Goal: Task Accomplishment & Management: Manage account settings

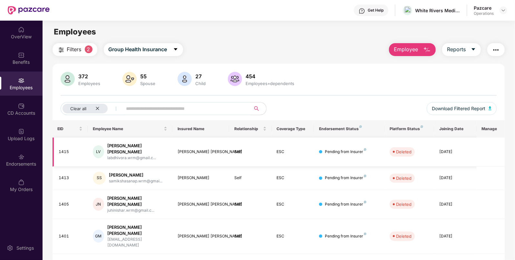
click at [167, 143] on div "[PERSON_NAME] [PERSON_NAME] labdhivora.wrm@gmail.c..." at bounding box center [130, 152] width 74 height 18
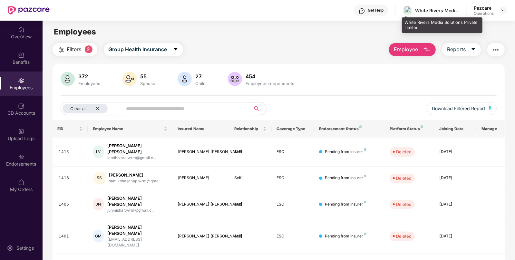
click at [420, 10] on div "White Rivers Media Solutions Private Limited" at bounding box center [437, 10] width 45 height 6
copy div "White"
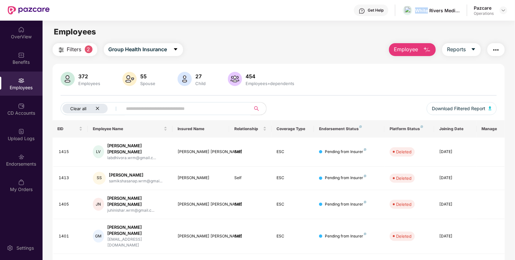
click at [100, 110] on div "Clear all" at bounding box center [84, 109] width 45 height 10
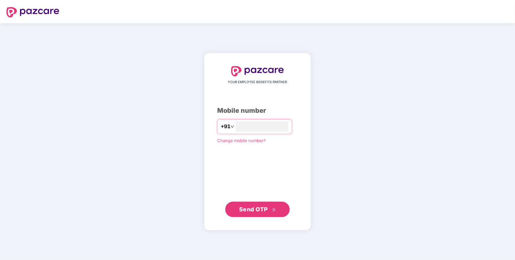
type input "**********"
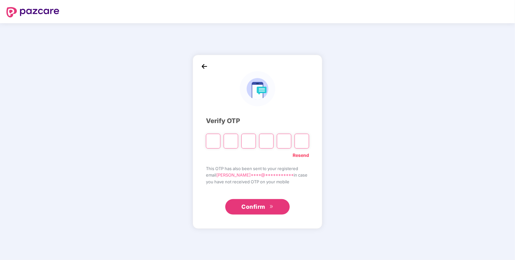
paste input "*"
type input "*"
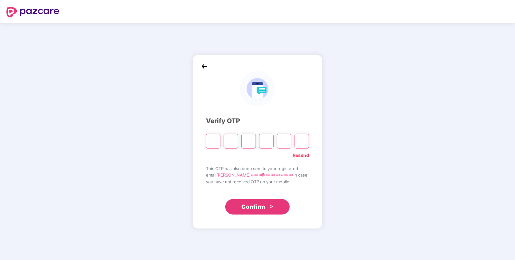
type input "*"
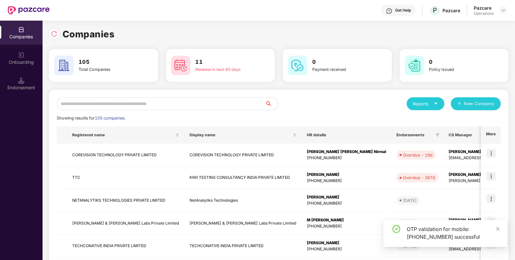
click at [160, 108] on input "text" at bounding box center [161, 103] width 208 height 13
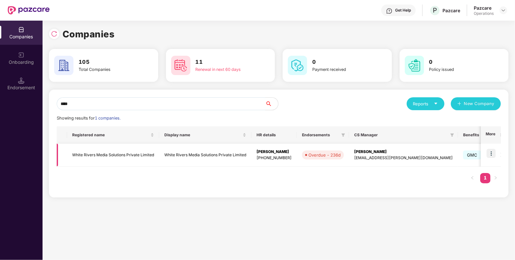
type input "****"
click at [488, 152] on img at bounding box center [490, 153] width 9 height 9
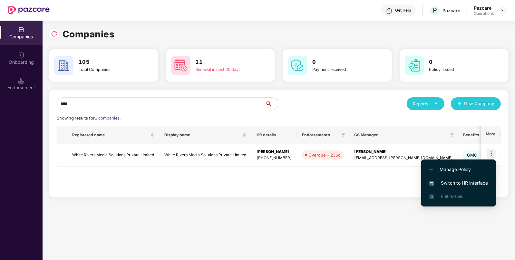
click at [443, 184] on span "Switch to HR interface" at bounding box center [458, 182] width 59 height 7
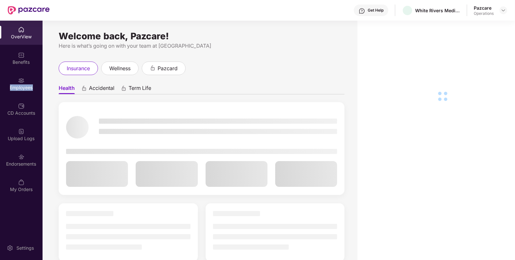
click at [18, 93] on div "Employees" at bounding box center [21, 83] width 43 height 24
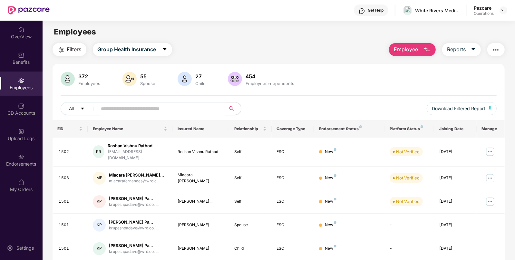
click at [108, 106] on input "text" at bounding box center [159, 109] width 116 height 10
paste input "***"
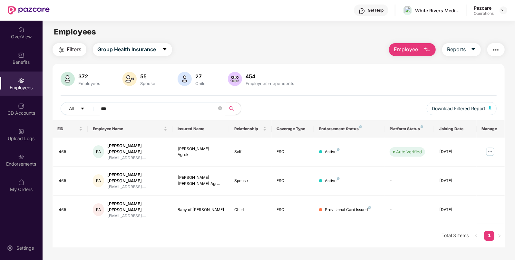
drag, startPoint x: 117, startPoint y: 105, endPoint x: 50, endPoint y: 109, distance: 67.1
click at [50, 109] on div "Filters Group Health Insurance Employee Reports 372 Employees 55 Spouse 27 Chil…" at bounding box center [279, 145] width 472 height 204
paste input "*"
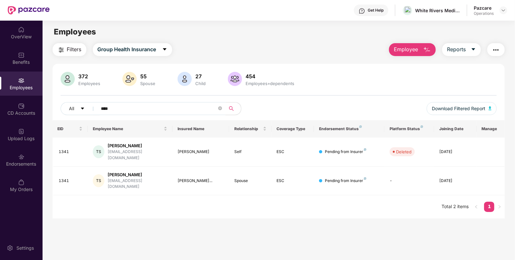
type input "****"
click at [20, 55] on img at bounding box center [21, 55] width 6 height 6
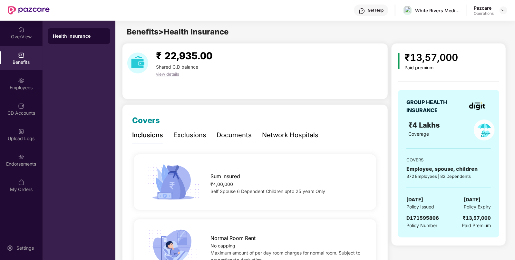
click at [423, 197] on span "[DATE]" at bounding box center [414, 200] width 17 height 8
copy span "[DATE]"
click at [21, 83] on img at bounding box center [21, 80] width 6 height 6
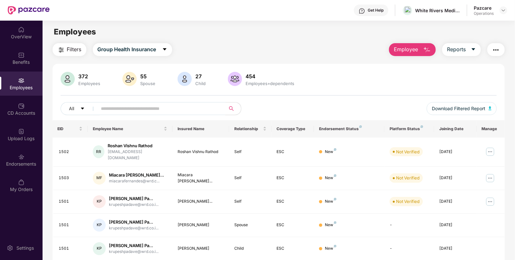
click at [496, 47] on img "button" at bounding box center [496, 50] width 8 height 8
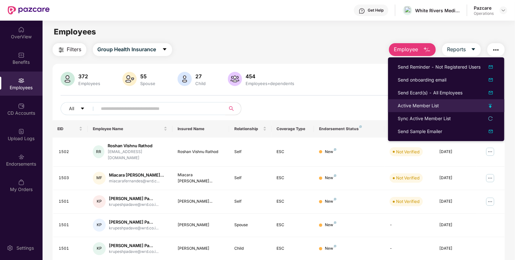
click at [408, 106] on div "Active Member List" at bounding box center [417, 105] width 41 height 7
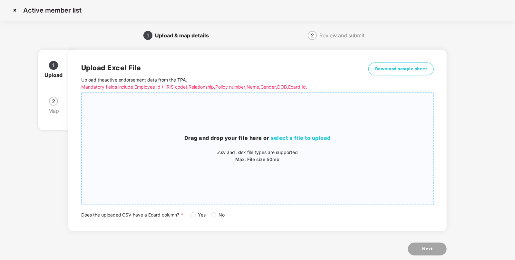
click at [305, 131] on div "Drag and drop your file here or select a file to upload .csv and .xlsx file typ…" at bounding box center [257, 149] width 352 height 102
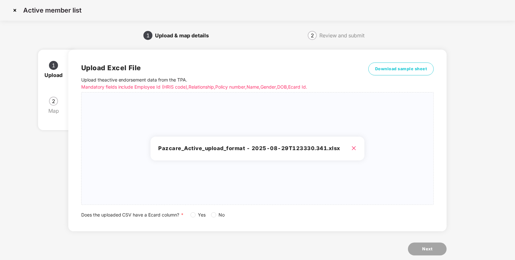
click at [199, 214] on span "Yes" at bounding box center [201, 214] width 13 height 7
click at [420, 246] on button "Next" at bounding box center [427, 248] width 39 height 13
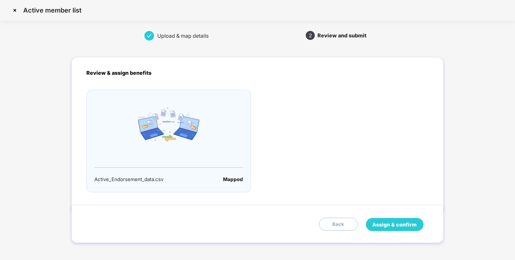
click at [384, 216] on div "Assign & confirm Back" at bounding box center [256, 224] width 371 height 38
click at [385, 218] on button "Assign & confirm" at bounding box center [394, 225] width 58 height 14
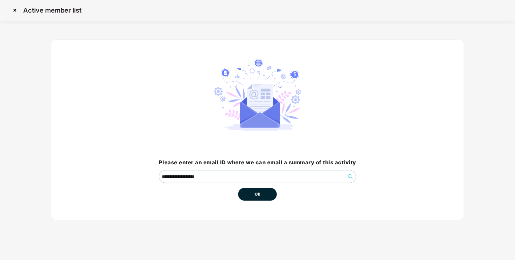
click at [270, 198] on button "Ok" at bounding box center [257, 194] width 39 height 13
click at [259, 197] on button "Ok" at bounding box center [257, 194] width 39 height 13
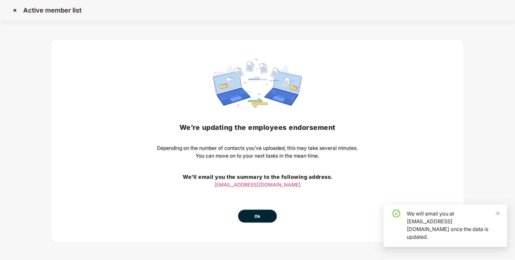
click at [252, 219] on button "Ok" at bounding box center [257, 216] width 39 height 13
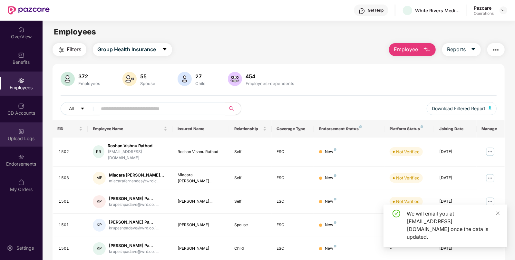
click at [15, 125] on div "Upload Logs" at bounding box center [21, 134] width 43 height 24
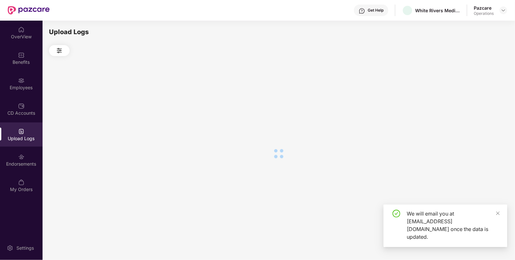
click at [15, 125] on div "Upload Logs" at bounding box center [21, 134] width 43 height 24
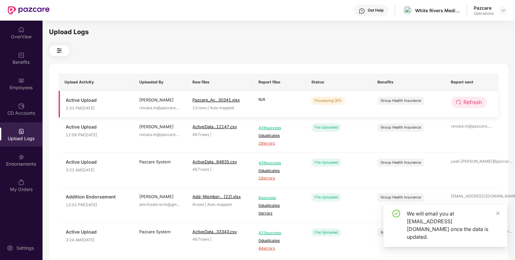
click at [463, 100] on span "Refresh" at bounding box center [472, 102] width 18 height 8
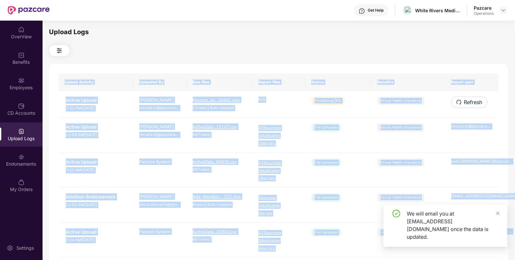
click at [463, 100] on div "Upload Activity Uploaded By Raw files Report files Status Benefits Report sent …" at bounding box center [278, 261] width 459 height 395
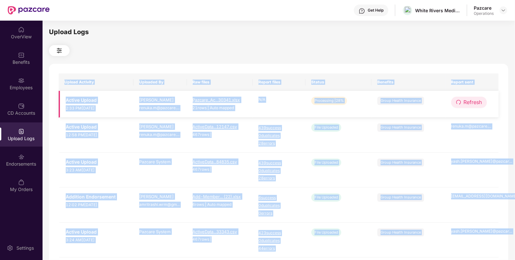
click at [459, 99] on button "Refresh" at bounding box center [469, 102] width 36 height 11
click at [459, 99] on div "Upload Activity Uploaded By Raw files Report files Status Benefits Report sent …" at bounding box center [278, 261] width 459 height 395
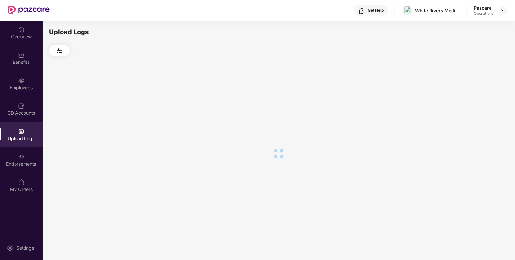
click at [459, 99] on div at bounding box center [278, 153] width 459 height 195
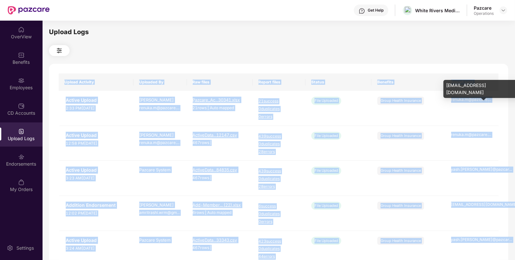
click at [459, 99] on div "renuka.m@pazcare. ..." at bounding box center [472, 100] width 42 height 6
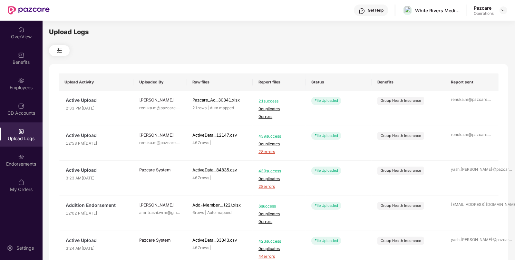
click at [321, 70] on div "Upload Activity Uploaded By Raw files Report files Status Benefits Report sent …" at bounding box center [278, 265] width 459 height 403
click at [504, 10] on img at bounding box center [502, 10] width 5 height 5
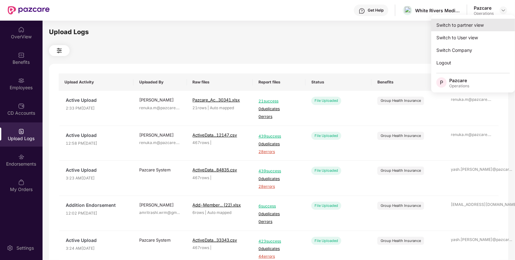
click at [469, 25] on div "Switch to partner view" at bounding box center [473, 25] width 84 height 13
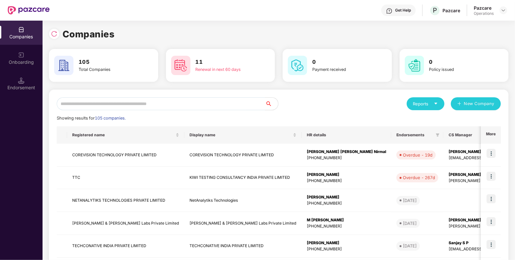
click at [134, 111] on div "Reports New Company Showing results for 105 companies. Registered name Display …" at bounding box center [279, 245] width 444 height 297
click at [156, 97] on div "Reports New Company Showing results for 105 companies. Registered name Display …" at bounding box center [278, 246] width 459 height 313
click at [138, 105] on input "text" at bounding box center [161, 103] width 208 height 13
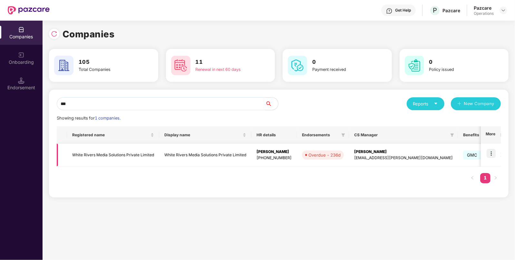
type input "***"
click at [124, 154] on td "White Rivers Media Solutions Private Limited" at bounding box center [113, 155] width 92 height 23
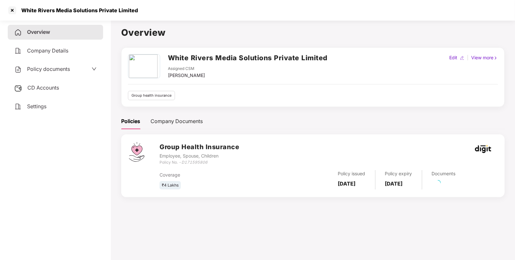
click at [42, 89] on span "CD Accounts" at bounding box center [43, 87] width 32 height 6
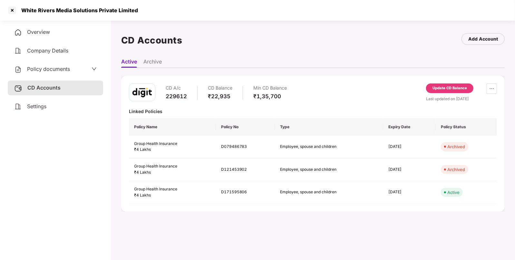
click at [439, 85] on div "Update CD Balance" at bounding box center [449, 88] width 34 height 6
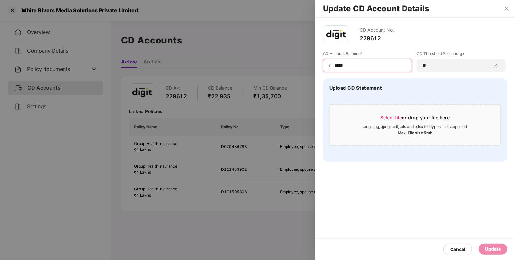
drag, startPoint x: 355, startPoint y: 65, endPoint x: 265, endPoint y: 56, distance: 89.9
click at [265, 56] on div "Update CD Account Details CD Account No. 229612 CD Account Balance* ₹ ***** CD …" at bounding box center [257, 130] width 515 height 260
type input "****"
click at [488, 249] on div "Update" at bounding box center [493, 248] width 16 height 7
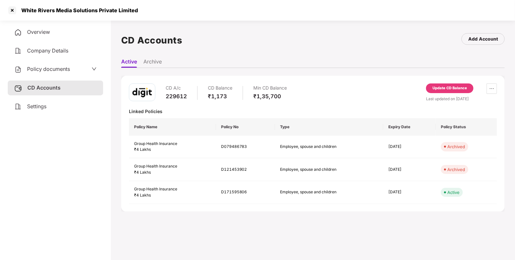
click at [26, 8] on div "White Rivers Media Solutions Private Limited" at bounding box center [77, 10] width 120 height 6
copy div "White"
click at [9, 11] on div at bounding box center [12, 10] width 10 height 10
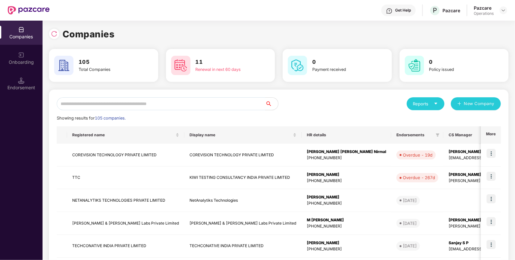
click at [193, 102] on input "text" at bounding box center [161, 103] width 208 height 13
paste input "*****"
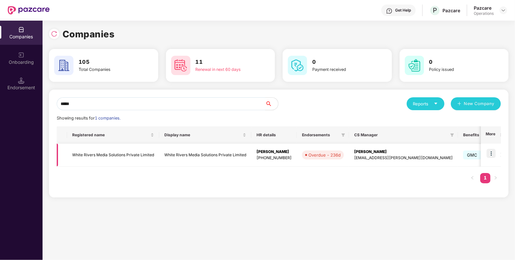
type input "*****"
click at [230, 157] on td "White Rivers Media Solutions Private Limited" at bounding box center [205, 155] width 92 height 23
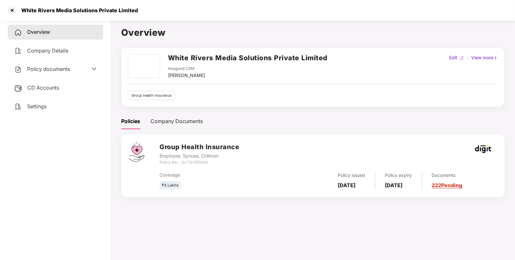
click at [43, 74] on div "Policy documents" at bounding box center [55, 69] width 95 height 15
click at [55, 66] on div "Policy documents" at bounding box center [42, 69] width 56 height 8
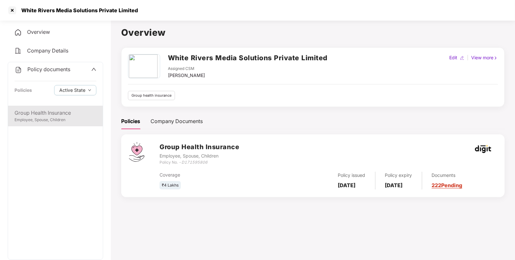
click at [50, 118] on div "Employee, Spouse, Children" at bounding box center [55, 120] width 82 height 6
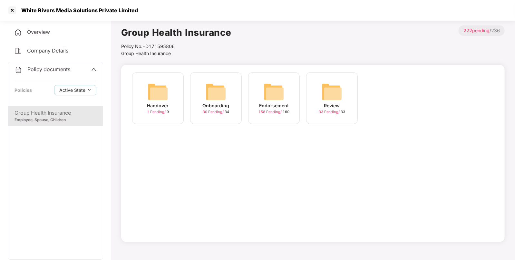
click at [283, 86] on img at bounding box center [273, 91] width 21 height 21
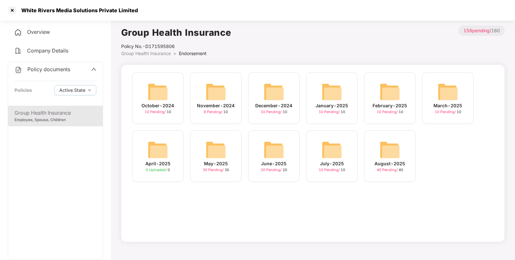
click at [377, 157] on div "August-2025 40 Pending / 40" at bounding box center [390, 156] width 52 height 52
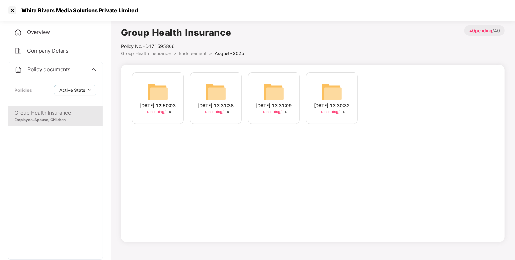
click at [330, 102] on div "[DATE] 13:30:32" at bounding box center [332, 105] width 36 height 7
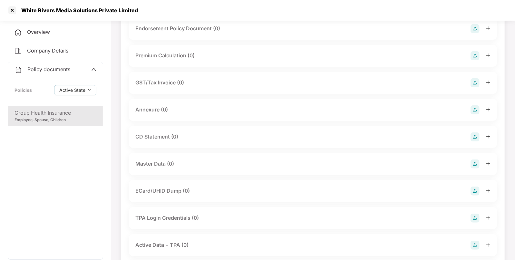
scroll to position [56, 0]
click at [470, 159] on img at bounding box center [474, 162] width 9 height 9
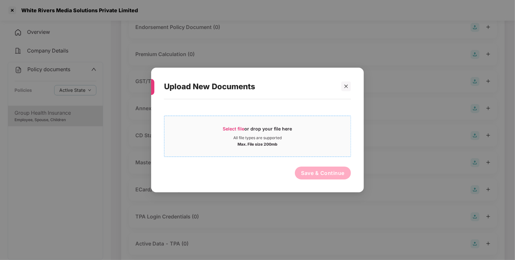
click at [259, 140] on div "Max. File size 200mb" at bounding box center [257, 143] width 40 height 6
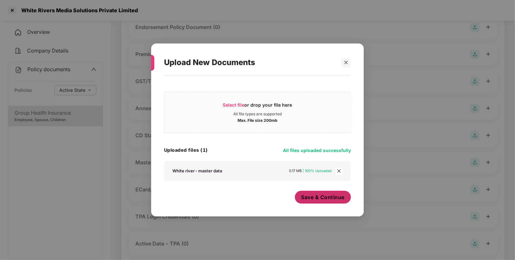
click at [315, 202] on button "Save & Continue" at bounding box center [323, 197] width 56 height 13
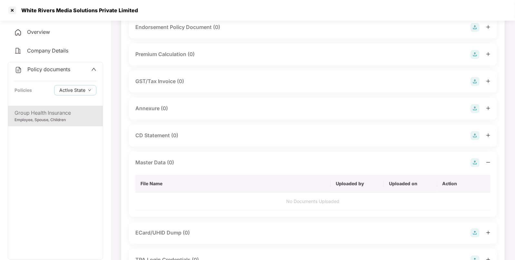
scroll to position [0, 0]
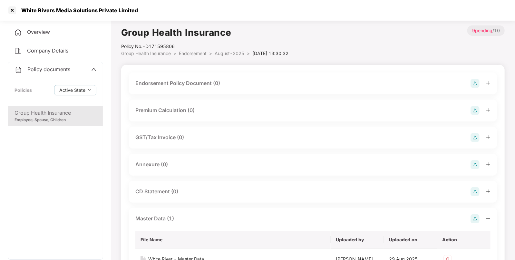
click at [467, 81] on div "Endorsement Policy Document (0)" at bounding box center [312, 83] width 355 height 9
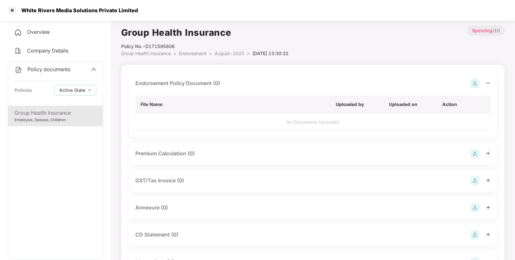
click at [476, 83] on img at bounding box center [474, 83] width 9 height 9
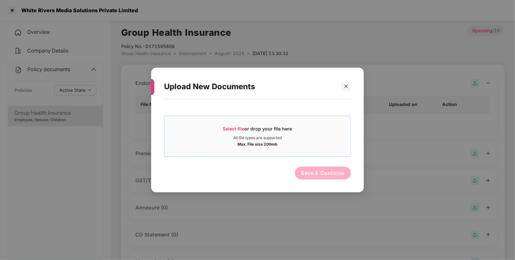
click at [227, 125] on span "Select file or drop your file here All file types are supported Max. File size …" at bounding box center [257, 136] width 186 height 31
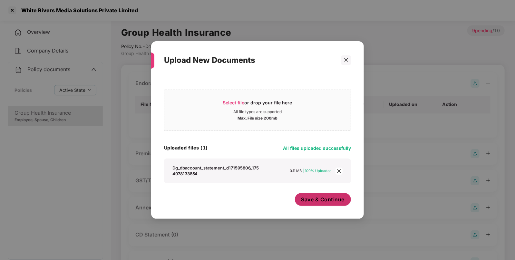
click at [327, 198] on span "Save & Continue" at bounding box center [322, 199] width 43 height 7
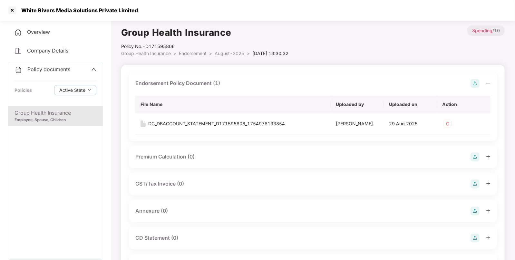
click at [199, 51] on span "Endorsement" at bounding box center [193, 53] width 28 height 5
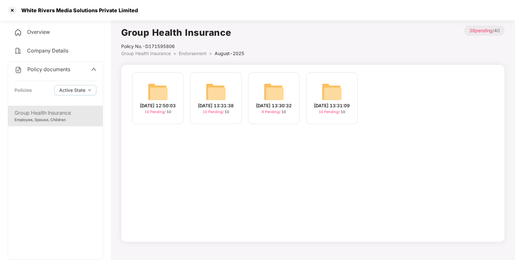
click at [334, 90] on img at bounding box center [331, 91] width 21 height 21
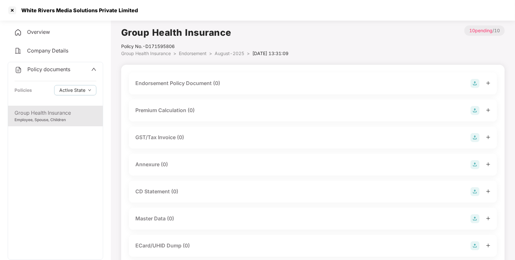
click at [474, 81] on img at bounding box center [474, 83] width 9 height 9
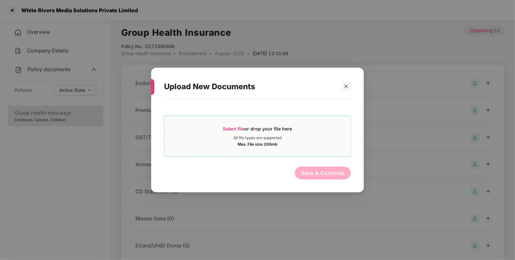
click at [216, 122] on span "Select file or drop your file here All file types are supported Max. File size …" at bounding box center [257, 136] width 186 height 31
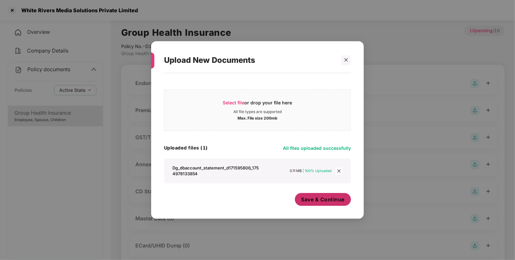
click at [339, 202] on span "Save & Continue" at bounding box center [322, 199] width 43 height 7
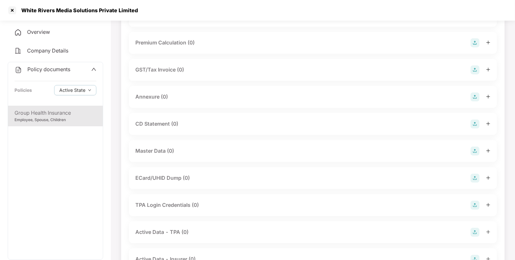
scroll to position [114, 0]
click at [475, 150] on img at bounding box center [474, 150] width 9 height 9
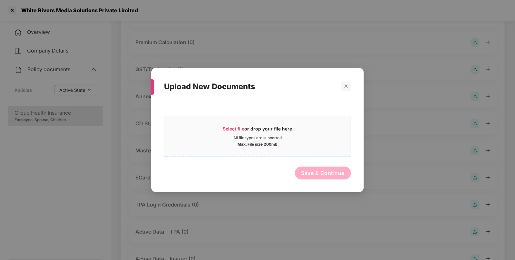
click at [211, 128] on div "Select file or drop your file here" at bounding box center [257, 131] width 186 height 10
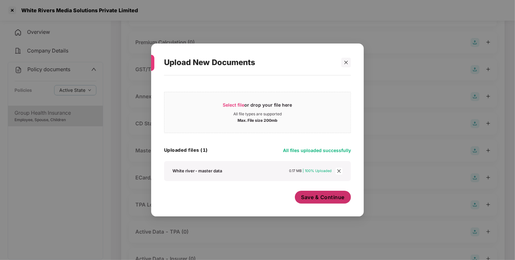
click at [324, 198] on span "Save & Continue" at bounding box center [322, 197] width 43 height 7
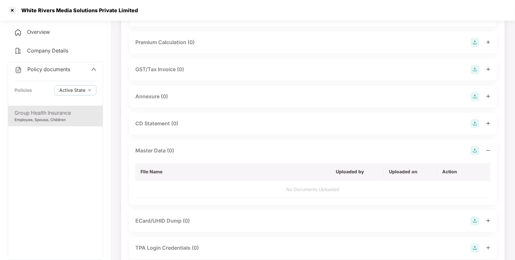
scroll to position [0, 0]
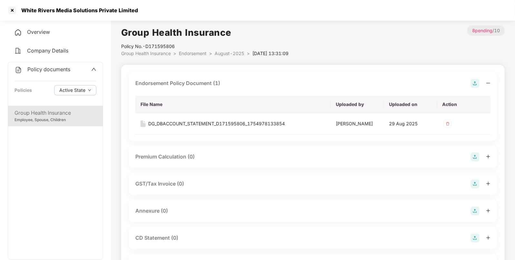
click at [195, 55] on span "Endorsement" at bounding box center [193, 53] width 28 height 5
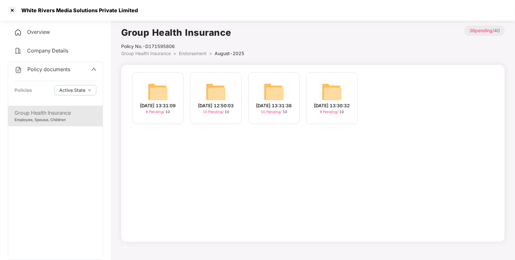
click at [209, 92] on img at bounding box center [215, 91] width 21 height 21
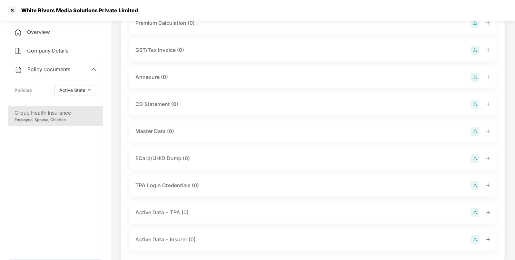
scroll to position [88, 0]
click at [471, 127] on img at bounding box center [474, 131] width 9 height 9
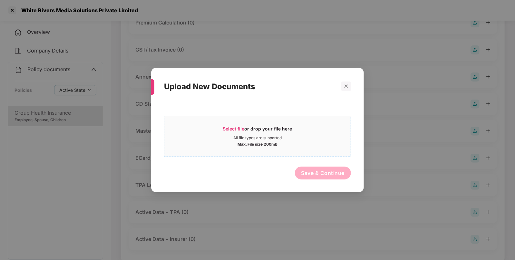
click at [224, 120] on div "Select file or drop your file here All file types are supported Max. File size …" at bounding box center [257, 136] width 187 height 41
click at [236, 122] on span "Select file or drop your file here All file types are supported Max. File size …" at bounding box center [257, 136] width 186 height 31
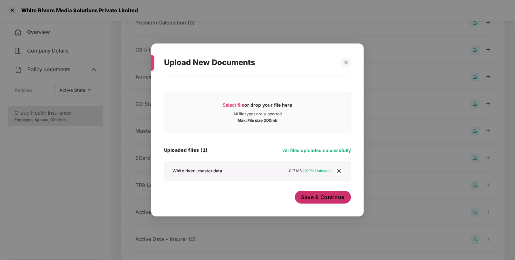
click at [324, 200] on span "Save & Continue" at bounding box center [322, 197] width 43 height 7
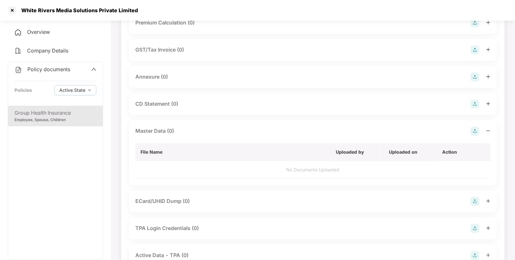
scroll to position [0, 0]
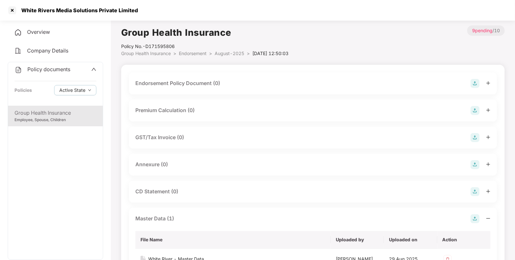
click at [475, 82] on img at bounding box center [474, 83] width 9 height 9
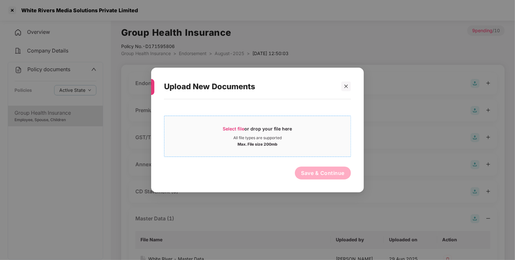
click at [234, 136] on div "All file types are supported" at bounding box center [257, 137] width 48 height 5
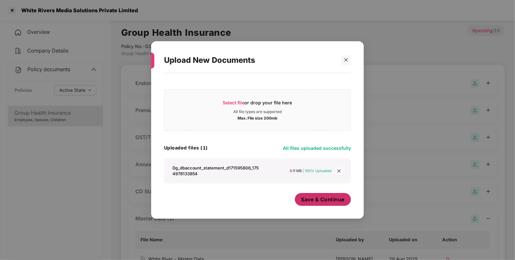
click at [316, 207] on div "Save & Continue" at bounding box center [323, 201] width 56 height 16
click at [324, 200] on span "Save & Continue" at bounding box center [322, 199] width 43 height 7
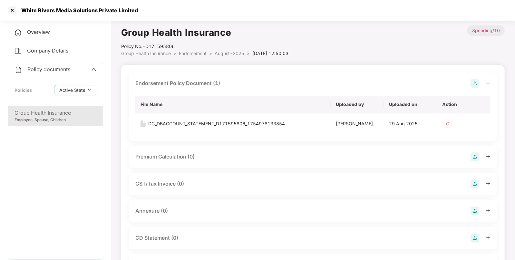
click at [195, 55] on span "Endorsement" at bounding box center [193, 53] width 28 height 5
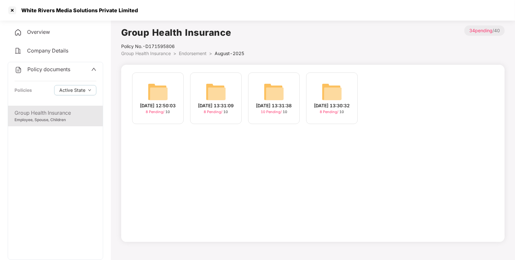
click at [271, 90] on img at bounding box center [273, 91] width 21 height 21
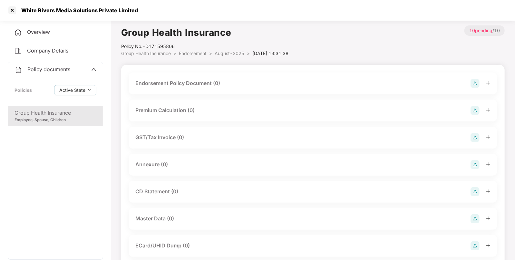
click at [477, 83] on img at bounding box center [474, 83] width 9 height 9
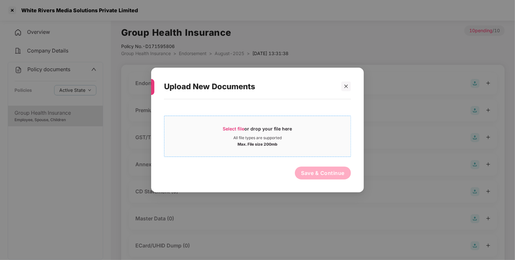
click at [240, 141] on div "Max. File size 200mb" at bounding box center [257, 143] width 40 height 6
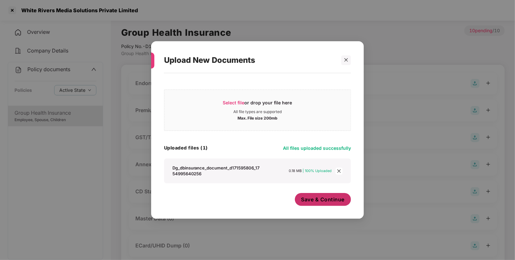
click at [326, 196] on button "Save & Continue" at bounding box center [323, 199] width 56 height 13
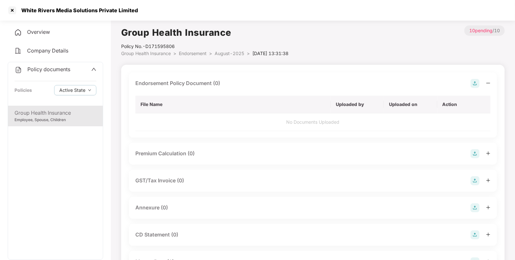
click at [318, 201] on body "White Rivers Media Solutions Private Limited Overview Company Details Policy do…" at bounding box center [257, 130] width 515 height 260
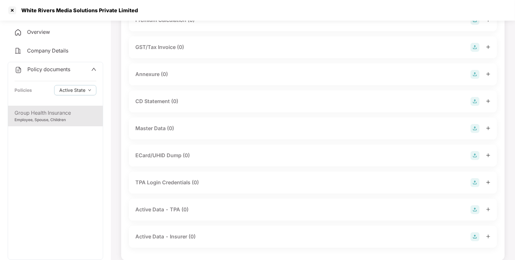
scroll to position [137, 0]
click at [474, 128] on img at bounding box center [474, 128] width 9 height 9
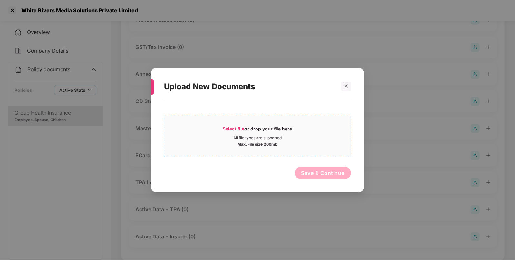
click at [237, 127] on span "Select file" at bounding box center [234, 128] width 22 height 5
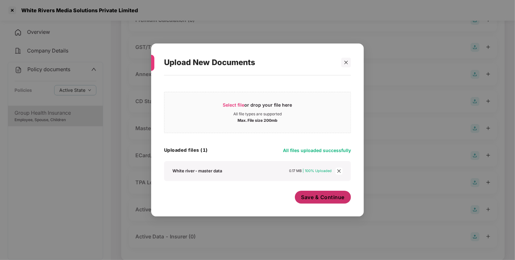
click at [343, 197] on span "Save & Continue" at bounding box center [322, 197] width 43 height 7
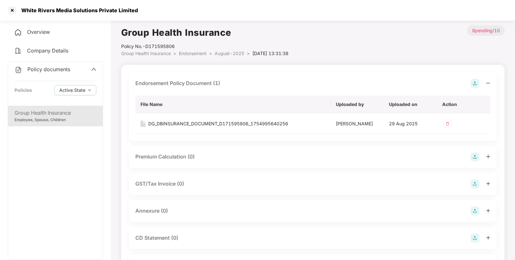
click at [191, 50] on li "Endorsement >" at bounding box center [197, 53] width 36 height 7
click at [184, 52] on span "Endorsement" at bounding box center [193, 53] width 28 height 5
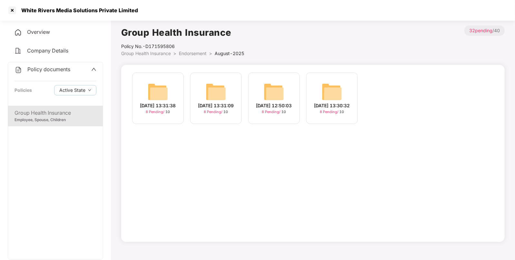
click at [166, 58] on div "Group Health Insurance Policy No.- D171595806 Group Health Insurance > Endorsem…" at bounding box center [312, 133] width 383 height 216
click at [150, 52] on span "Group Health Insurance" at bounding box center [146, 53] width 50 height 5
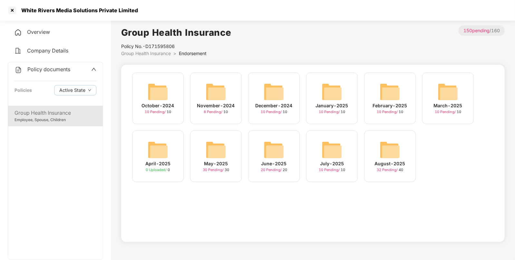
click at [327, 144] on img at bounding box center [331, 149] width 21 height 21
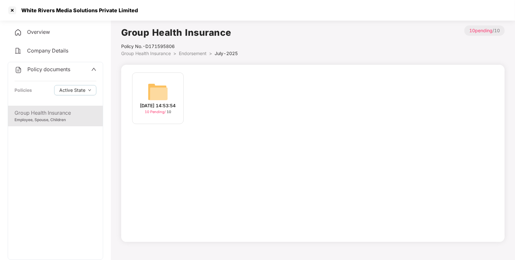
click at [162, 94] on img at bounding box center [157, 91] width 21 height 21
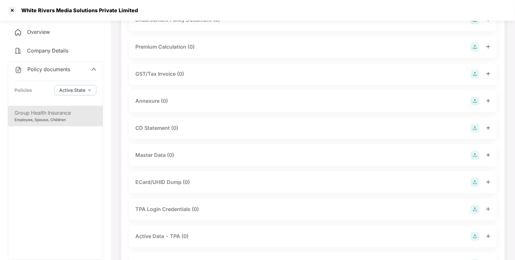
scroll to position [64, 0]
click at [475, 152] on img at bounding box center [474, 154] width 9 height 9
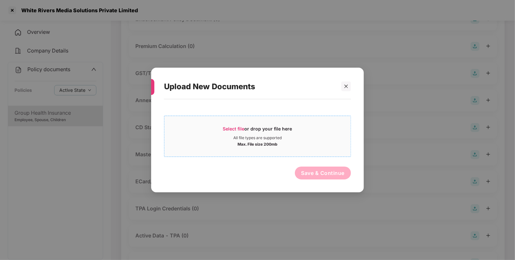
click at [230, 132] on div "Select file or drop your file here" at bounding box center [257, 131] width 69 height 10
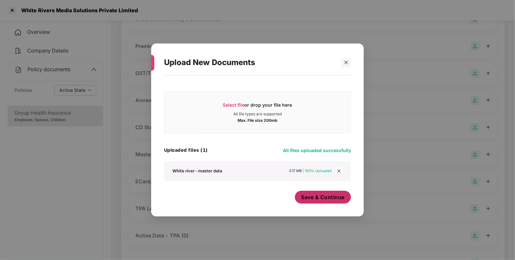
click at [343, 200] on span "Save & Continue" at bounding box center [322, 197] width 43 height 7
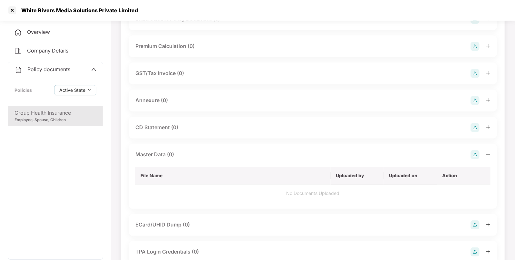
scroll to position [0, 0]
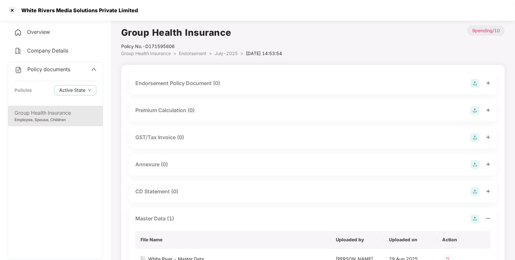
click at [479, 80] on div at bounding box center [480, 83] width 20 height 9
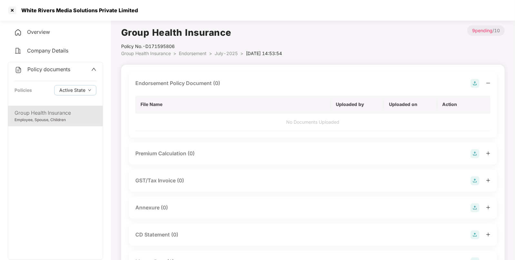
click at [478, 80] on img at bounding box center [474, 83] width 9 height 9
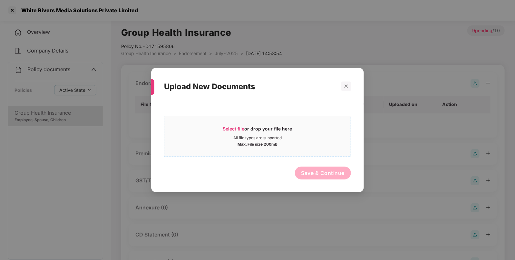
click at [215, 125] on span "Select file or drop your file here All file types are supported Max. File size …" at bounding box center [257, 136] width 186 height 31
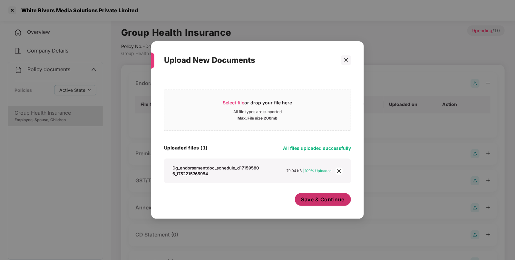
click at [311, 203] on span "Save & Continue" at bounding box center [322, 199] width 43 height 7
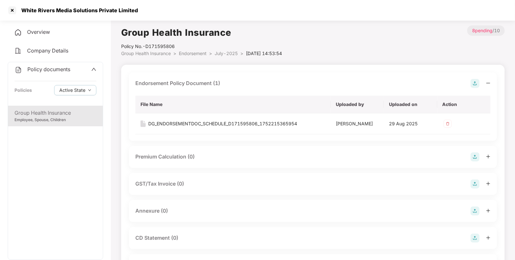
click at [197, 55] on span "Endorsement" at bounding box center [193, 53] width 28 height 5
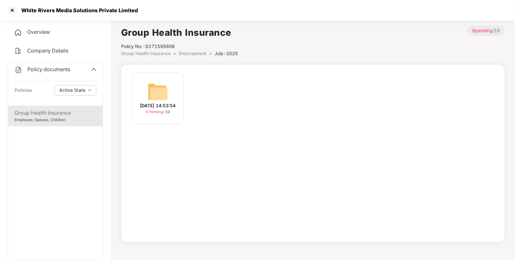
click at [165, 52] on span "Group Health Insurance" at bounding box center [146, 53] width 50 height 5
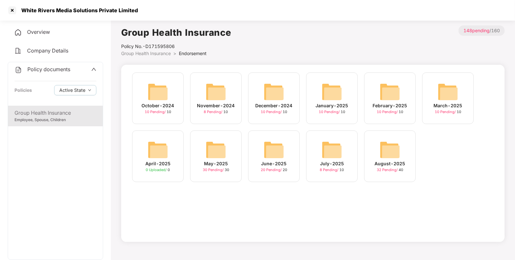
click at [274, 140] on img at bounding box center [273, 149] width 21 height 21
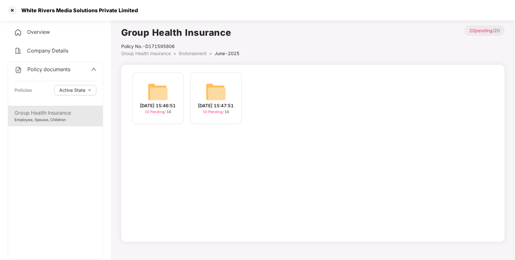
click at [223, 92] on img at bounding box center [215, 91] width 21 height 21
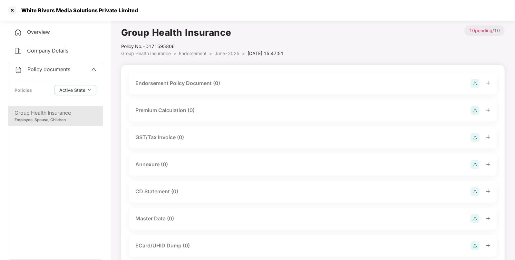
click at [474, 82] on img at bounding box center [474, 83] width 9 height 9
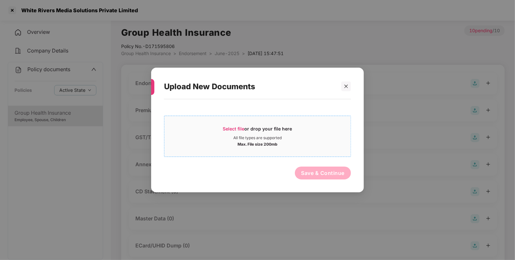
click at [252, 124] on span "Select file or drop your file here All file types are supported Max. File size …" at bounding box center [257, 136] width 186 height 31
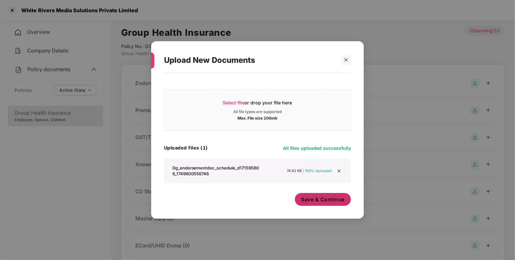
click at [307, 203] on span "Save & Continue" at bounding box center [322, 199] width 43 height 7
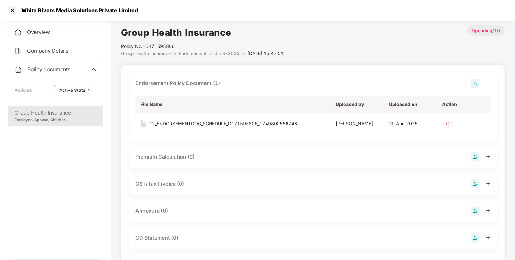
click at [213, 52] on li "Endorsement >" at bounding box center [197, 53] width 36 height 7
click at [200, 52] on span "Endorsement" at bounding box center [193, 53] width 28 height 5
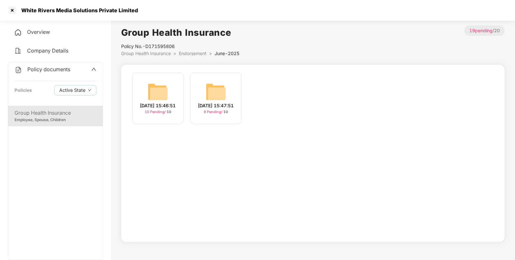
click at [173, 97] on div "[DATE] 15:46:51 10 Pending / 10" at bounding box center [158, 98] width 52 height 52
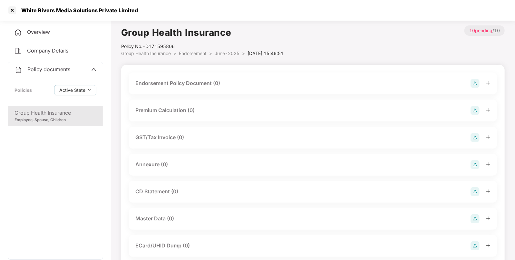
click at [472, 84] on img at bounding box center [474, 83] width 9 height 9
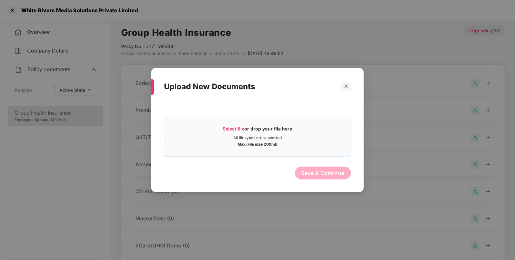
click at [238, 126] on span "Select file" at bounding box center [234, 128] width 22 height 5
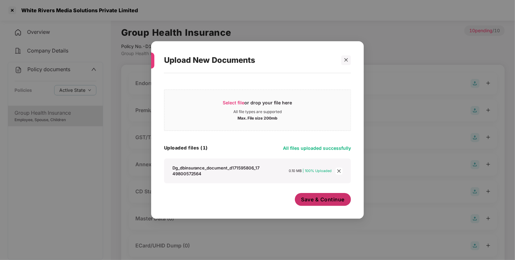
click at [318, 198] on span "Save & Continue" at bounding box center [322, 199] width 43 height 7
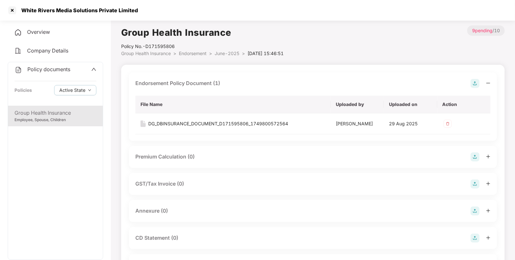
scroll to position [145, 0]
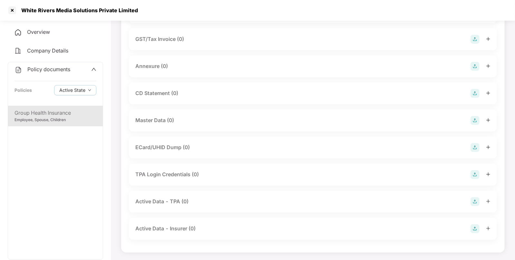
click at [470, 121] on img at bounding box center [474, 120] width 9 height 9
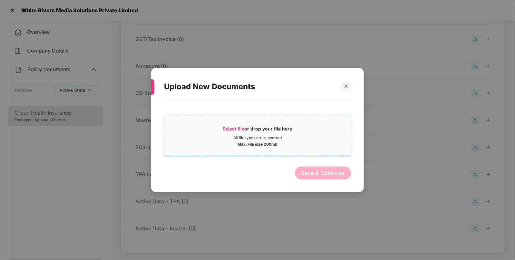
click at [242, 126] on span "Select file" at bounding box center [234, 128] width 22 height 5
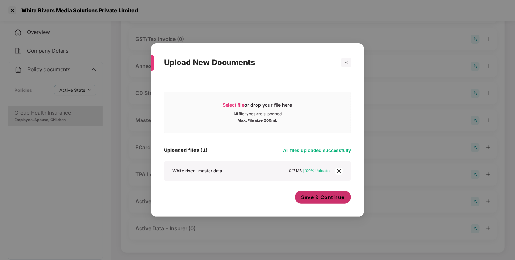
click at [332, 197] on span "Save & Continue" at bounding box center [322, 197] width 43 height 7
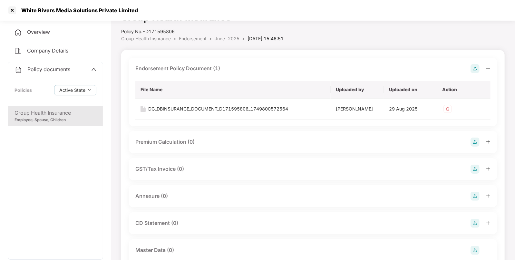
scroll to position [0, 0]
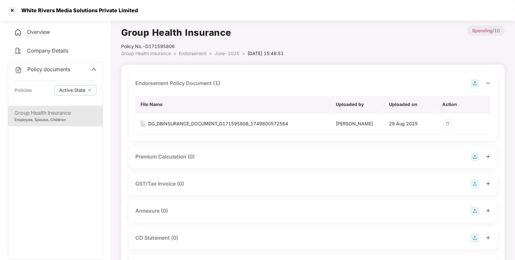
click at [198, 50] on li "Endorsement >" at bounding box center [197, 53] width 36 height 7
click at [195, 53] on span "Endorsement" at bounding box center [193, 53] width 28 height 5
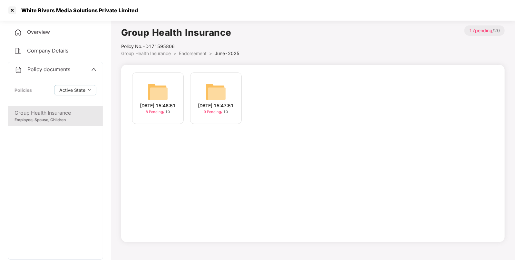
click at [221, 95] on img at bounding box center [215, 91] width 21 height 21
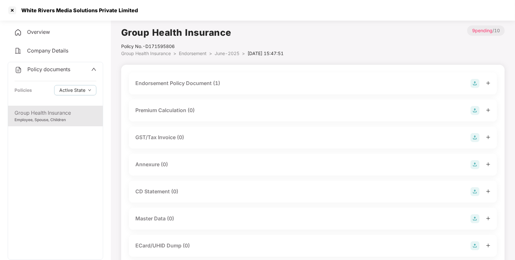
scroll to position [98, 0]
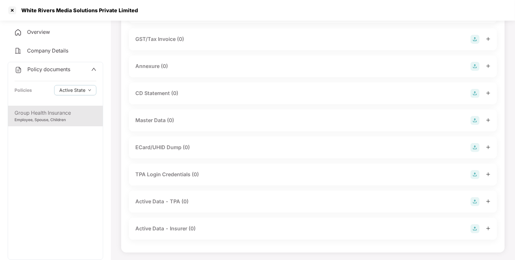
click at [470, 122] on img at bounding box center [474, 120] width 9 height 9
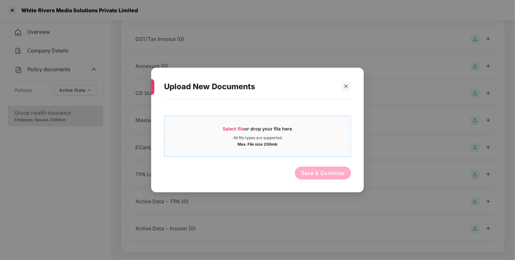
click at [220, 134] on div "Select file or drop your file here" at bounding box center [257, 131] width 186 height 10
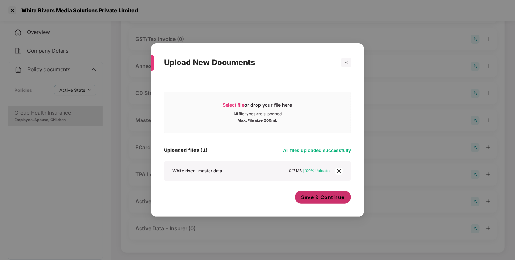
click at [336, 200] on span "Save & Continue" at bounding box center [322, 197] width 43 height 7
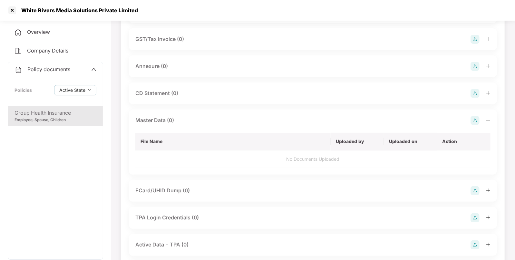
scroll to position [0, 0]
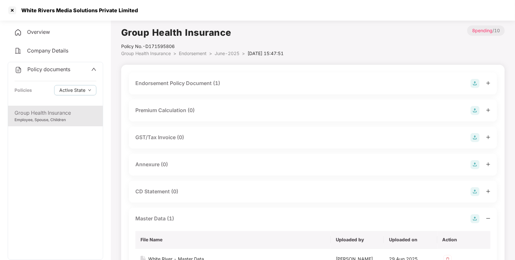
click at [193, 52] on span "Endorsement" at bounding box center [193, 53] width 28 height 5
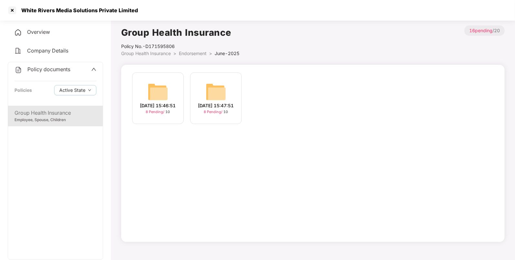
click at [159, 56] on li "Group Health Insurance >" at bounding box center [150, 53] width 58 height 7
click at [156, 54] on span "Group Health Insurance" at bounding box center [146, 53] width 50 height 5
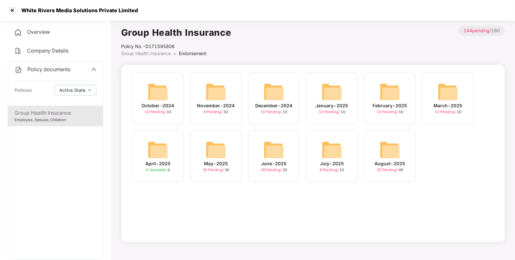
click at [220, 150] on img at bounding box center [215, 149] width 21 height 21
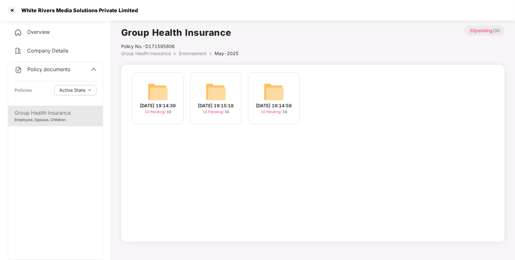
click at [279, 102] on div "[DATE] 19:14:59" at bounding box center [274, 105] width 36 height 7
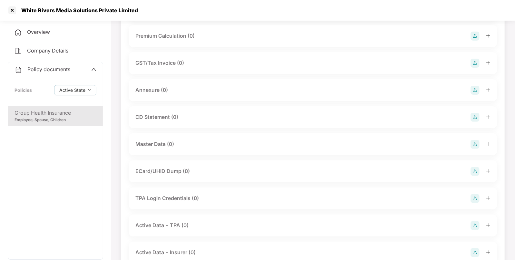
scroll to position [75, 0]
click at [471, 142] on img at bounding box center [474, 143] width 9 height 9
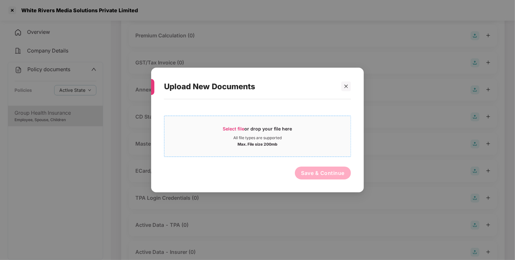
click at [232, 126] on span "Select file" at bounding box center [234, 128] width 22 height 5
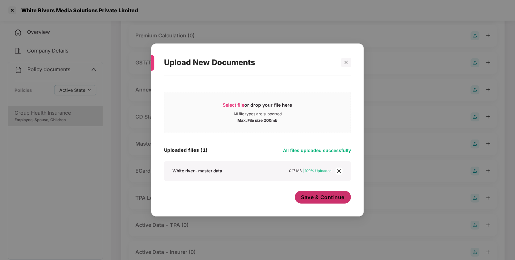
click at [309, 198] on span "Save & Continue" at bounding box center [322, 197] width 43 height 7
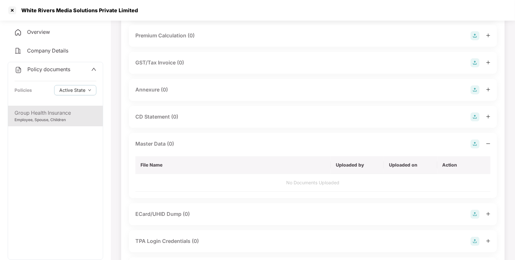
scroll to position [0, 0]
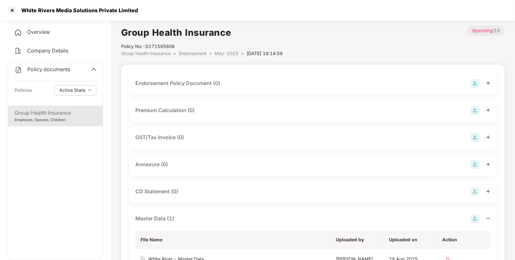
click at [472, 80] on img at bounding box center [474, 83] width 9 height 9
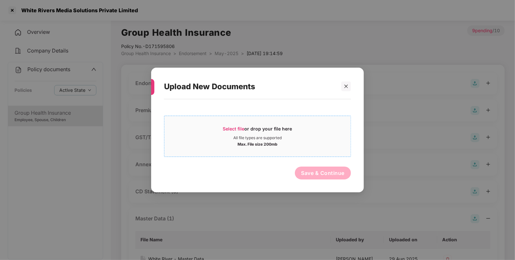
click at [232, 134] on div "Select file or drop your file here" at bounding box center [257, 131] width 69 height 10
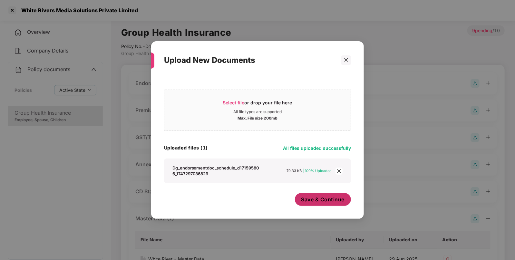
click at [320, 201] on span "Save & Continue" at bounding box center [322, 199] width 43 height 7
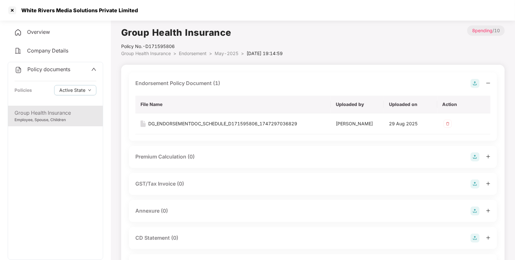
click at [197, 52] on span "Endorsement" at bounding box center [193, 53] width 28 height 5
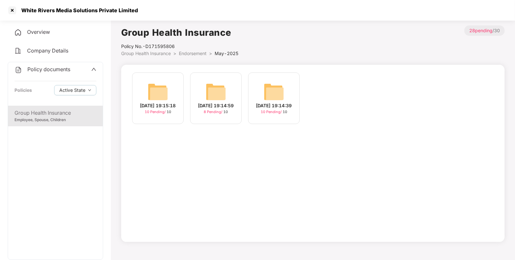
click at [154, 81] on img at bounding box center [157, 91] width 21 height 21
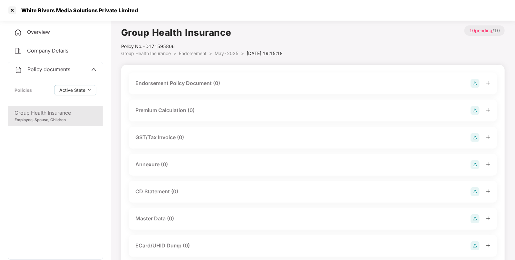
click at [478, 81] on img at bounding box center [474, 83] width 9 height 9
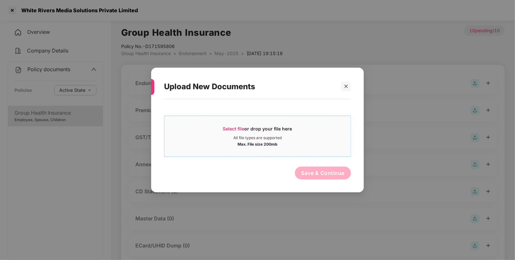
click at [241, 138] on div "All file types are supported" at bounding box center [257, 137] width 48 height 5
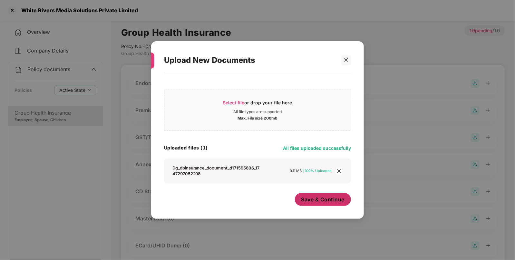
click at [330, 203] on button "Save & Continue" at bounding box center [323, 199] width 56 height 13
click at [330, 203] on div "Upload New Documents Select file or drop your file here All file types are supp…" at bounding box center [257, 130] width 515 height 260
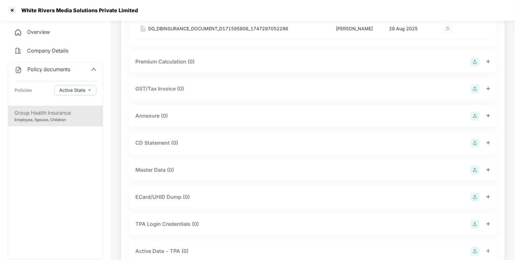
scroll to position [100, 0]
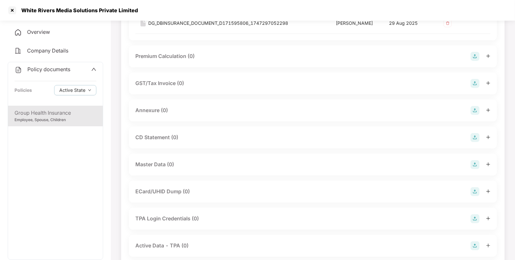
click at [473, 162] on img at bounding box center [474, 164] width 9 height 9
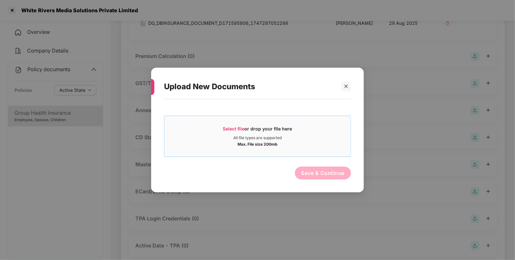
click at [228, 128] on span "Select file" at bounding box center [234, 128] width 22 height 5
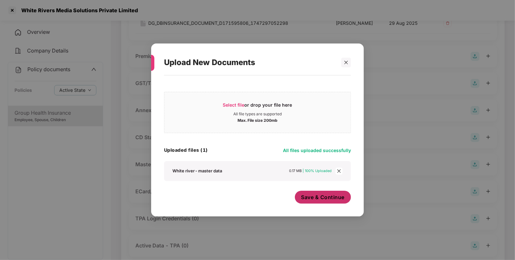
click at [333, 194] on span "Save & Continue" at bounding box center [322, 197] width 43 height 7
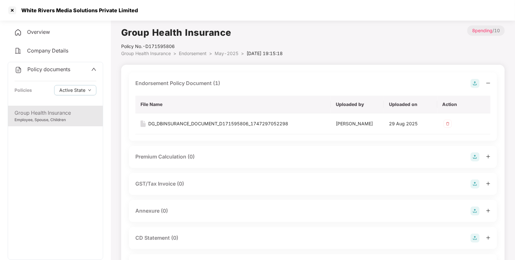
click at [232, 53] on span "May-2025" at bounding box center [226, 53] width 24 height 5
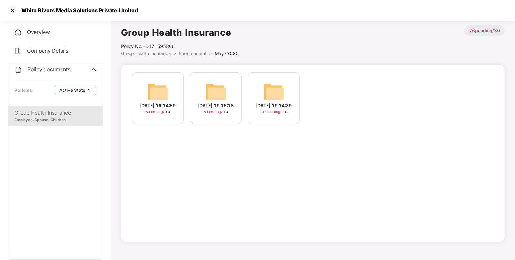
click at [280, 96] on img at bounding box center [273, 91] width 21 height 21
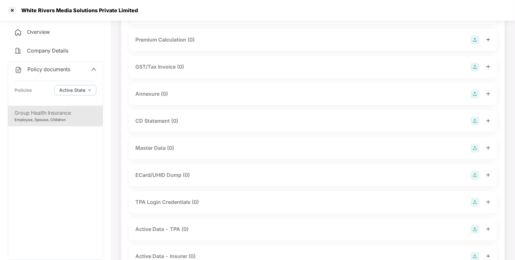
scroll to position [71, 0]
click at [472, 151] on img at bounding box center [474, 148] width 9 height 9
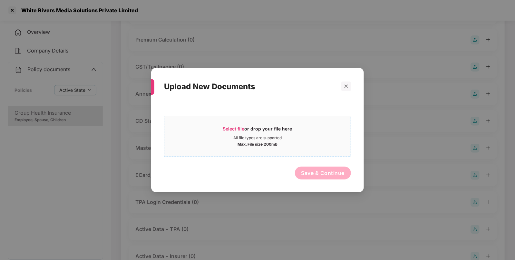
click at [242, 125] on span "Select file or drop your file here All file types are supported Max. File size …" at bounding box center [257, 136] width 186 height 31
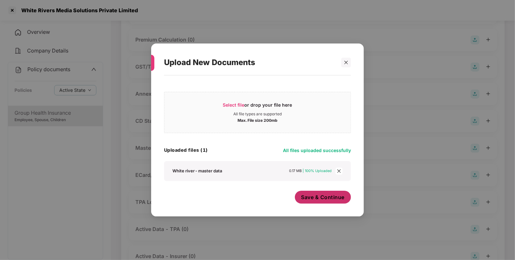
click at [341, 196] on span "Save & Continue" at bounding box center [322, 197] width 43 height 7
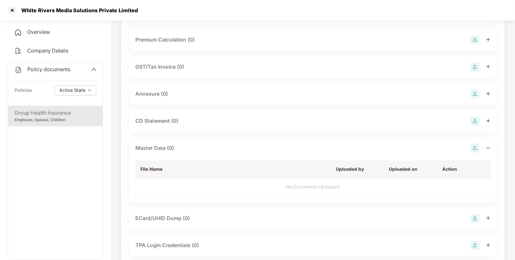
scroll to position [0, 0]
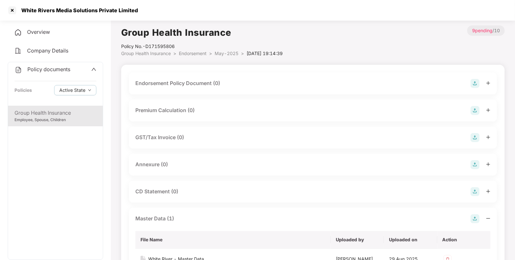
click at [473, 79] on img at bounding box center [474, 83] width 9 height 9
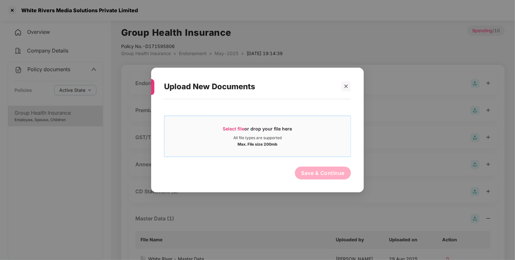
click at [266, 124] on span "Select file or drop your file here All file types are supported Max. File size …" at bounding box center [257, 136] width 186 height 31
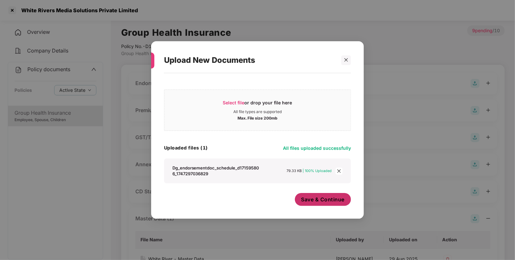
click at [321, 202] on span "Save & Continue" at bounding box center [322, 199] width 43 height 7
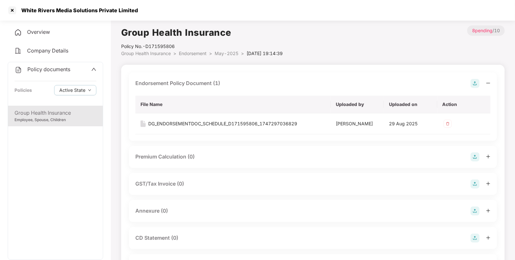
click at [168, 55] on span "Group Health Insurance" at bounding box center [146, 53] width 50 height 5
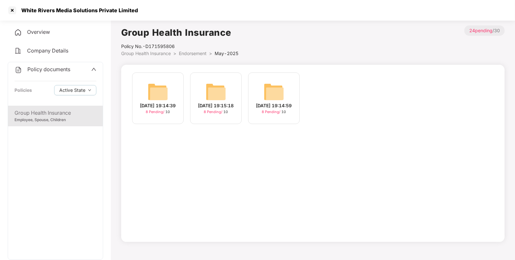
click at [184, 54] on span "Endorsement" at bounding box center [193, 53] width 28 height 5
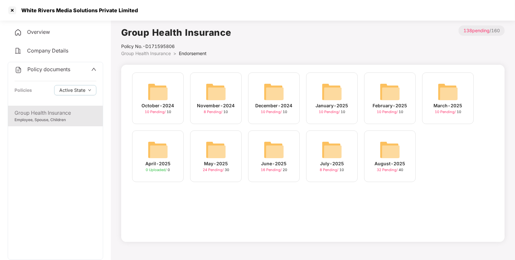
click at [221, 151] on img at bounding box center [215, 149] width 21 height 21
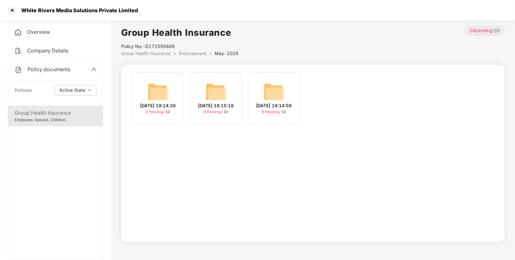
click at [180, 52] on span "Endorsement" at bounding box center [193, 53] width 28 height 5
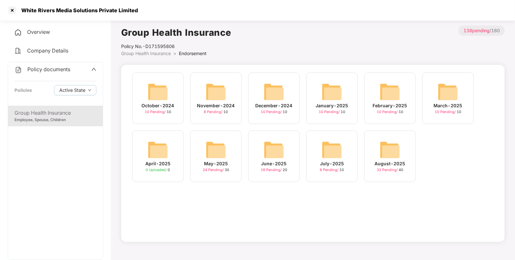
click at [459, 93] on div "March-2025 10 Pending / 10" at bounding box center [448, 98] width 52 height 52
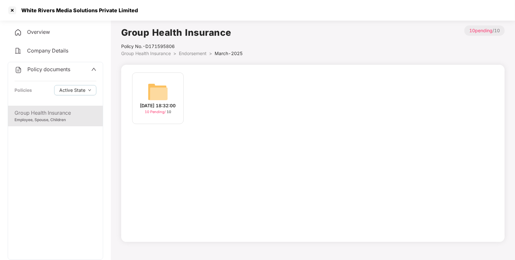
click at [162, 93] on img at bounding box center [157, 91] width 21 height 21
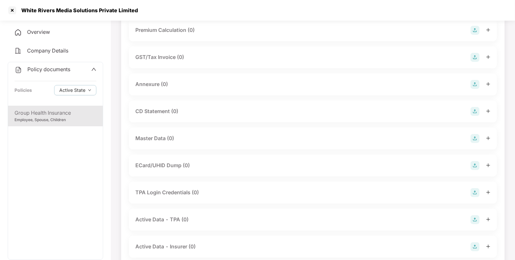
scroll to position [82, 0]
click at [472, 132] on img at bounding box center [474, 136] width 9 height 9
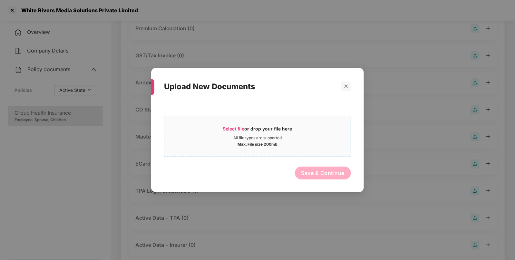
click at [245, 124] on span "Select file or drop your file here All file types are supported Max. File size …" at bounding box center [257, 136] width 186 height 31
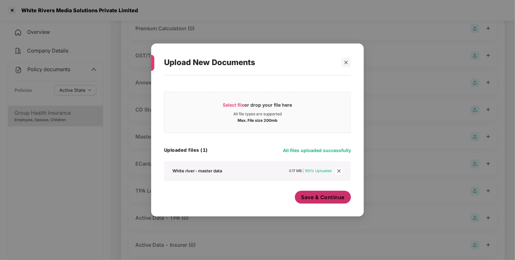
click at [331, 201] on span "Save & Continue" at bounding box center [322, 197] width 43 height 7
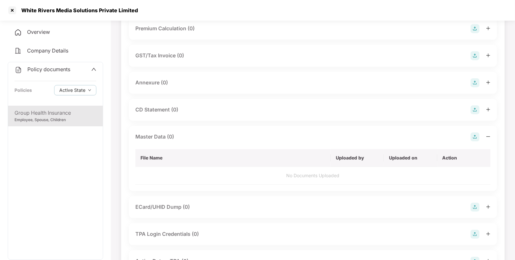
scroll to position [0, 0]
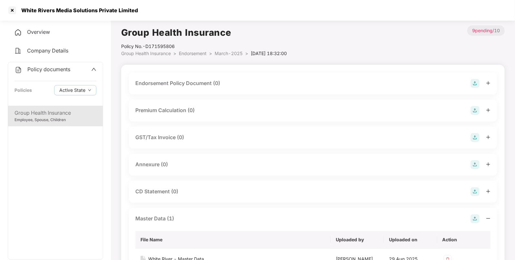
click at [471, 78] on div "Endorsement Policy Document (0)" at bounding box center [313, 83] width 368 height 22
click at [470, 81] on img at bounding box center [474, 83] width 9 height 9
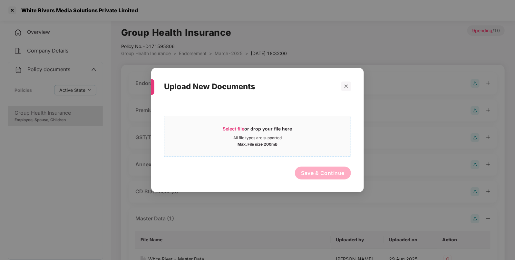
click at [235, 127] on span "Select file" at bounding box center [234, 128] width 22 height 5
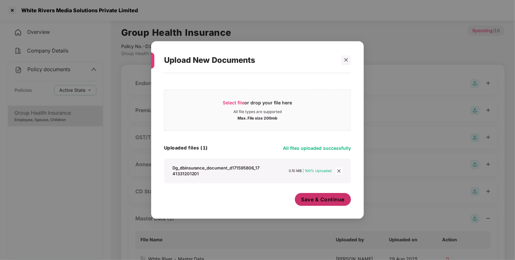
click at [319, 202] on span "Save & Continue" at bounding box center [322, 199] width 43 height 7
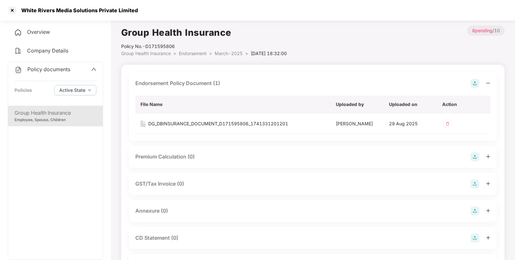
click at [196, 54] on span "Endorsement" at bounding box center [193, 53] width 28 height 5
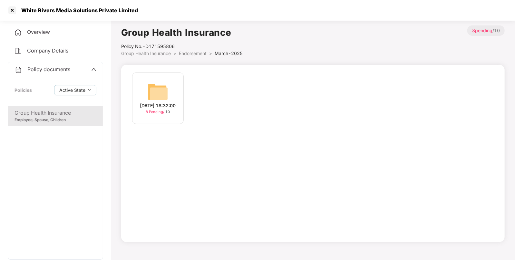
click at [168, 54] on span "Group Health Insurance" at bounding box center [146, 53] width 50 height 5
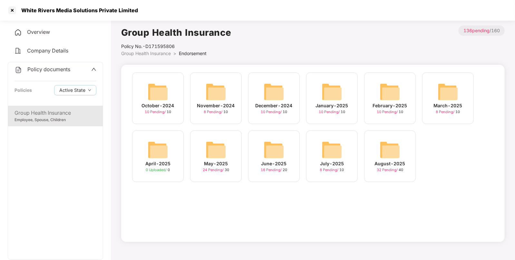
click at [389, 89] on img at bounding box center [389, 91] width 21 height 21
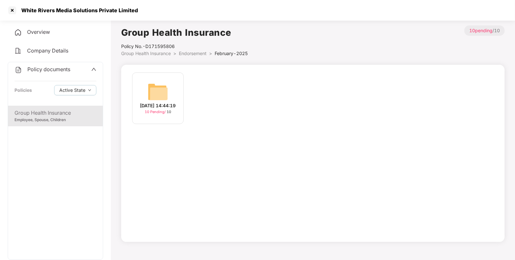
click at [156, 81] on img at bounding box center [157, 91] width 21 height 21
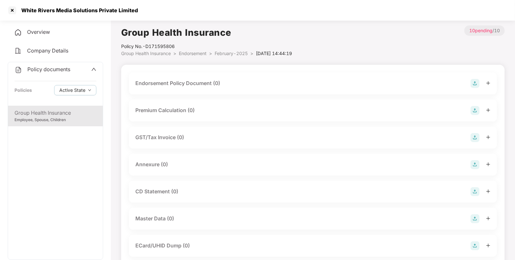
click at [477, 80] on img at bounding box center [474, 83] width 9 height 9
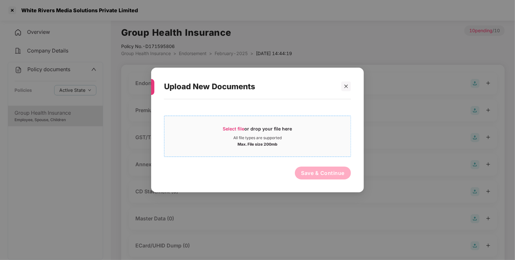
click at [226, 119] on div "Select file or drop your file here All file types are supported Max. File size …" at bounding box center [257, 136] width 187 height 41
click at [223, 126] on span "Select file" at bounding box center [234, 128] width 22 height 5
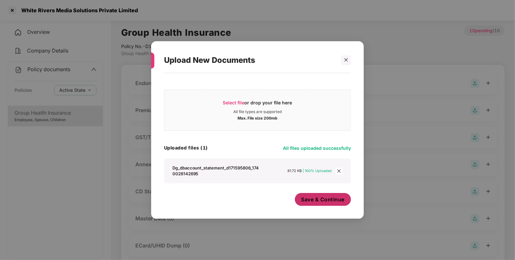
click at [322, 200] on span "Save & Continue" at bounding box center [322, 199] width 43 height 7
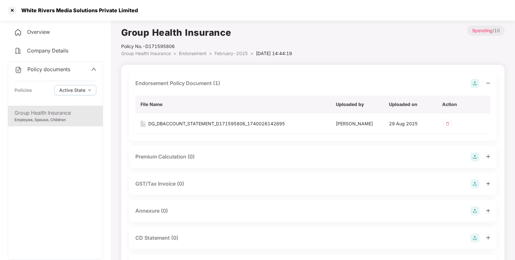
scroll to position [75, 0]
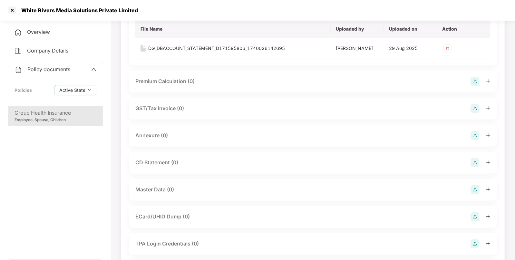
click at [475, 190] on img at bounding box center [474, 189] width 9 height 9
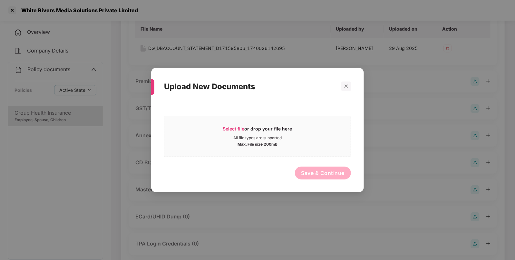
click at [224, 111] on div "Select file or drop your file here All file types are supported Max. File size …" at bounding box center [257, 142] width 187 height 80
click at [231, 127] on span "Select file" at bounding box center [234, 128] width 22 height 5
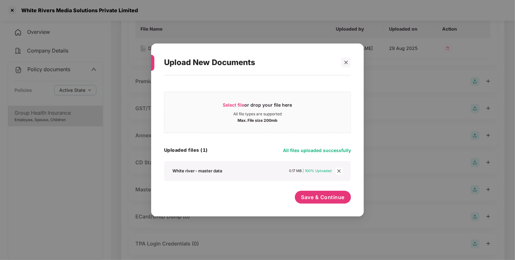
click at [330, 204] on div "Save & Continue" at bounding box center [323, 199] width 56 height 16
click at [328, 200] on span "Save & Continue" at bounding box center [322, 197] width 43 height 7
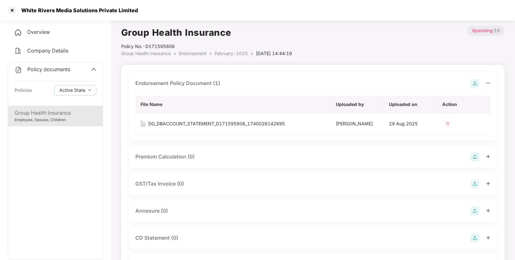
click at [193, 53] on span "Endorsement" at bounding box center [193, 53] width 28 height 5
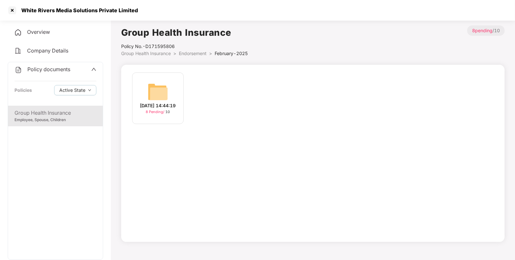
click at [184, 51] on span "Endorsement" at bounding box center [193, 53] width 28 height 5
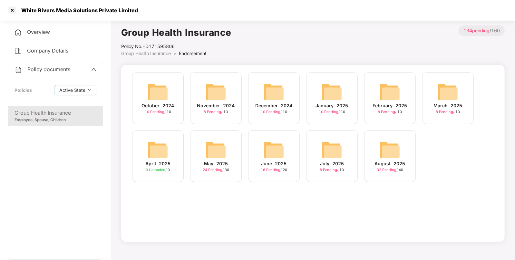
click at [336, 86] on img at bounding box center [331, 91] width 21 height 21
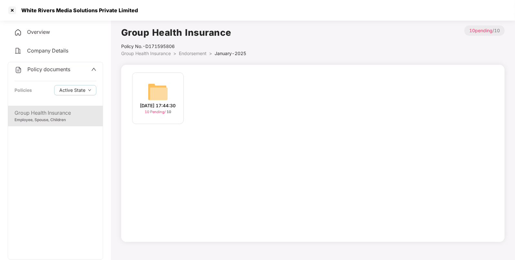
click at [179, 87] on div "[DATE] 17:44:30 10 Pending / 10" at bounding box center [158, 98] width 52 height 52
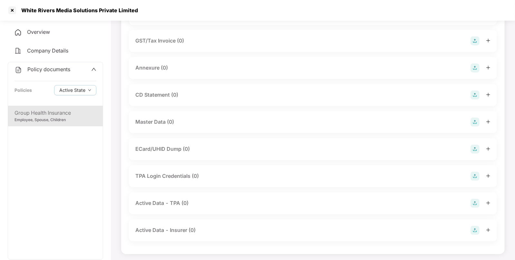
scroll to position [98, 0]
click at [472, 122] on img at bounding box center [474, 120] width 9 height 9
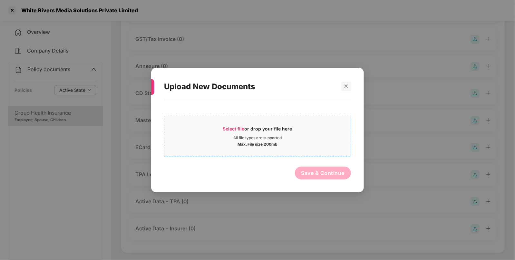
click at [241, 122] on span "Select file or drop your file here All file types are supported Max. File size …" at bounding box center [257, 136] width 186 height 31
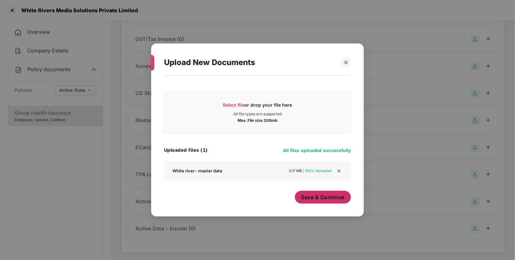
click at [327, 200] on span "Save & Continue" at bounding box center [322, 197] width 43 height 7
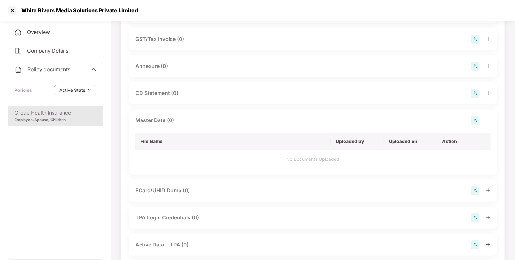
scroll to position [0, 0]
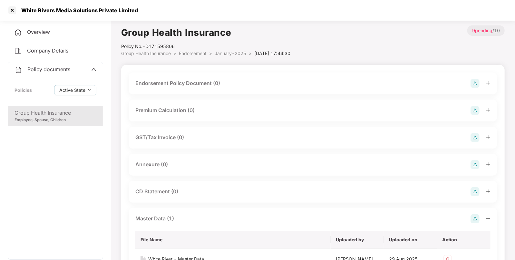
click at [472, 81] on img at bounding box center [474, 83] width 9 height 9
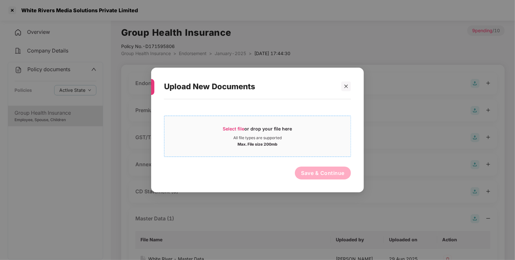
click at [224, 122] on span "Select file or drop your file here All file types are supported Max. File size …" at bounding box center [257, 136] width 186 height 31
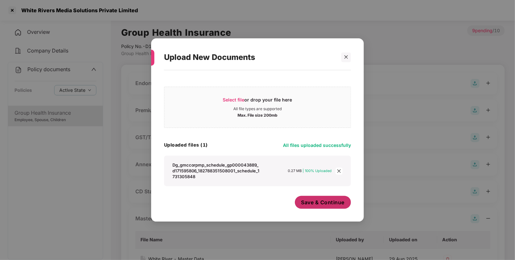
click at [312, 206] on button "Save & Continue" at bounding box center [323, 202] width 56 height 13
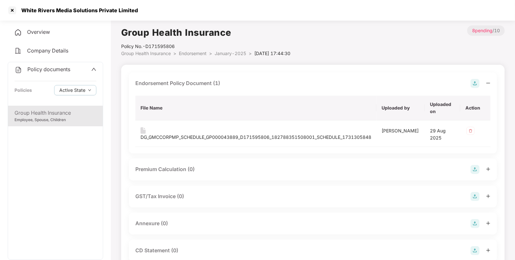
click at [200, 53] on span "Endorsement" at bounding box center [193, 53] width 28 height 5
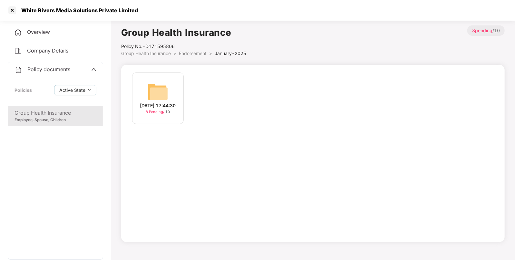
click at [184, 51] on span "Endorsement" at bounding box center [193, 53] width 28 height 5
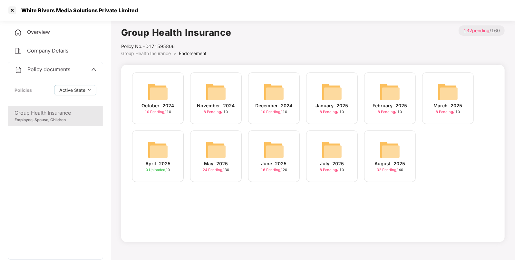
click at [269, 92] on img at bounding box center [273, 91] width 21 height 21
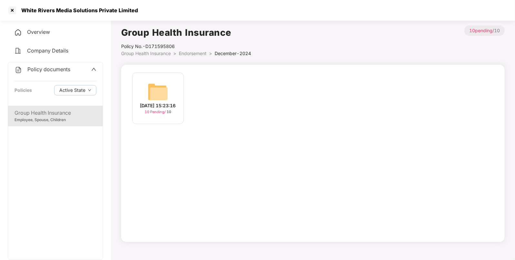
click at [151, 89] on img at bounding box center [157, 91] width 21 height 21
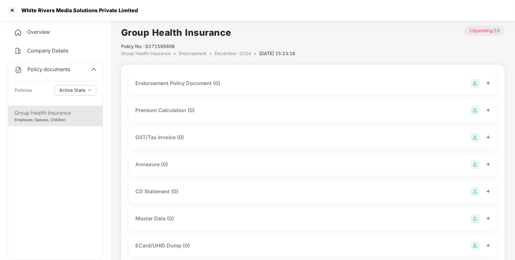
scroll to position [98, 0]
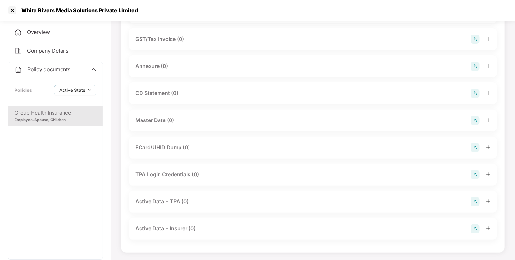
click at [482, 119] on div at bounding box center [480, 120] width 20 height 9
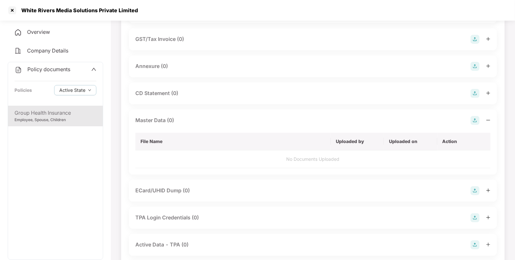
click at [475, 121] on img at bounding box center [474, 120] width 9 height 9
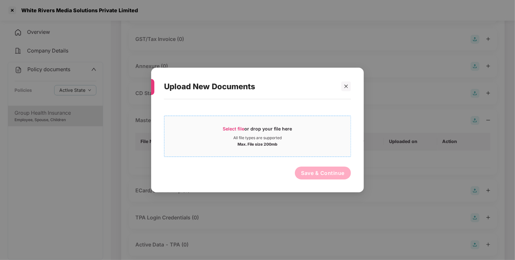
click at [219, 139] on div "All file types are supported" at bounding box center [257, 137] width 186 height 5
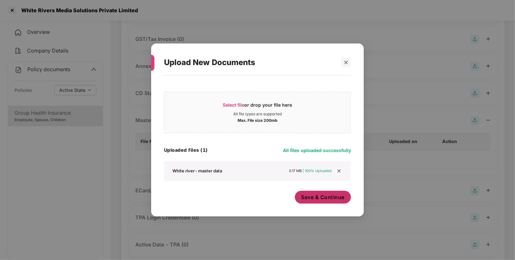
click at [326, 203] on button "Save & Continue" at bounding box center [323, 197] width 56 height 13
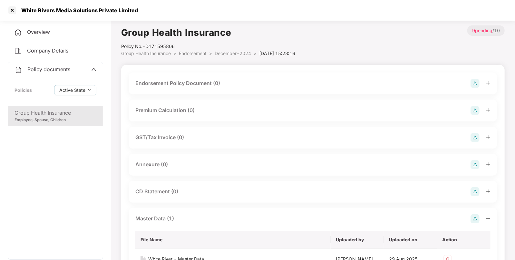
click at [473, 77] on div "Endorsement Policy Document (0)" at bounding box center [313, 83] width 368 height 22
click at [476, 79] on img at bounding box center [474, 83] width 9 height 9
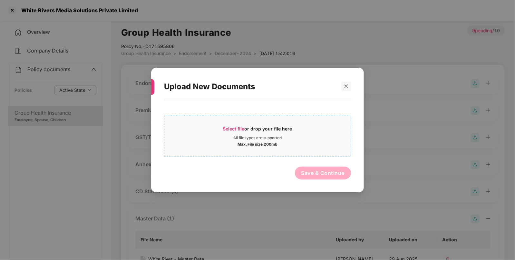
click at [233, 130] on span "Select file" at bounding box center [234, 128] width 22 height 5
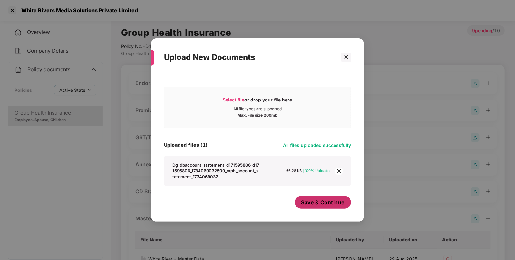
click at [332, 207] on button "Save & Continue" at bounding box center [323, 202] width 56 height 13
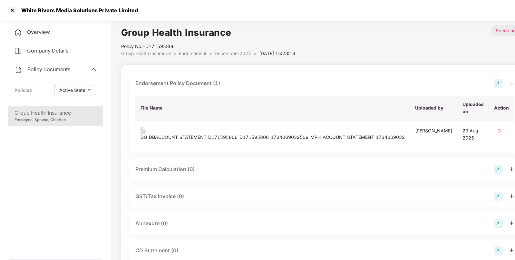
click at [182, 51] on span "Endorsement" at bounding box center [193, 53] width 28 height 5
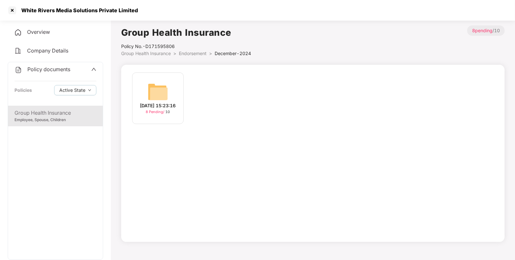
click at [161, 56] on li "Group Health Insurance >" at bounding box center [150, 53] width 58 height 7
click at [162, 53] on span "Group Health Insurance" at bounding box center [146, 53] width 50 height 5
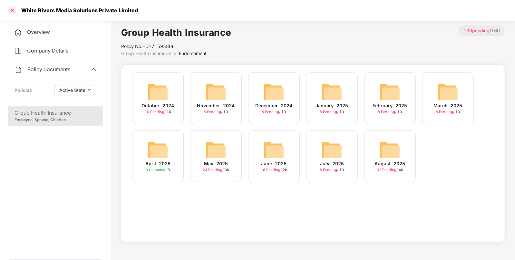
click at [13, 10] on div at bounding box center [12, 10] width 10 height 10
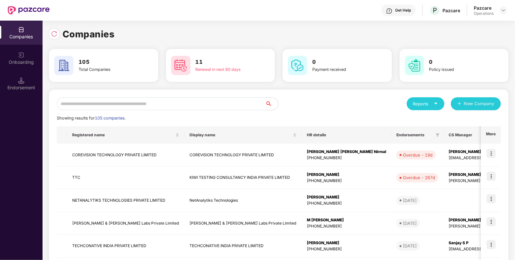
click at [138, 99] on input "text" at bounding box center [161, 103] width 208 height 13
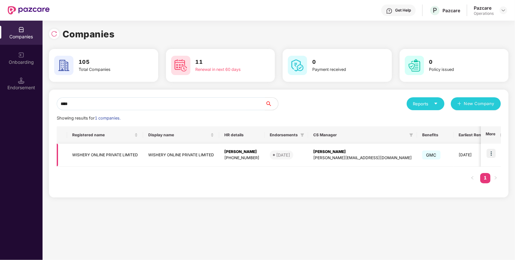
click at [491, 154] on img at bounding box center [490, 153] width 9 height 9
click at [182, 104] on input "****" at bounding box center [161, 103] width 208 height 13
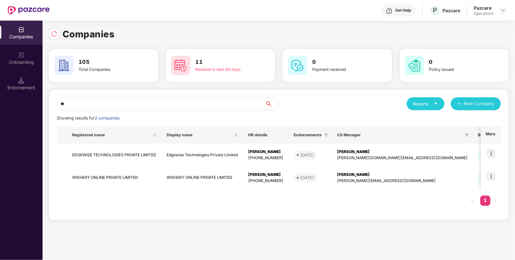
type input "*"
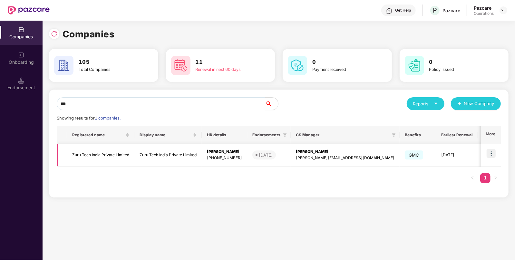
type input "***"
click at [492, 152] on img at bounding box center [490, 153] width 9 height 9
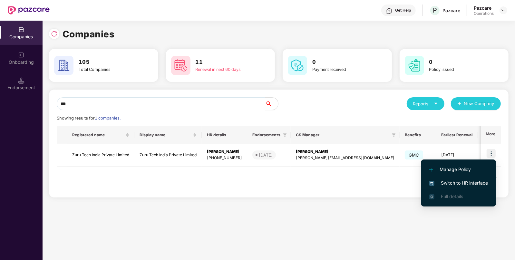
click at [448, 188] on li "Switch to HR interface" at bounding box center [458, 183] width 75 height 14
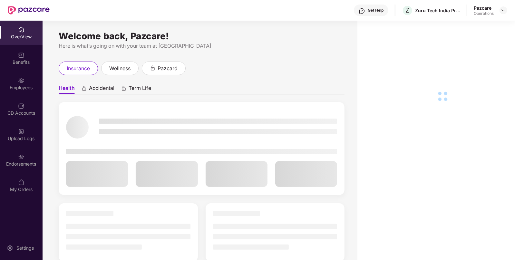
click at [17, 156] on div "Endorsements" at bounding box center [21, 160] width 43 height 24
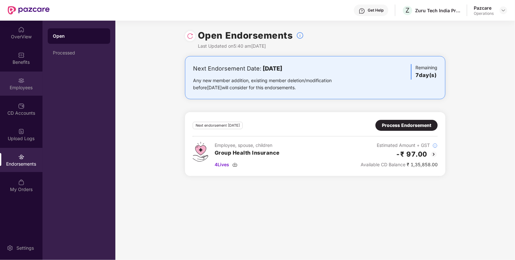
click at [34, 73] on div "Employees" at bounding box center [21, 83] width 43 height 24
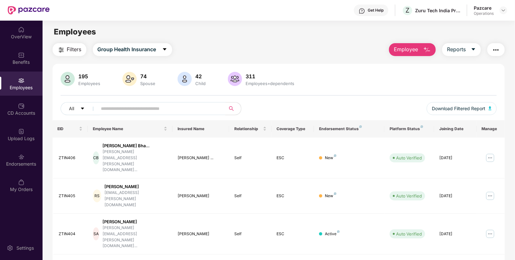
click at [71, 47] on span "Filters" at bounding box center [74, 49] width 14 height 8
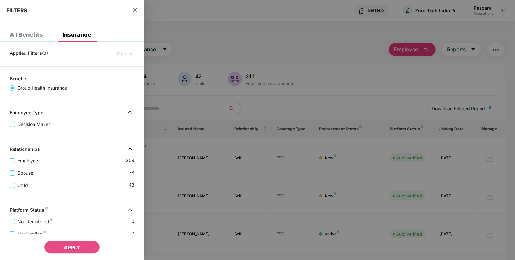
scroll to position [148, 0]
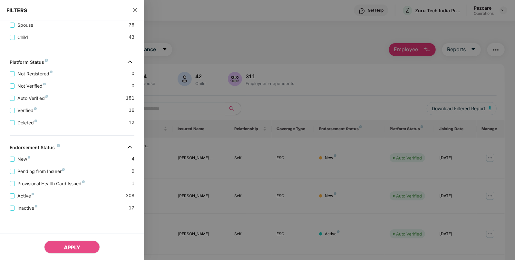
click at [135, 13] on span "close" at bounding box center [134, 10] width 5 height 6
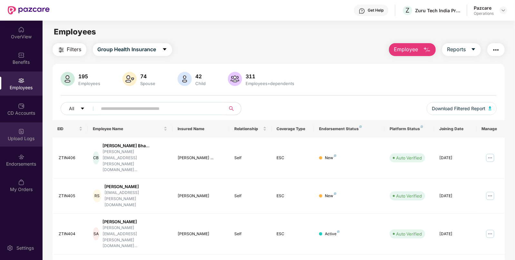
click at [29, 136] on div "Upload Logs" at bounding box center [21, 138] width 43 height 6
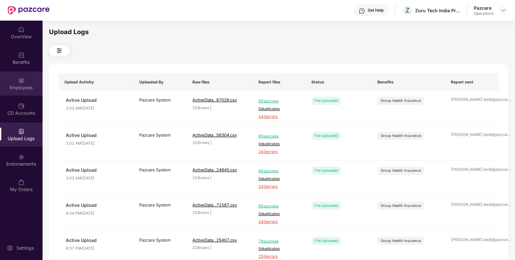
click at [25, 74] on div "Employees" at bounding box center [21, 83] width 43 height 24
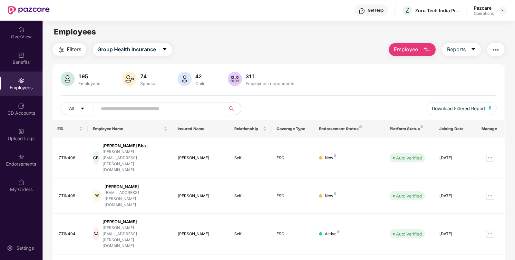
click at [79, 47] on span "Filters" at bounding box center [74, 49] width 14 height 8
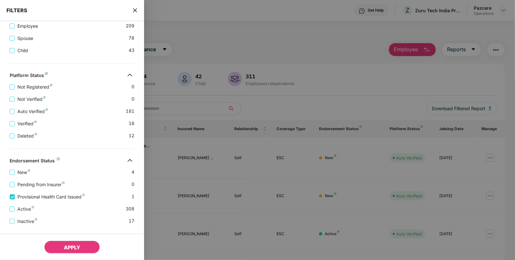
click at [71, 248] on span "APPLY" at bounding box center [72, 247] width 16 height 6
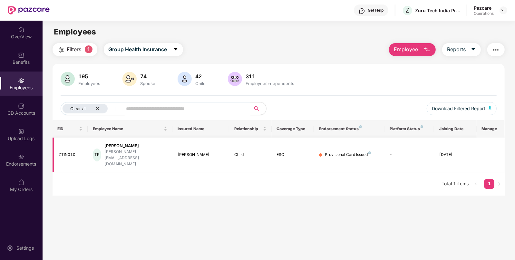
click at [61, 152] on div "ZTIN010" at bounding box center [71, 155] width 24 height 6
copy div "ZTIN010"
click at [186, 152] on div "[PERSON_NAME]" at bounding box center [200, 155] width 46 height 6
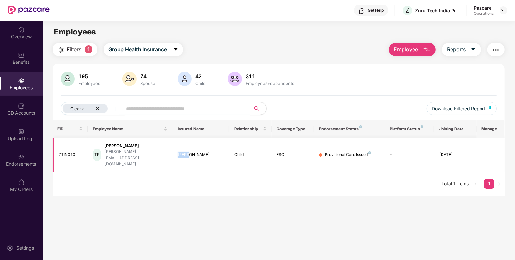
copy div "[PERSON_NAME]"
click at [65, 152] on td "ZTIN010" at bounding box center [69, 155] width 35 height 35
copy div "ZTIN010"
click at [503, 10] on img at bounding box center [502, 10] width 5 height 5
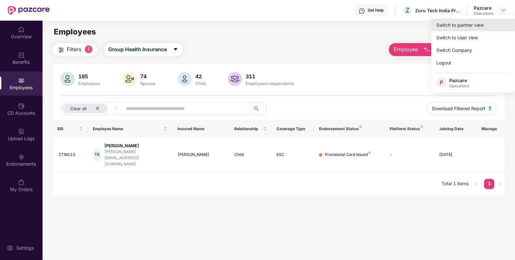
click at [442, 23] on div "Switch to partner view" at bounding box center [473, 25] width 84 height 13
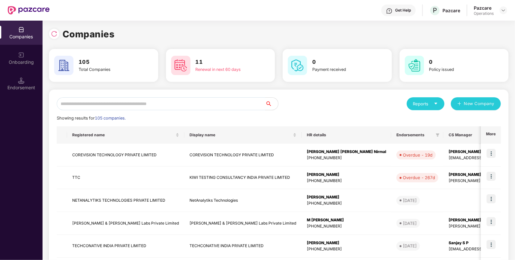
click at [164, 102] on input "text" at bounding box center [161, 103] width 208 height 13
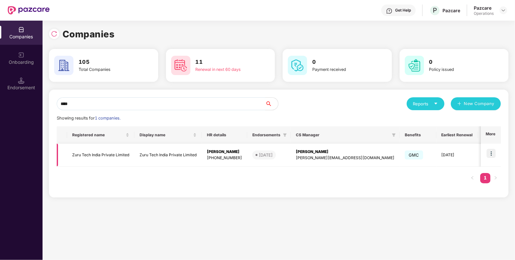
type input "****"
click at [144, 161] on td "Zuru Tech India Private Limited" at bounding box center [167, 155] width 67 height 23
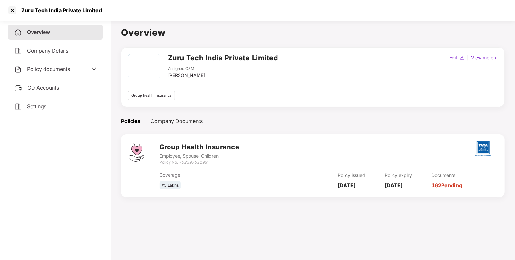
click at [43, 90] on span "CD Accounts" at bounding box center [43, 87] width 32 height 6
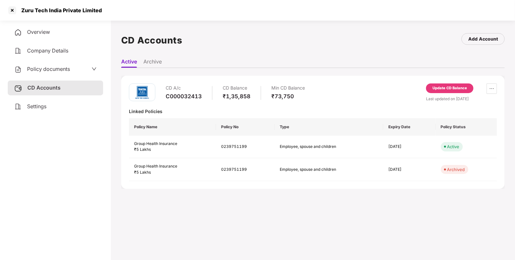
click at [455, 88] on div "Update CD Balance" at bounding box center [449, 88] width 34 height 6
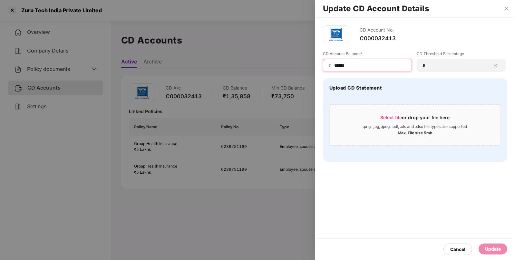
drag, startPoint x: 359, startPoint y: 67, endPoint x: 339, endPoint y: 69, distance: 20.4
click at [339, 69] on div "₹ ******" at bounding box center [367, 65] width 89 height 13
type input "*"
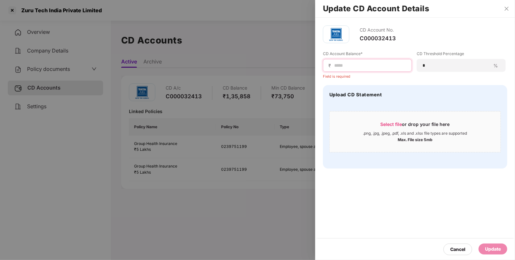
paste input "*********"
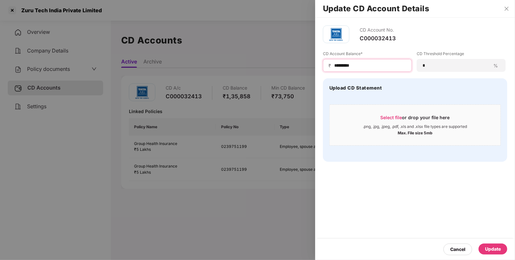
type input "*********"
click at [494, 250] on div "Update" at bounding box center [493, 248] width 16 height 7
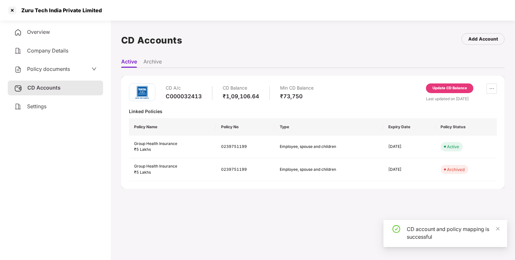
click at [29, 12] on div "Zuru Tech India Private Limited" at bounding box center [59, 10] width 84 height 6
copy div "Zuru"
click at [9, 10] on div at bounding box center [12, 10] width 10 height 10
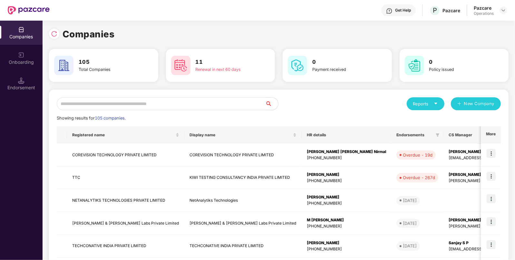
click at [142, 101] on input "text" at bounding box center [161, 103] width 208 height 13
paste input "****"
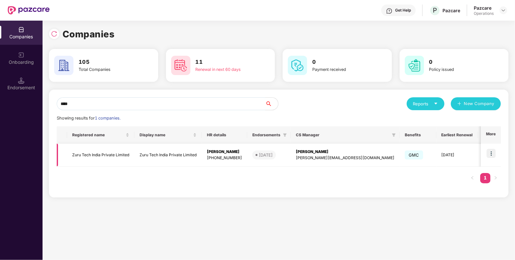
type input "****"
click at [169, 159] on td "Zuru Tech India Private Limited" at bounding box center [167, 155] width 67 height 23
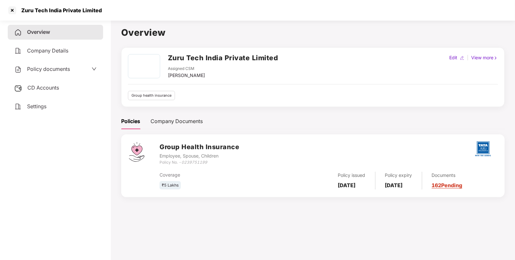
click at [33, 65] on div "Policy documents" at bounding box center [55, 69] width 95 height 15
click at [42, 70] on span "Policy documents" at bounding box center [48, 69] width 43 height 6
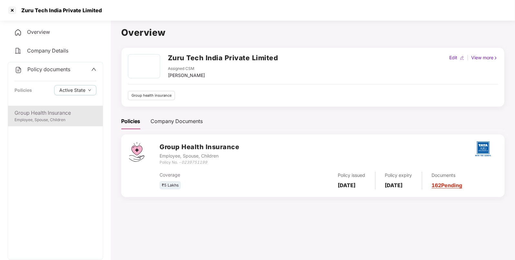
click at [47, 107] on div "Group Health Insurance Employee, Spouse, Children" at bounding box center [55, 116] width 95 height 21
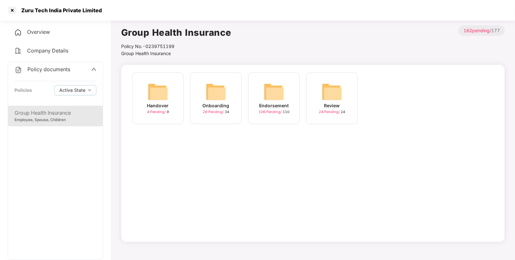
click at [282, 91] on img at bounding box center [273, 91] width 21 height 21
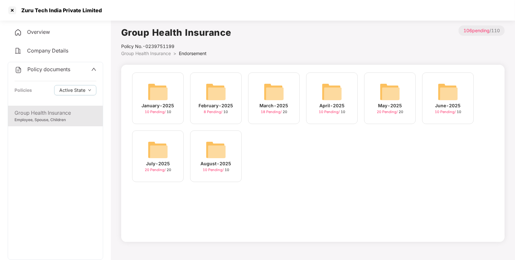
click at [216, 161] on div "August-2025" at bounding box center [216, 163] width 31 height 7
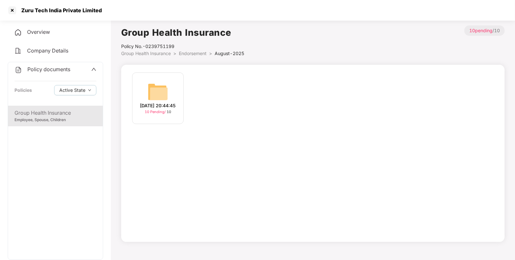
click at [158, 81] on img at bounding box center [157, 91] width 21 height 21
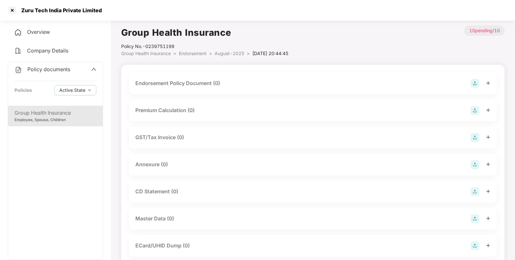
scroll to position [98, 0]
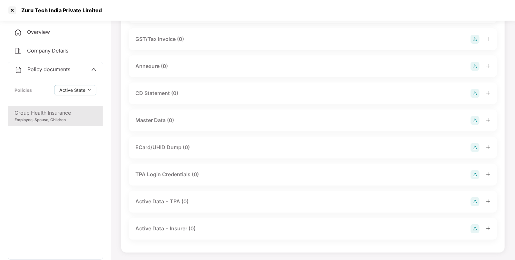
click at [473, 122] on img at bounding box center [474, 120] width 9 height 9
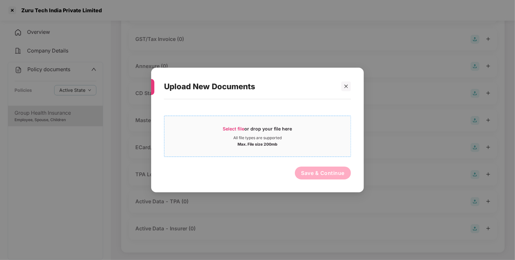
click at [227, 125] on span "Select file or drop your file here All file types are supported Max. File size …" at bounding box center [257, 136] width 186 height 31
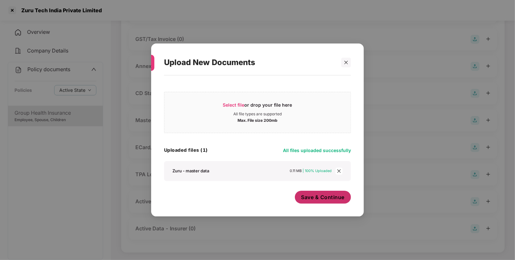
click at [326, 198] on span "Save & Continue" at bounding box center [322, 197] width 43 height 7
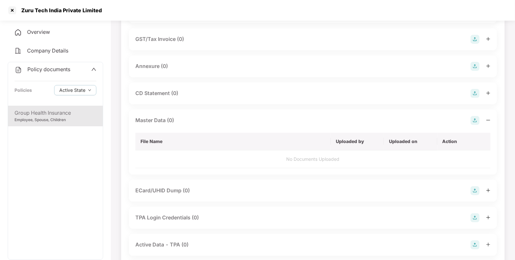
scroll to position [0, 0]
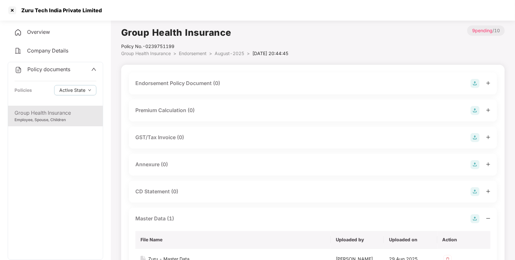
click at [474, 86] on img at bounding box center [474, 83] width 9 height 9
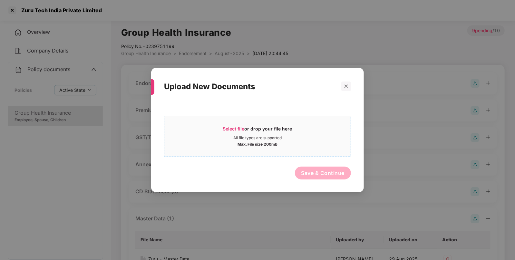
click at [230, 127] on span "Select file" at bounding box center [234, 128] width 22 height 5
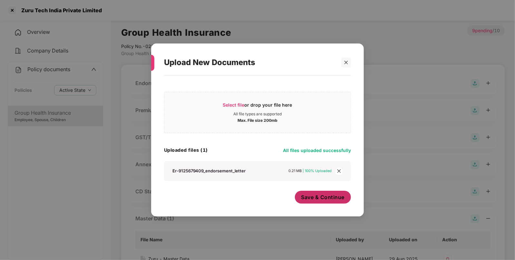
click at [334, 198] on span "Save & Continue" at bounding box center [322, 197] width 43 height 7
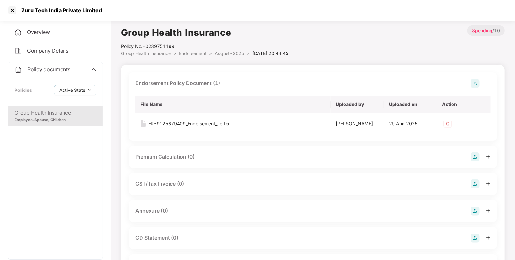
click at [200, 53] on span "Endorsement" at bounding box center [193, 53] width 28 height 5
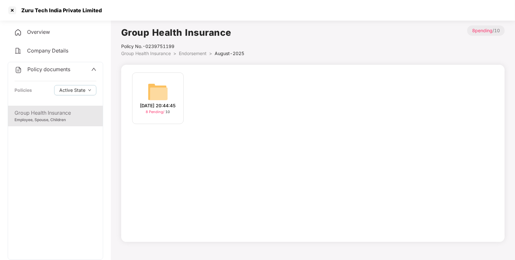
click at [182, 54] on span "Endorsement" at bounding box center [193, 53] width 28 height 5
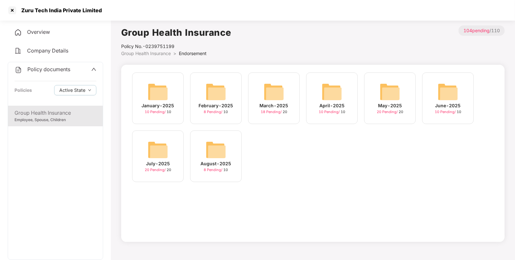
click at [158, 146] on img at bounding box center [157, 149] width 21 height 21
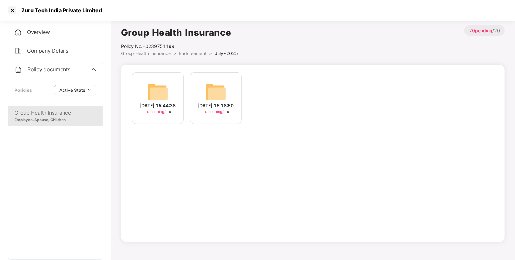
click at [217, 98] on img at bounding box center [215, 91] width 21 height 21
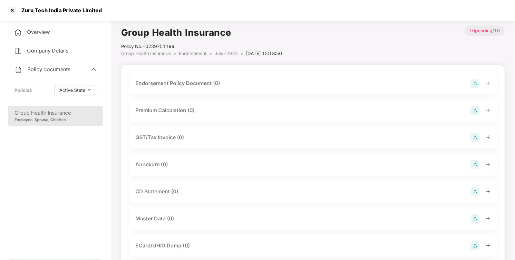
click at [475, 80] on img at bounding box center [474, 83] width 9 height 9
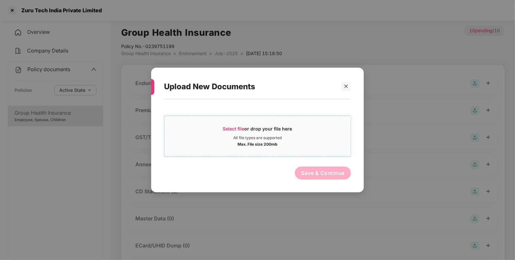
click at [236, 122] on span "Select file or drop your file here All file types are supported Max. File size …" at bounding box center [257, 136] width 186 height 31
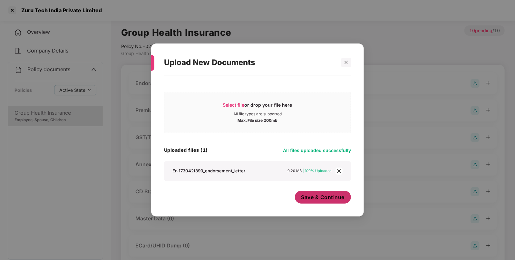
click at [315, 201] on button "Save & Continue" at bounding box center [323, 197] width 56 height 13
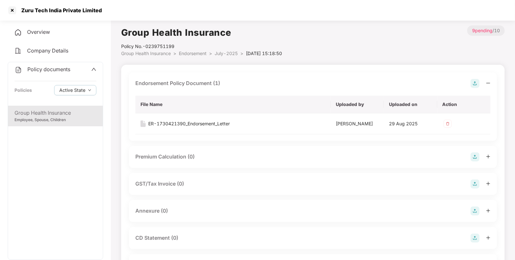
click at [203, 53] on span "Endorsement" at bounding box center [193, 53] width 28 height 5
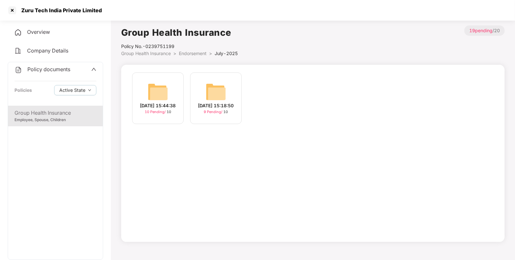
click at [162, 87] on img at bounding box center [157, 91] width 21 height 21
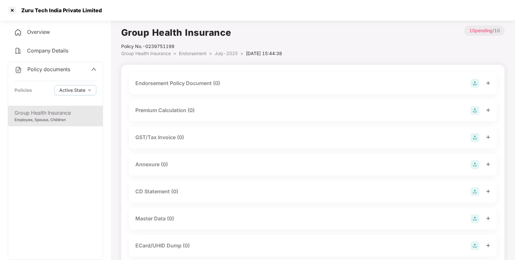
click at [476, 85] on img at bounding box center [474, 83] width 9 height 9
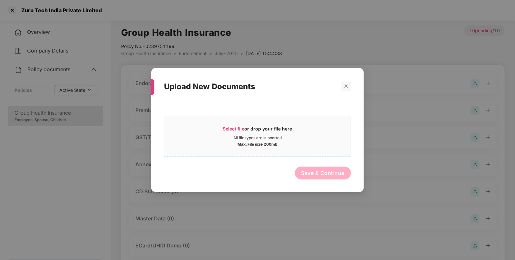
click at [241, 132] on div "Select file or drop your file here" at bounding box center [257, 131] width 69 height 10
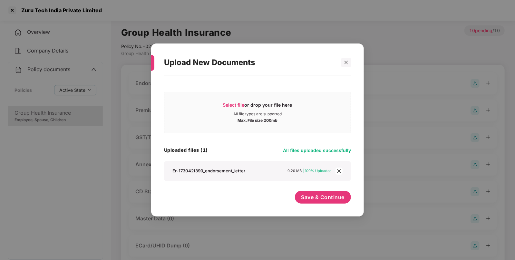
click at [326, 204] on div "Save & Continue" at bounding box center [323, 199] width 56 height 16
click at [321, 189] on div "Select file or drop your file here All file types are supported Max. File size …" at bounding box center [257, 143] width 187 height 128
click at [316, 191] on button "Save & Continue" at bounding box center [323, 197] width 56 height 13
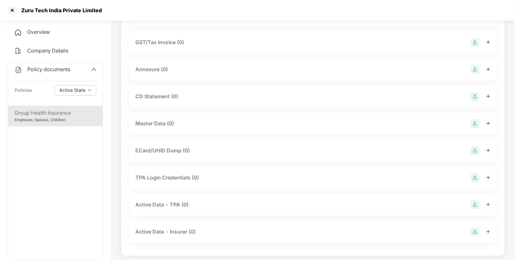
scroll to position [145, 0]
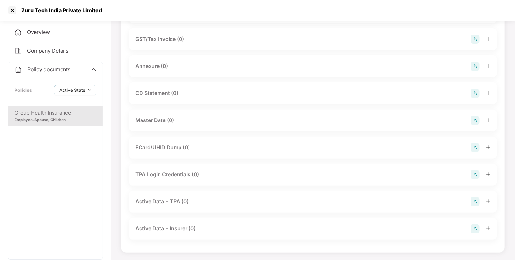
click at [477, 118] on img at bounding box center [474, 120] width 9 height 9
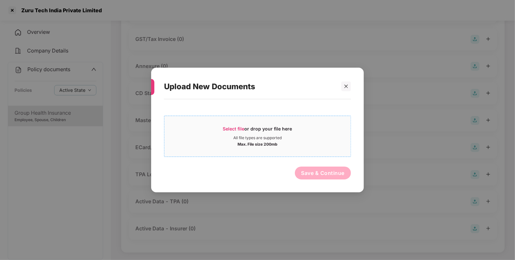
click at [234, 125] on span "Select file or drop your file here All file types are supported Max. File size …" at bounding box center [257, 136] width 186 height 31
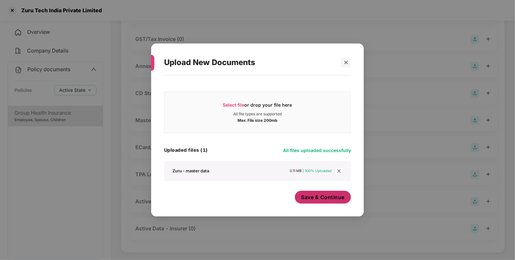
click at [335, 195] on span "Save & Continue" at bounding box center [322, 197] width 43 height 7
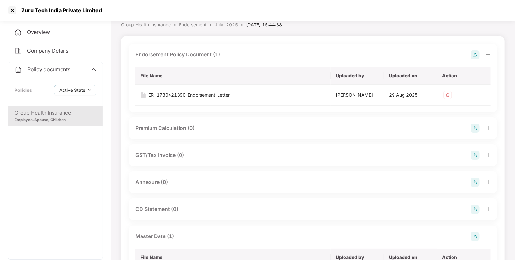
scroll to position [0, 0]
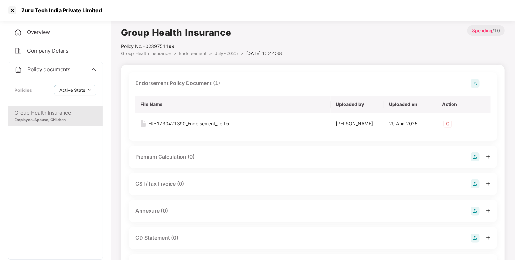
click at [229, 50] on li "July-2025 >" at bounding box center [229, 53] width 31 height 7
click at [226, 51] on span "July-2025" at bounding box center [225, 53] width 23 height 5
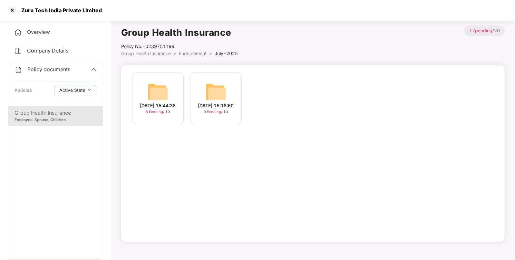
click at [217, 93] on img at bounding box center [215, 91] width 21 height 21
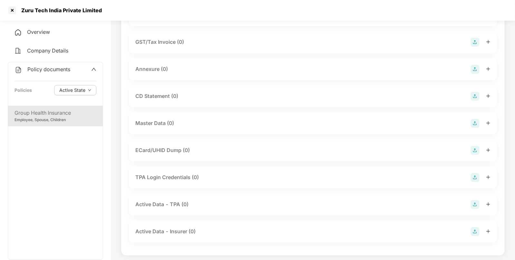
scroll to position [96, 0]
click at [466, 120] on div "Master Data (0)" at bounding box center [312, 123] width 355 height 9
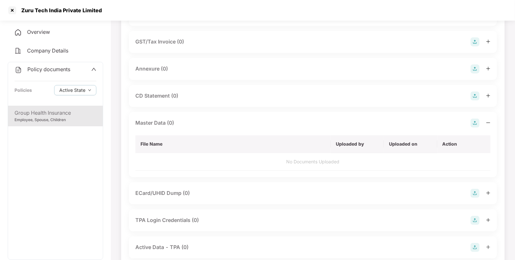
click at [472, 122] on img at bounding box center [474, 123] width 9 height 9
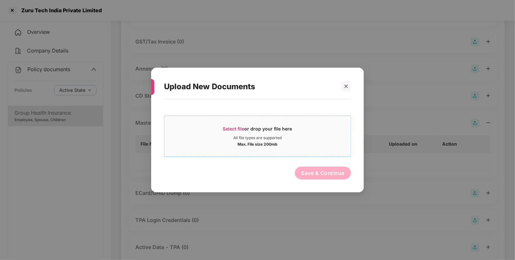
click at [214, 129] on div "Select file or drop your file here" at bounding box center [257, 131] width 186 height 10
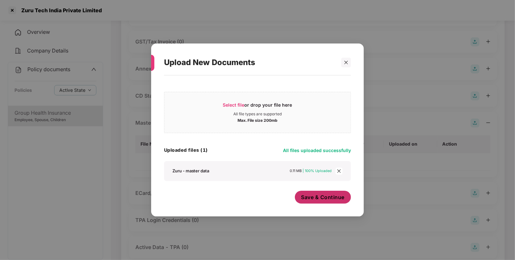
click at [322, 194] on span "Save & Continue" at bounding box center [322, 197] width 43 height 7
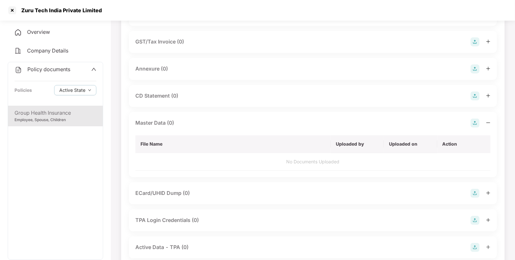
scroll to position [0, 0]
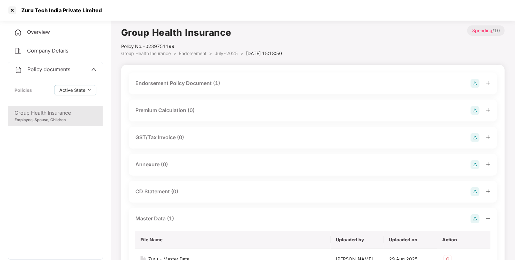
click at [201, 51] on span "Endorsement" at bounding box center [193, 53] width 28 height 5
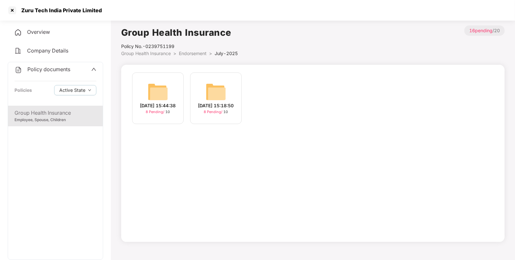
click at [182, 51] on span "Endorsement" at bounding box center [193, 53] width 28 height 5
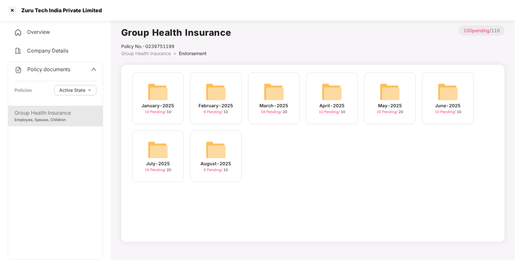
click at [54, 37] on div "Overview" at bounding box center [55, 32] width 95 height 15
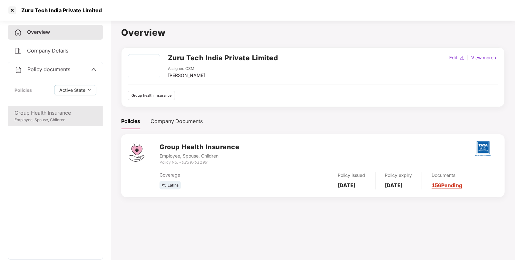
click at [44, 116] on div "Group Health Insurance" at bounding box center [55, 113] width 82 height 8
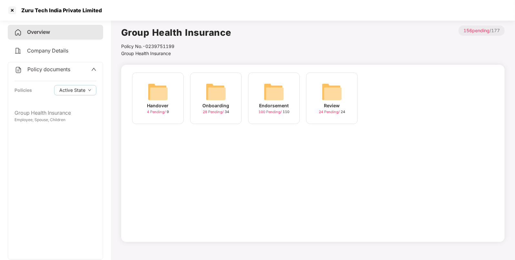
click at [289, 87] on div "Endorsement 100 Pending / 110" at bounding box center [274, 98] width 52 height 52
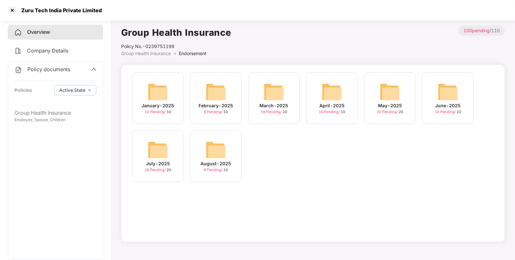
click at [449, 92] on img at bounding box center [447, 91] width 21 height 21
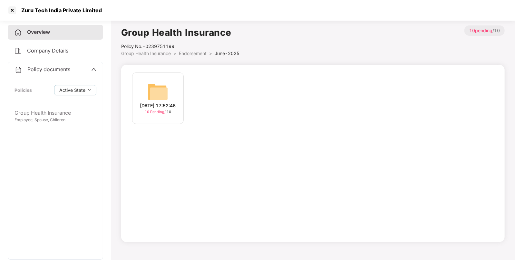
click at [146, 92] on div "[DATE] 17:52:46 10 Pending / 10" at bounding box center [158, 98] width 52 height 52
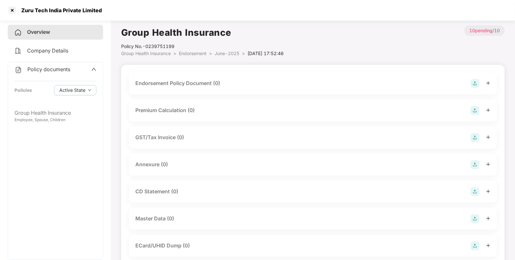
scroll to position [36, 0]
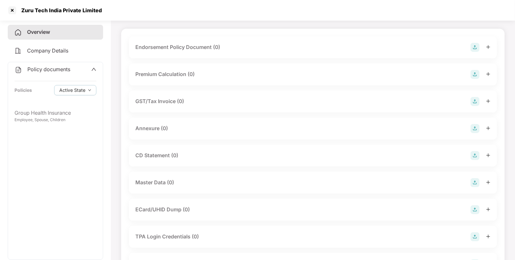
click at [479, 184] on img at bounding box center [474, 182] width 9 height 9
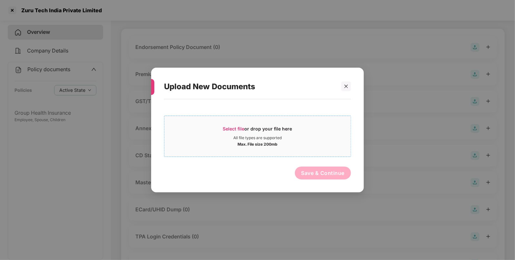
click at [233, 121] on span "Select file or drop your file here All file types are supported Max. File size …" at bounding box center [257, 136] width 186 height 31
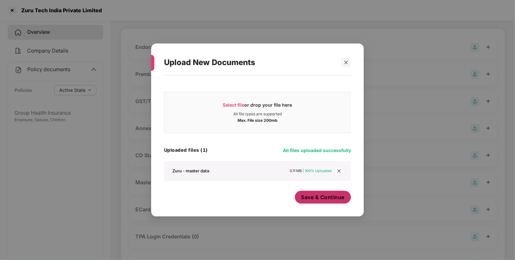
click at [318, 192] on button "Save & Continue" at bounding box center [323, 197] width 56 height 13
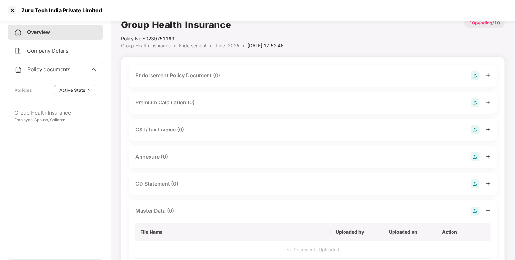
scroll to position [0, 0]
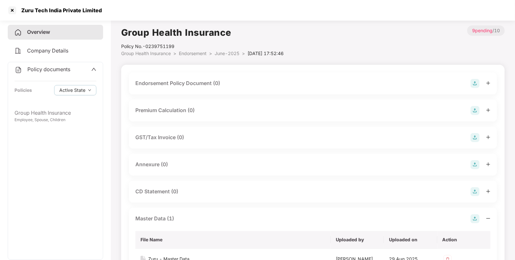
click at [479, 81] on div at bounding box center [480, 83] width 20 height 9
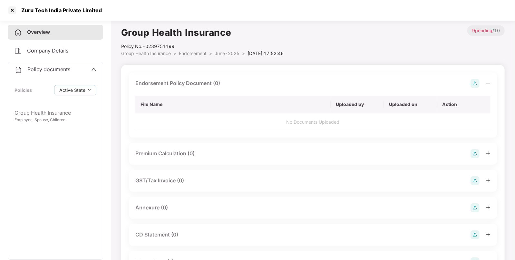
click at [473, 80] on img at bounding box center [474, 83] width 9 height 9
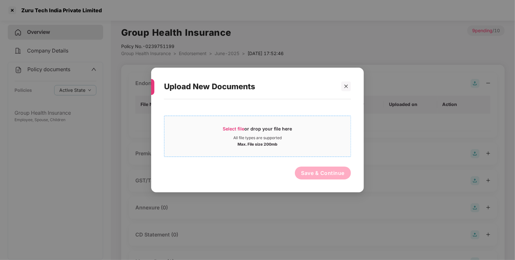
click at [227, 123] on span "Select file or drop your file here All file types are supported Max. File size …" at bounding box center [257, 136] width 186 height 31
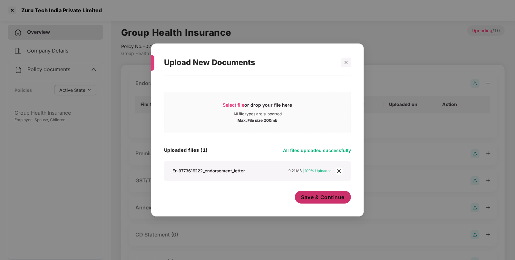
click at [312, 195] on span "Save & Continue" at bounding box center [322, 197] width 43 height 7
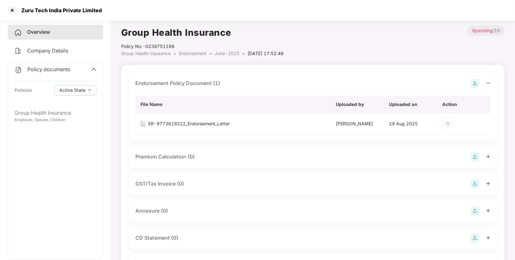
click at [204, 52] on span "Endorsement" at bounding box center [193, 53] width 28 height 5
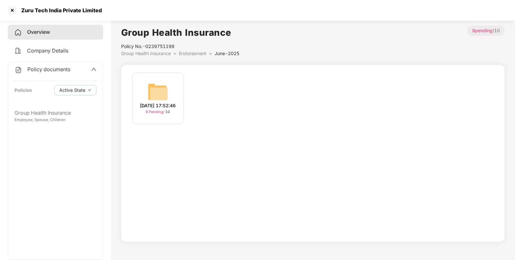
click at [191, 52] on span "Endorsement" at bounding box center [193, 53] width 28 height 5
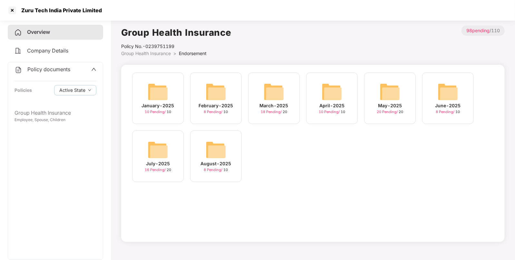
click at [407, 90] on div "May-2025 20 Pending / 20" at bounding box center [390, 98] width 52 height 52
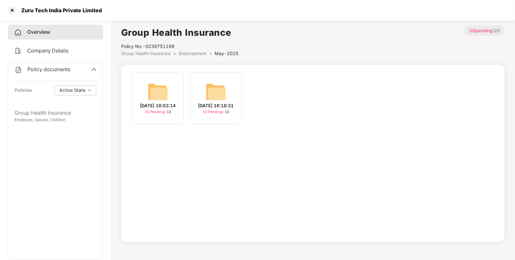
click at [198, 90] on div "[DATE] 16:18:31 10 Pending / 10" at bounding box center [216, 98] width 52 height 52
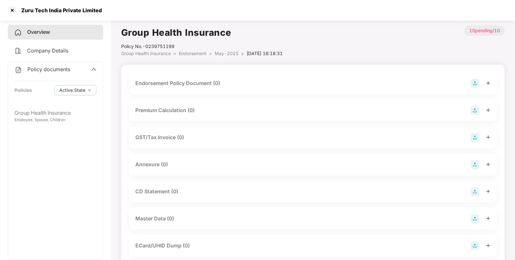
click at [471, 85] on img at bounding box center [474, 83] width 9 height 9
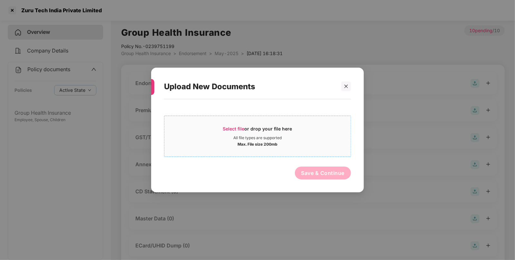
click at [241, 119] on div "Select file or drop your file here All file types are supported Max. File size …" at bounding box center [257, 136] width 187 height 41
click at [224, 126] on span "Select file" at bounding box center [234, 128] width 22 height 5
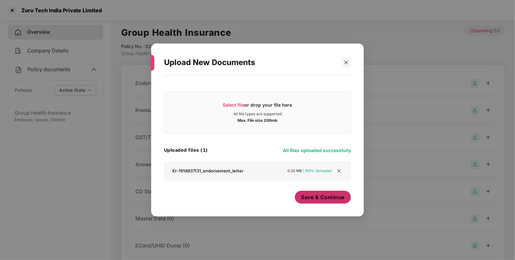
click at [322, 198] on span "Save & Continue" at bounding box center [322, 197] width 43 height 7
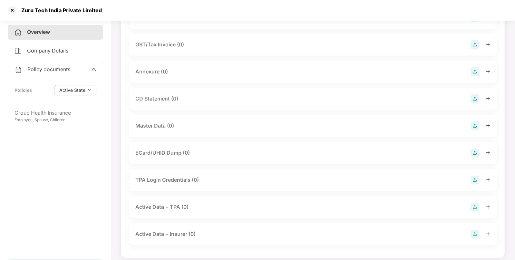
scroll to position [145, 0]
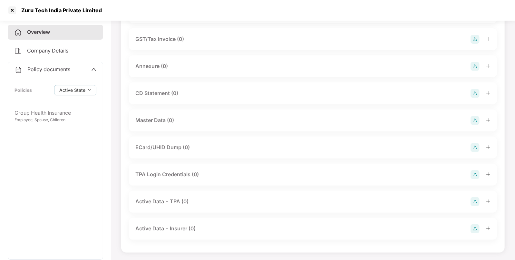
click at [472, 119] on img at bounding box center [474, 120] width 9 height 9
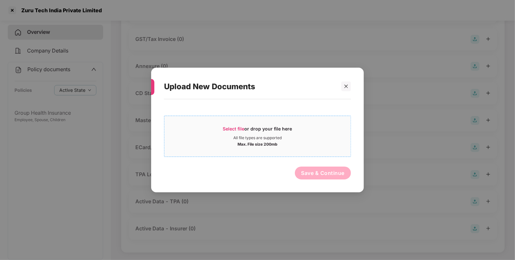
click at [232, 128] on span "Select file" at bounding box center [234, 128] width 22 height 5
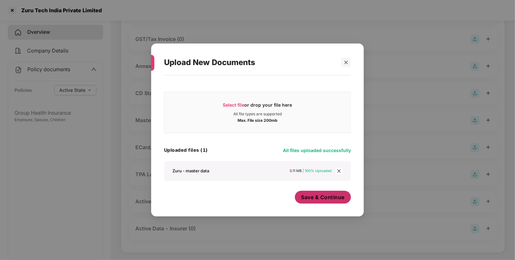
click at [311, 200] on span "Save & Continue" at bounding box center [322, 197] width 43 height 7
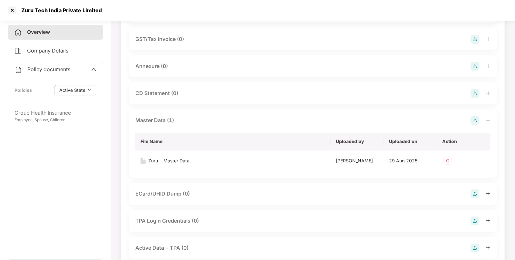
scroll to position [0, 0]
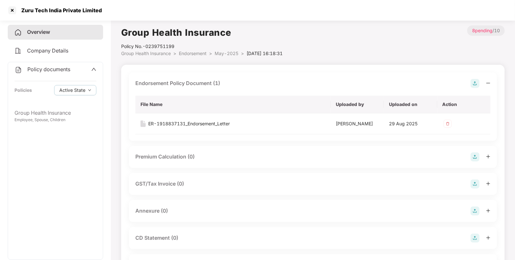
click at [193, 50] on li "Endorsement >" at bounding box center [197, 53] width 36 height 7
click at [193, 53] on span "Endorsement" at bounding box center [193, 53] width 28 height 5
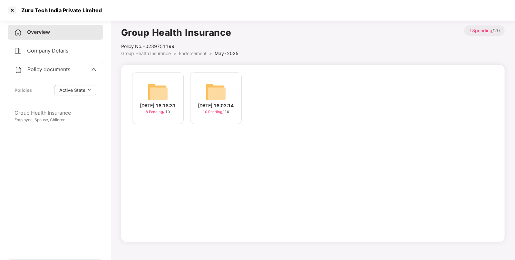
click at [234, 102] on div "[DATE] 16:03:14" at bounding box center [216, 105] width 36 height 7
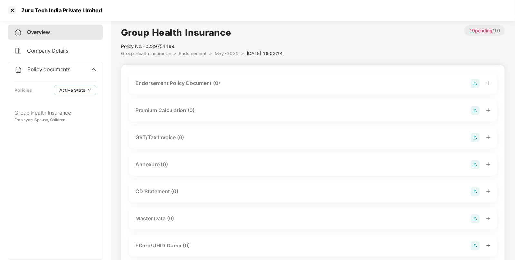
click at [475, 80] on img at bounding box center [474, 83] width 9 height 9
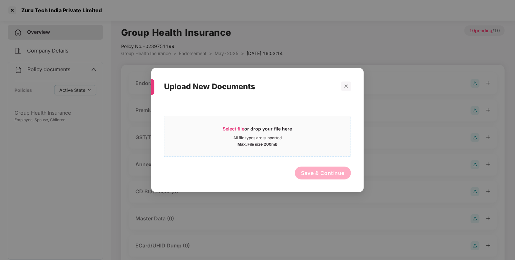
click at [243, 131] on span "Select file" at bounding box center [234, 128] width 22 height 5
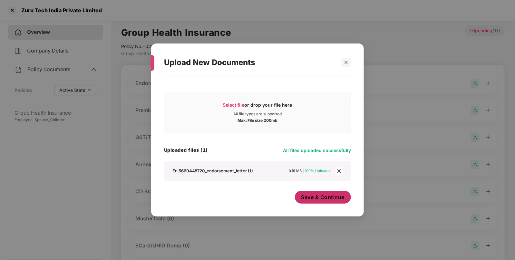
click at [326, 200] on span "Save & Continue" at bounding box center [322, 197] width 43 height 7
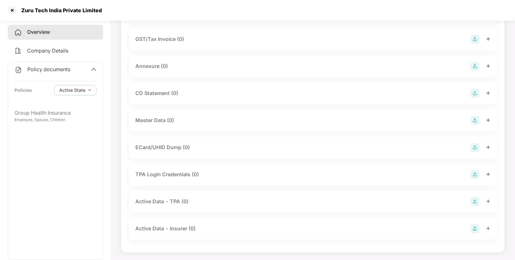
scroll to position [145, 0]
click at [473, 119] on img at bounding box center [474, 120] width 9 height 9
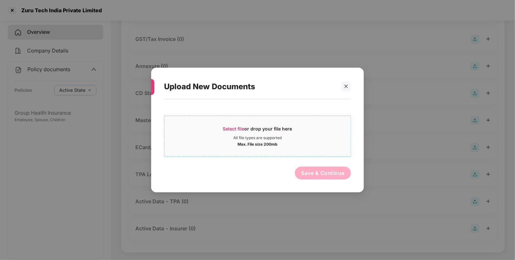
click at [249, 134] on div "Select file or drop your file here" at bounding box center [257, 131] width 69 height 10
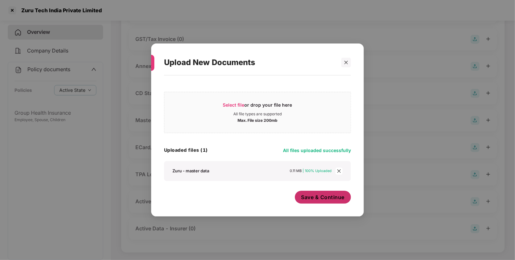
click at [330, 203] on button "Save & Continue" at bounding box center [323, 197] width 56 height 13
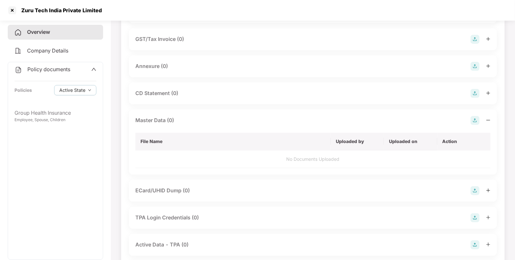
scroll to position [0, 0]
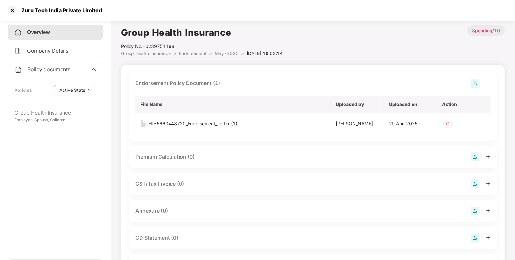
click at [194, 55] on span "Endorsement" at bounding box center [193, 53] width 28 height 5
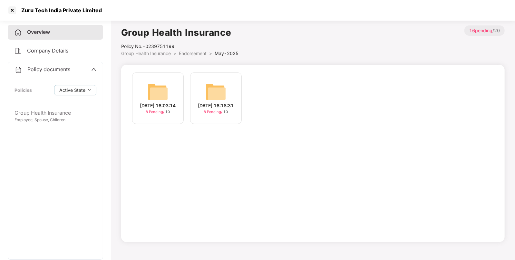
click at [173, 53] on li "Group Health Insurance >" at bounding box center [150, 53] width 58 height 7
click at [159, 53] on span "Group Health Insurance" at bounding box center [146, 53] width 50 height 5
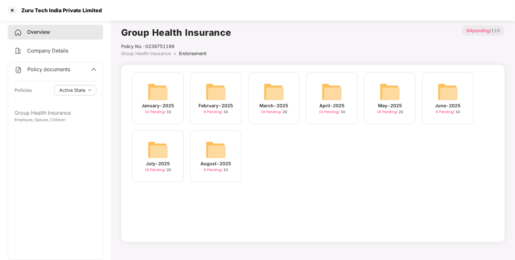
click at [327, 98] on img at bounding box center [331, 91] width 21 height 21
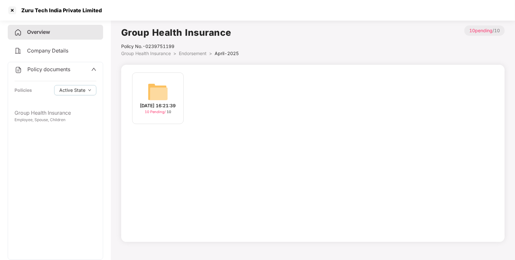
click at [158, 85] on img at bounding box center [157, 91] width 21 height 21
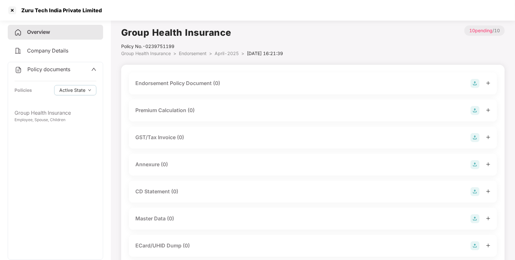
click at [472, 86] on img at bounding box center [474, 83] width 9 height 9
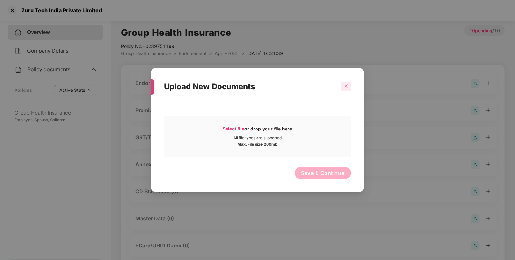
click at [343, 83] on div at bounding box center [346, 86] width 10 height 10
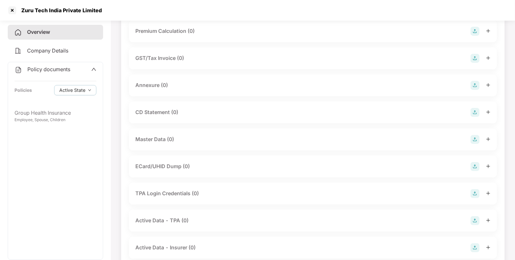
scroll to position [80, 0]
click at [474, 139] on img at bounding box center [474, 139] width 9 height 9
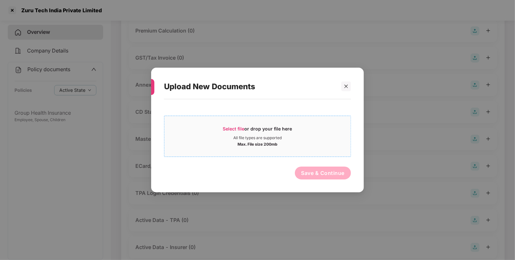
click at [237, 136] on div "All file types are supported" at bounding box center [257, 137] width 48 height 5
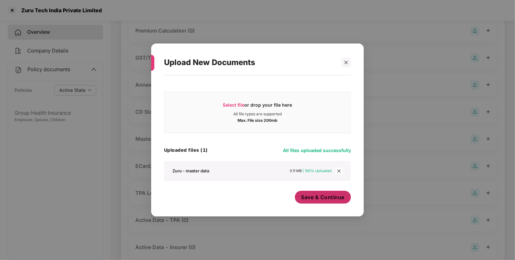
click at [324, 201] on span "Save & Continue" at bounding box center [322, 197] width 43 height 7
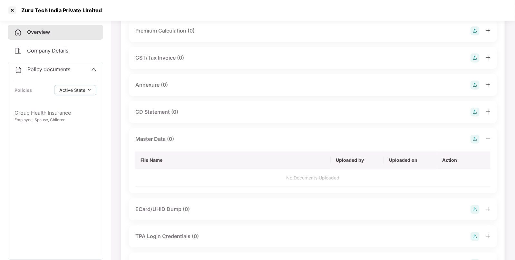
scroll to position [0, 0]
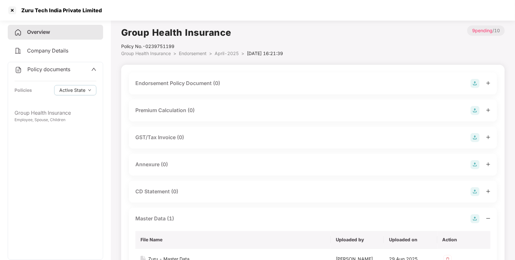
click at [472, 80] on img at bounding box center [474, 83] width 9 height 9
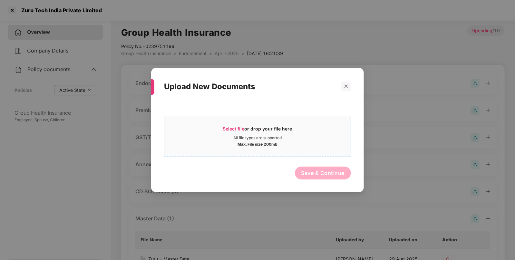
click at [261, 121] on span "Select file or drop your file here All file types are supported Max. File size …" at bounding box center [257, 136] width 186 height 31
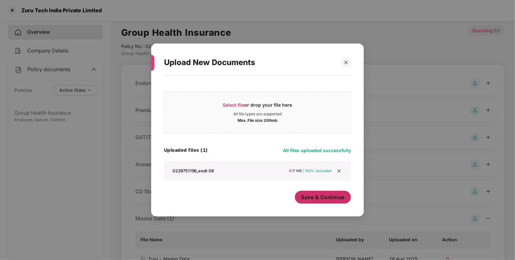
click at [317, 194] on button "Save & Continue" at bounding box center [323, 197] width 56 height 13
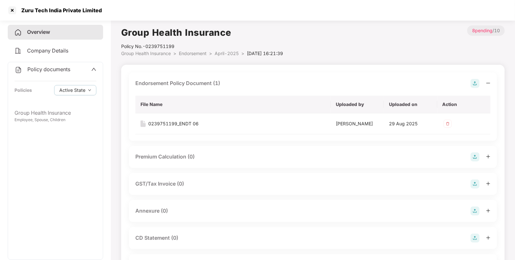
click at [197, 55] on span "Endorsement" at bounding box center [193, 53] width 28 height 5
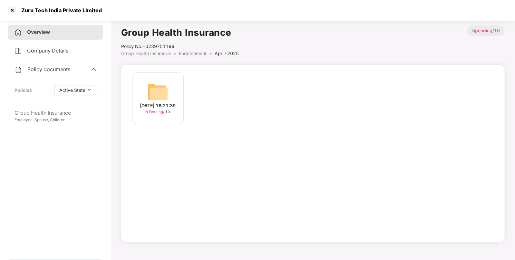
click at [188, 53] on span "Endorsement" at bounding box center [193, 53] width 28 height 5
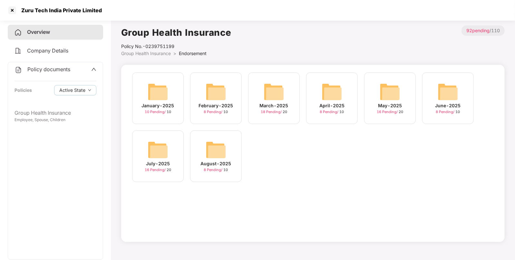
click at [279, 91] on img at bounding box center [273, 91] width 21 height 21
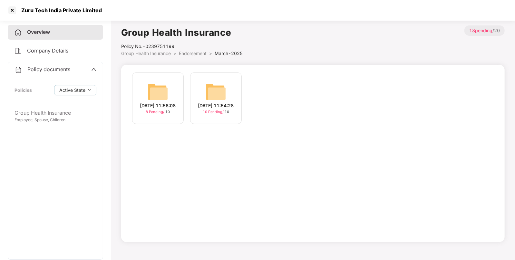
click at [213, 90] on img at bounding box center [215, 91] width 21 height 21
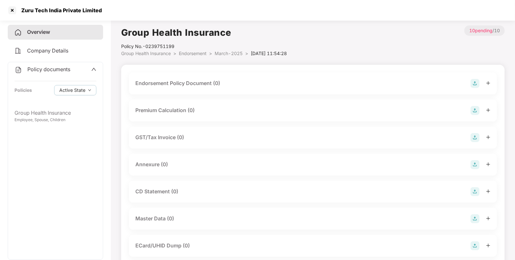
click at [468, 84] on div "Endorsement Policy Document (0)" at bounding box center [312, 83] width 355 height 9
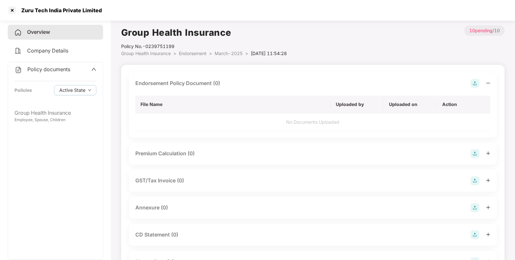
click at [473, 81] on img at bounding box center [474, 83] width 9 height 9
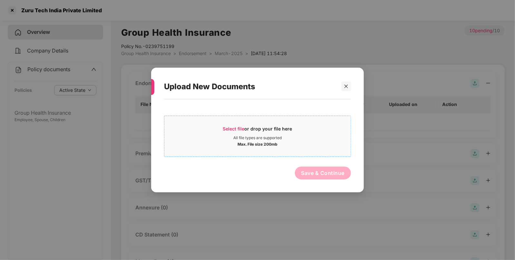
click at [211, 122] on span "Select file or drop your file here All file types are supported Max. File size …" at bounding box center [257, 136] width 186 height 31
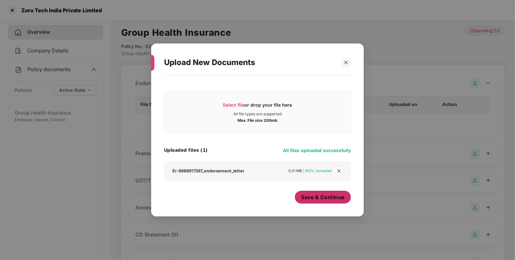
click at [328, 198] on span "Save & Continue" at bounding box center [322, 197] width 43 height 7
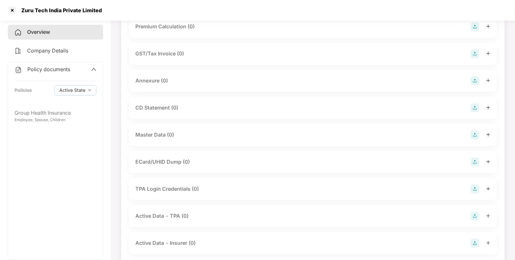
scroll to position [133, 0]
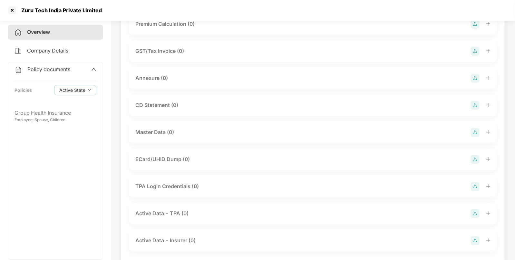
click at [470, 134] on img at bounding box center [474, 132] width 9 height 9
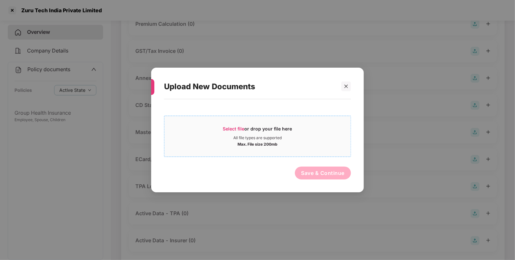
click at [248, 128] on div "Select file or drop your file here" at bounding box center [257, 131] width 69 height 10
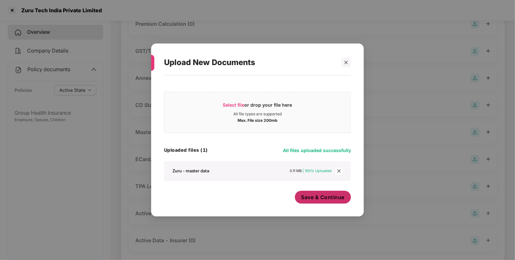
click at [330, 198] on span "Save & Continue" at bounding box center [322, 197] width 43 height 7
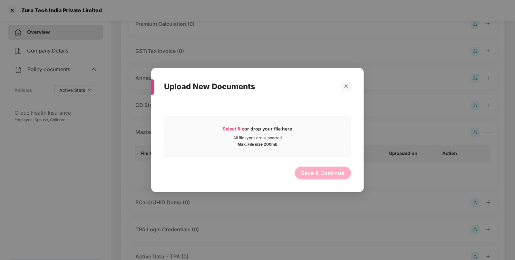
scroll to position [0, 0]
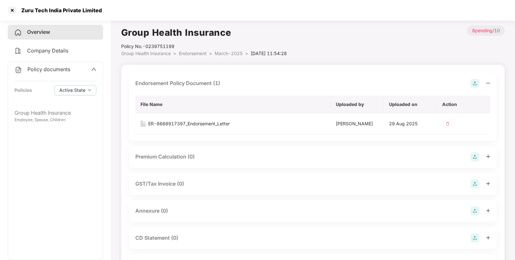
click at [203, 53] on span "Endorsement" at bounding box center [193, 53] width 28 height 5
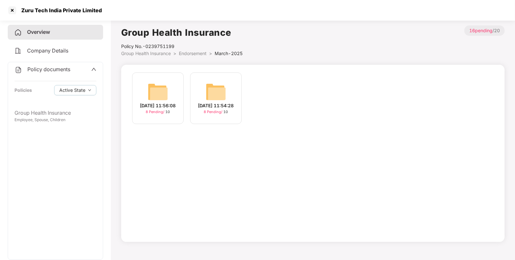
click at [195, 53] on span "Endorsement" at bounding box center [193, 53] width 28 height 5
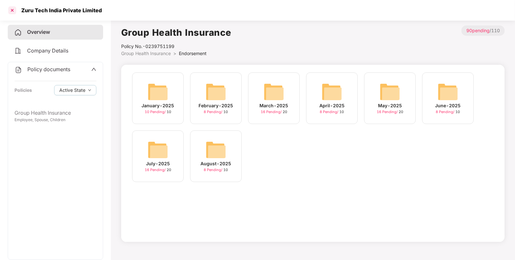
click at [13, 12] on div at bounding box center [12, 10] width 10 height 10
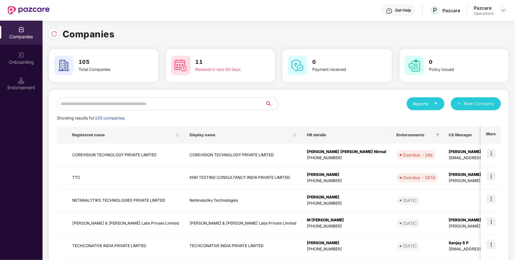
click at [127, 100] on input "text" at bounding box center [161, 103] width 208 height 13
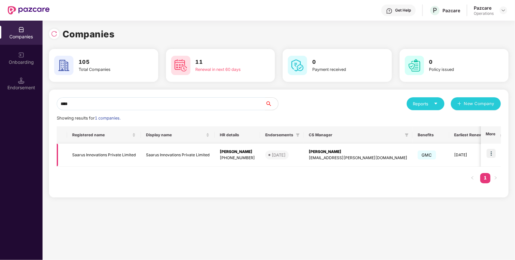
type input "****"
click at [493, 153] on img at bounding box center [490, 153] width 9 height 9
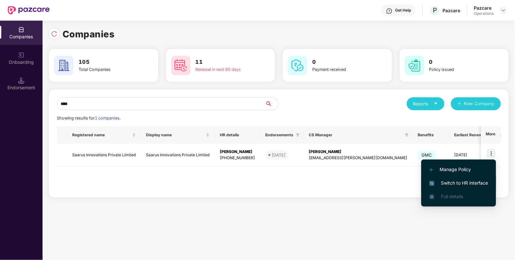
click at [443, 184] on span "Switch to HR interface" at bounding box center [458, 182] width 59 height 7
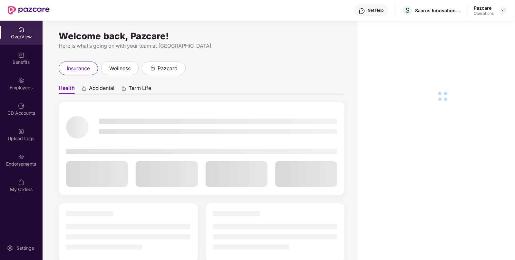
click at [15, 90] on div "Employees" at bounding box center [21, 87] width 43 height 6
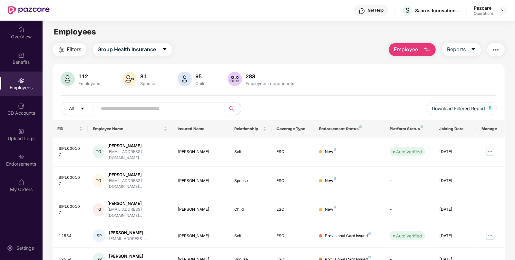
click at [69, 45] on button "Filters" at bounding box center [69, 49] width 34 height 13
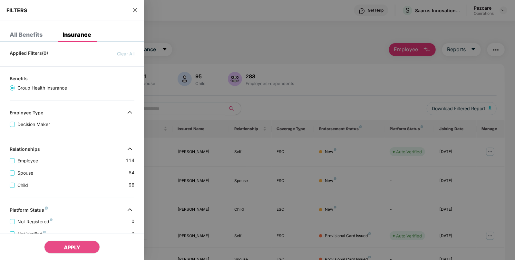
scroll to position [148, 0]
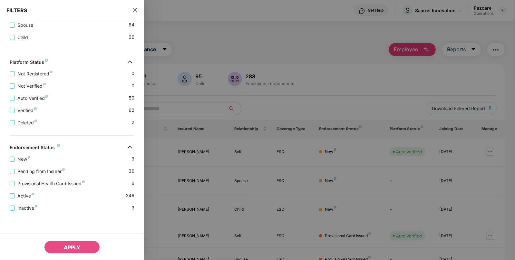
click at [133, 10] on icon "close" at bounding box center [134, 10] width 5 height 5
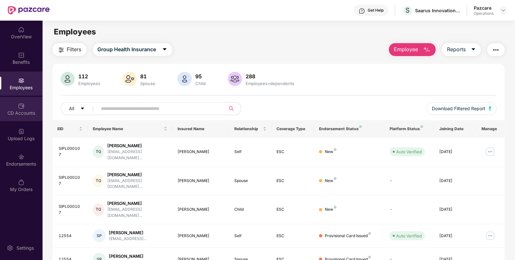
click at [25, 108] on div "CD Accounts" at bounding box center [21, 109] width 43 height 24
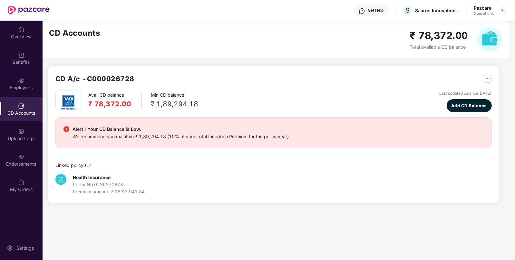
click at [507, 8] on div at bounding box center [503, 10] width 8 height 8
click at [506, 8] on img at bounding box center [502, 10] width 5 height 5
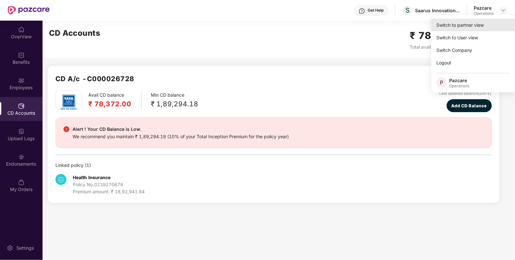
click at [467, 23] on div "Switch to partner view" at bounding box center [473, 25] width 84 height 13
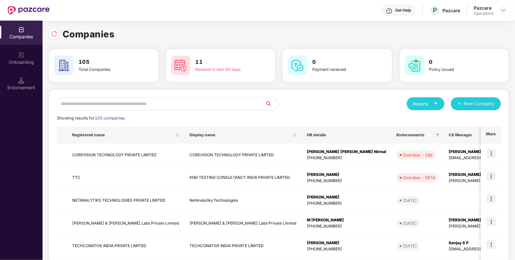
click at [126, 101] on input "text" at bounding box center [161, 103] width 208 height 13
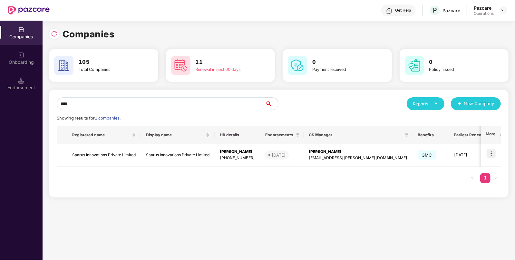
type input "****"
click at [101, 149] on td "Saarus Innovations Private Limited" at bounding box center [104, 155] width 74 height 23
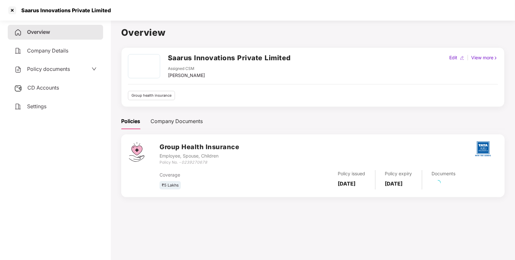
click at [56, 92] on div "CD Accounts" at bounding box center [55, 88] width 95 height 15
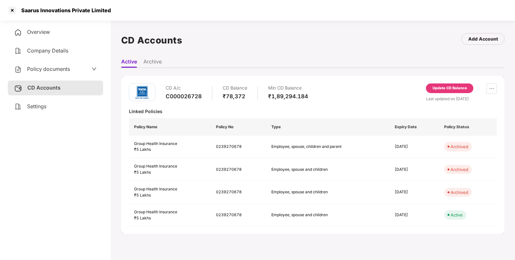
click at [452, 81] on div "CD A/c C000026728 CD Balance ₹78,372 Min CD Balance ₹1,89,294.184 Update CD Bal…" at bounding box center [312, 155] width 383 height 158
click at [444, 87] on div "Update CD Balance" at bounding box center [449, 88] width 34 height 6
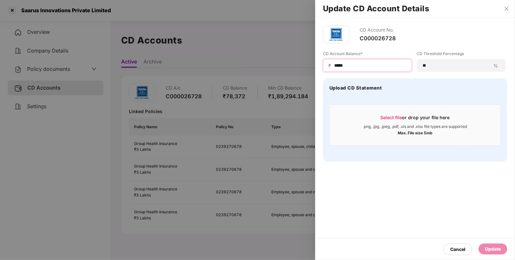
drag, startPoint x: 370, startPoint y: 66, endPoint x: 240, endPoint y: 61, distance: 129.9
click at [240, 61] on div "Update CD Account Details CD Account No. C000026728 CD Account Balance* ₹ *****…" at bounding box center [257, 130] width 515 height 260
type input "*"
type input "*****"
click at [480, 247] on div "Update" at bounding box center [492, 248] width 29 height 11
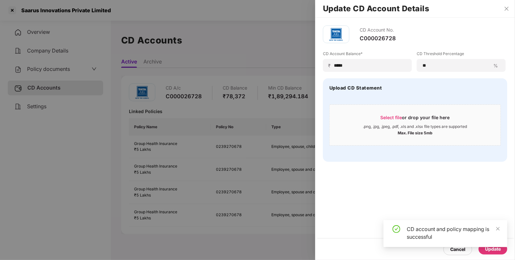
click at [34, 11] on div at bounding box center [257, 130] width 515 height 260
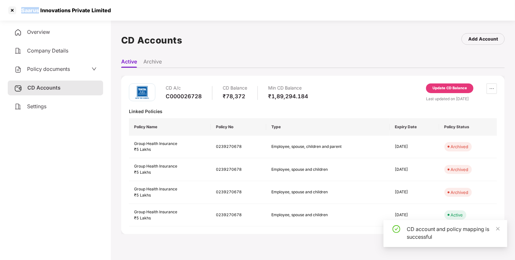
click at [34, 11] on div "Saarus Innovations Private Limited" at bounding box center [63, 10] width 93 height 6
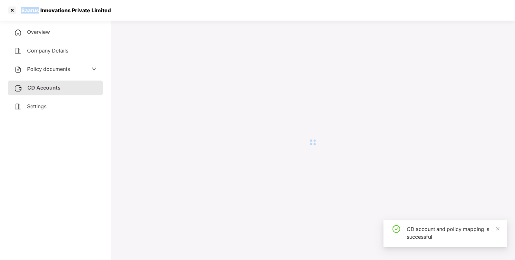
copy div "Saarus"
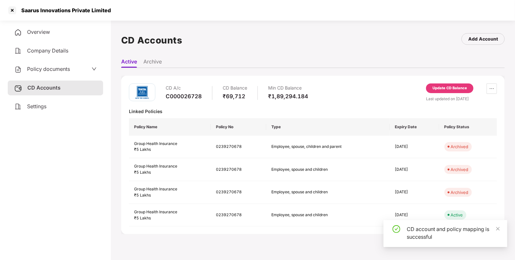
click at [6, 11] on div "Saarus Innovations Private Limited" at bounding box center [257, 10] width 515 height 21
click at [14, 10] on div at bounding box center [12, 10] width 10 height 10
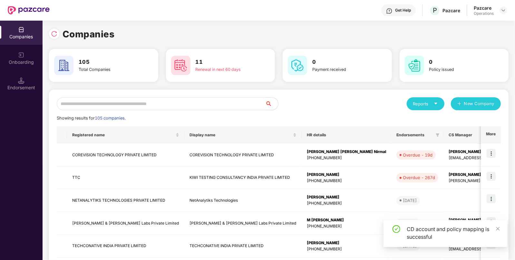
click at [152, 108] on input "text" at bounding box center [161, 103] width 208 height 13
paste input "******"
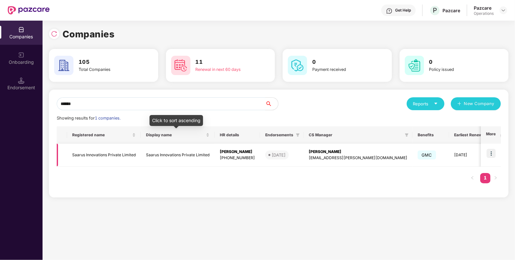
type input "******"
click at [142, 144] on td "Saarus Innovations Private Limited" at bounding box center [178, 155] width 74 height 23
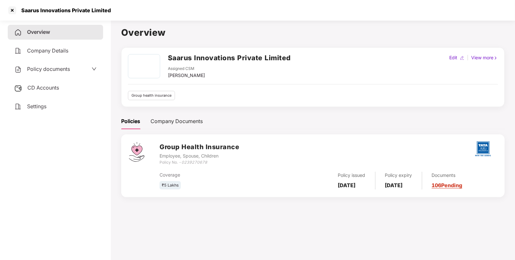
click at [48, 76] on div "Policy documents" at bounding box center [55, 69] width 95 height 15
click at [47, 74] on div "Policy documents" at bounding box center [55, 69] width 95 height 15
click at [44, 71] on span "Policy documents" at bounding box center [48, 69] width 43 height 6
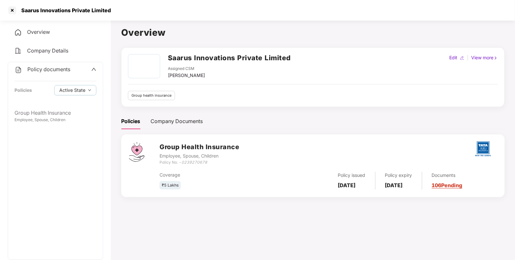
click at [37, 105] on div "Policy documents Policies Active State" at bounding box center [55, 83] width 95 height 43
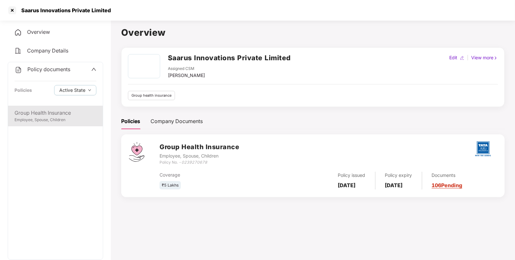
click at [39, 113] on div "Group Health Insurance" at bounding box center [55, 113] width 82 height 8
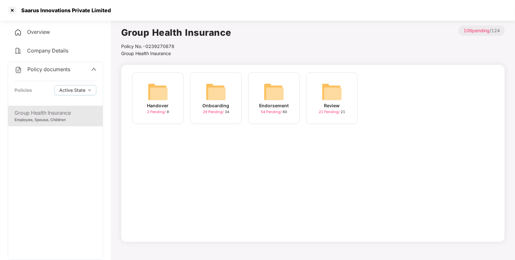
click at [280, 97] on img at bounding box center [273, 91] width 21 height 21
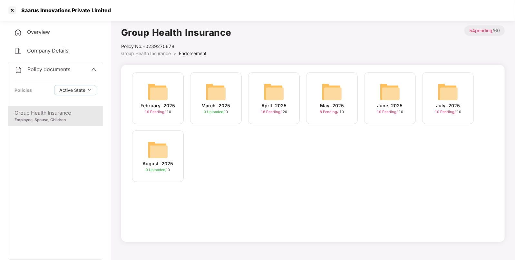
click at [444, 91] on img at bounding box center [447, 91] width 21 height 21
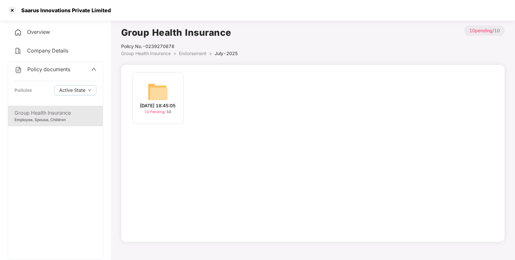
scroll to position [17, 0]
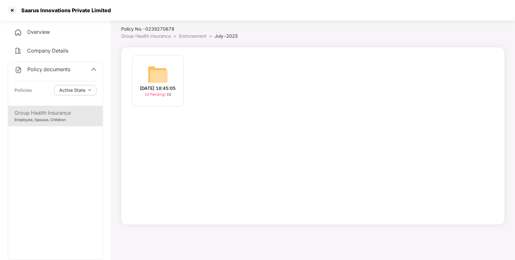
click at [158, 75] on img at bounding box center [157, 74] width 21 height 21
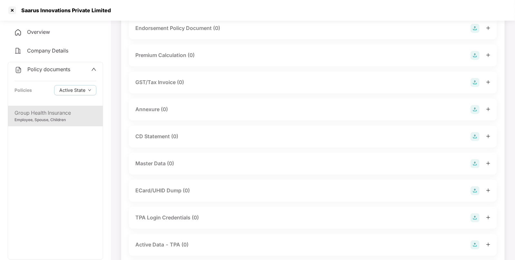
scroll to position [56, 0]
click at [474, 164] on img at bounding box center [474, 162] width 9 height 9
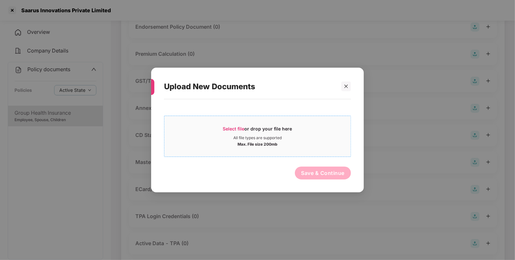
click at [235, 134] on div "Select file or drop your file here" at bounding box center [257, 131] width 69 height 10
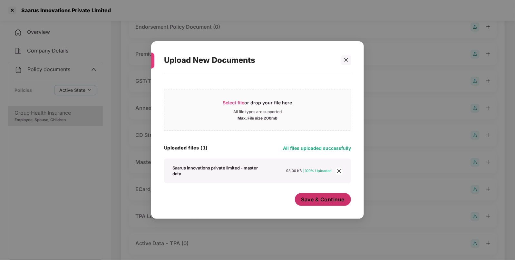
click at [321, 204] on button "Save & Continue" at bounding box center [323, 199] width 56 height 13
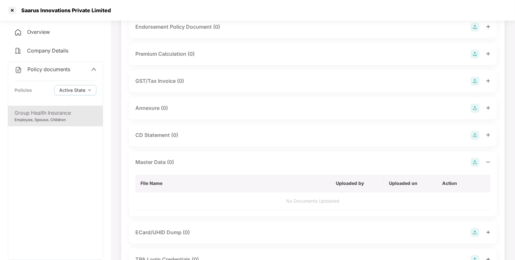
scroll to position [0, 0]
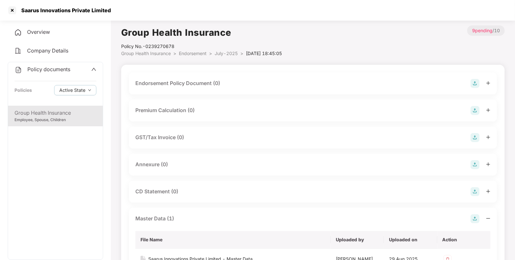
click at [474, 80] on img at bounding box center [474, 83] width 9 height 9
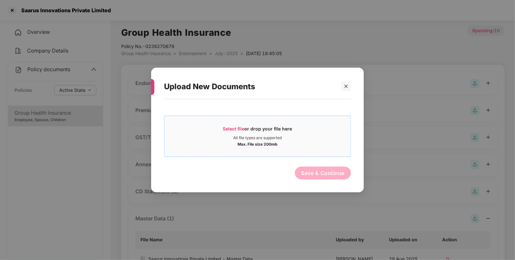
click at [224, 127] on span "Select file" at bounding box center [234, 128] width 22 height 5
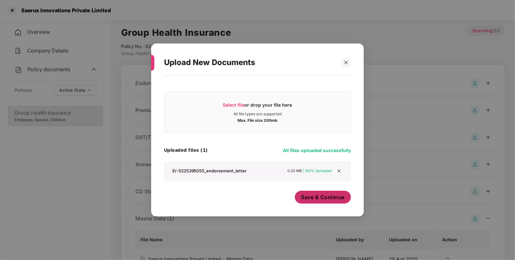
click at [326, 198] on span "Save & Continue" at bounding box center [322, 197] width 43 height 7
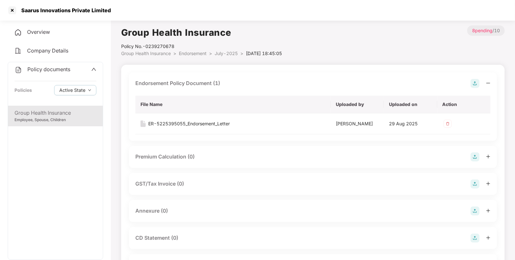
click at [194, 55] on span "Endorsement" at bounding box center [193, 53] width 28 height 5
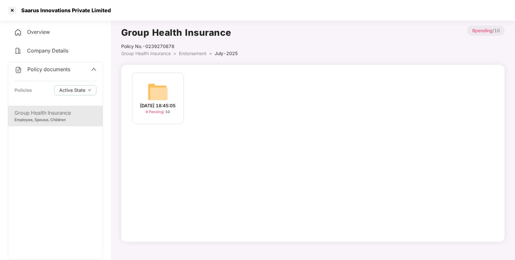
scroll to position [17, 0]
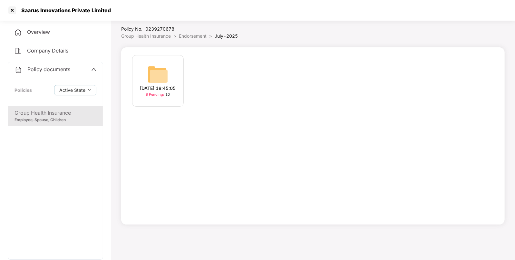
click at [181, 34] on span "Endorsement" at bounding box center [193, 35] width 28 height 5
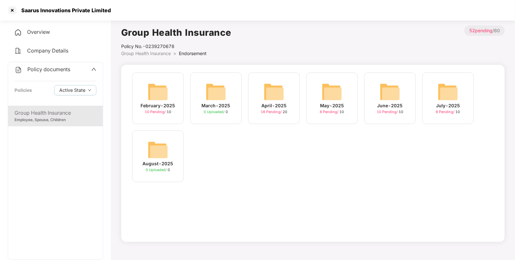
click at [386, 93] on img at bounding box center [389, 91] width 21 height 21
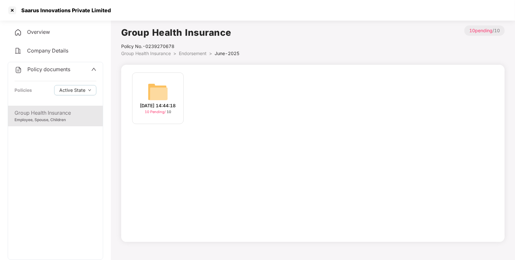
click at [166, 91] on img at bounding box center [157, 91] width 21 height 21
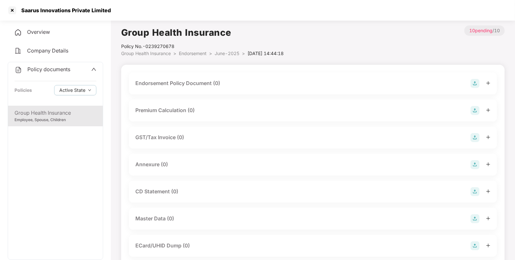
click at [469, 82] on div "Endorsement Policy Document (0)" at bounding box center [312, 83] width 355 height 9
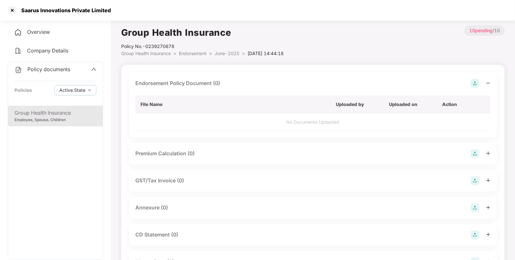
click at [472, 83] on img at bounding box center [474, 83] width 9 height 9
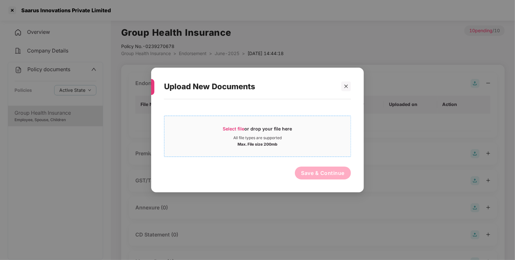
click at [226, 125] on span "Select file or drop your file here All file types are supported Max. File size …" at bounding box center [257, 136] width 186 height 31
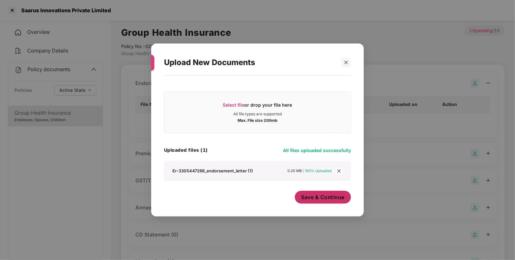
click at [340, 201] on button "Save & Continue" at bounding box center [323, 197] width 56 height 13
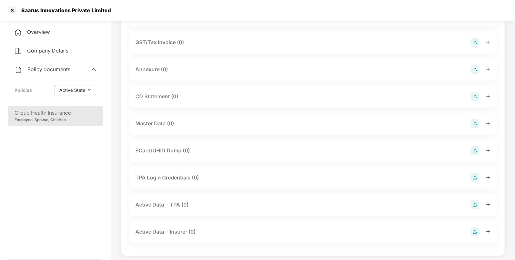
scroll to position [145, 0]
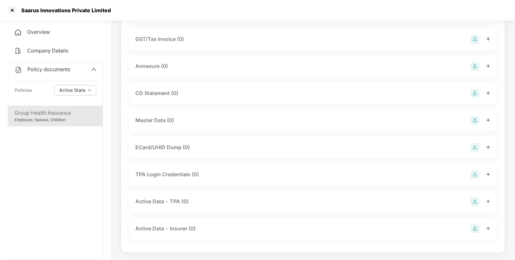
click at [473, 118] on img at bounding box center [474, 120] width 9 height 9
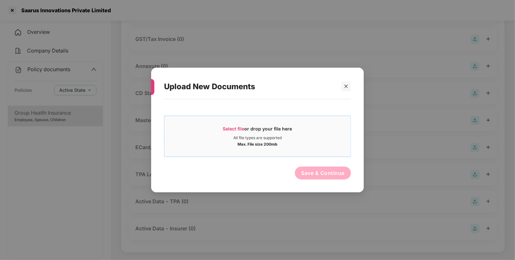
click at [226, 129] on span "Select file" at bounding box center [234, 128] width 22 height 5
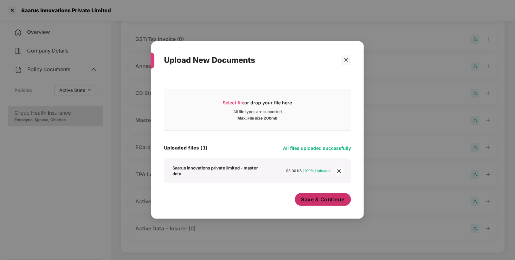
click at [307, 205] on button "Save & Continue" at bounding box center [323, 199] width 56 height 13
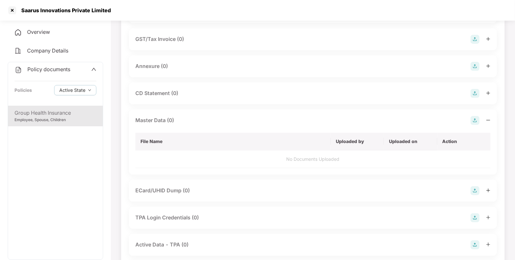
scroll to position [0, 0]
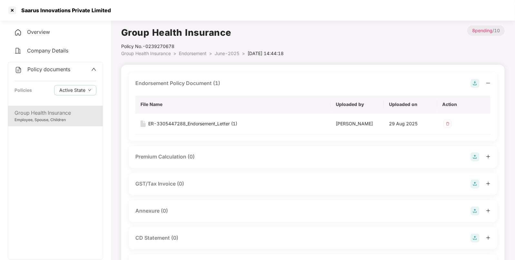
click at [191, 52] on span "Endorsement" at bounding box center [193, 53] width 28 height 5
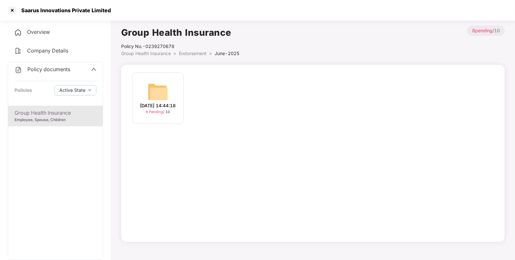
click at [163, 53] on span "Group Health Insurance" at bounding box center [146, 53] width 50 height 5
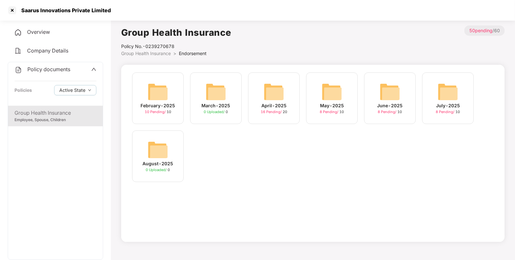
click at [275, 92] on img at bounding box center [273, 91] width 21 height 21
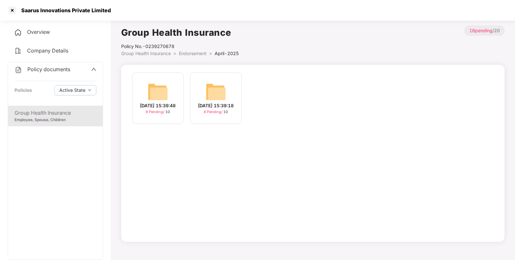
click at [186, 53] on span "Endorsement" at bounding box center [193, 53] width 28 height 5
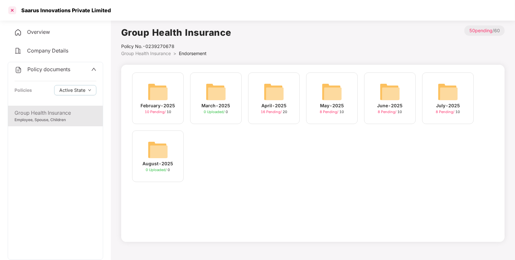
click at [14, 8] on div at bounding box center [12, 10] width 10 height 10
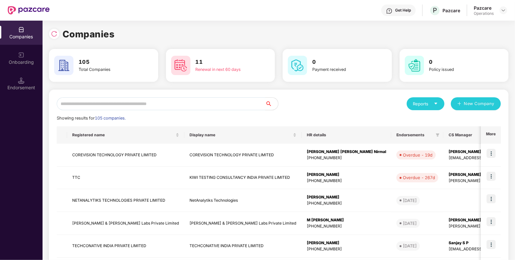
click at [148, 104] on input "text" at bounding box center [161, 103] width 208 height 13
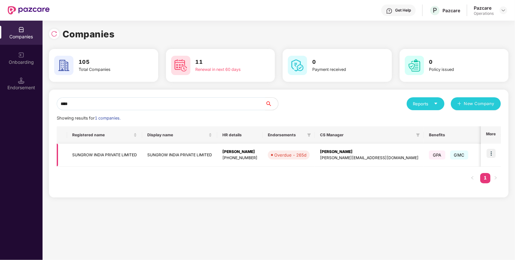
type input "****"
click at [228, 156] on div "[PHONE_NUMBER]" at bounding box center [239, 158] width 35 height 6
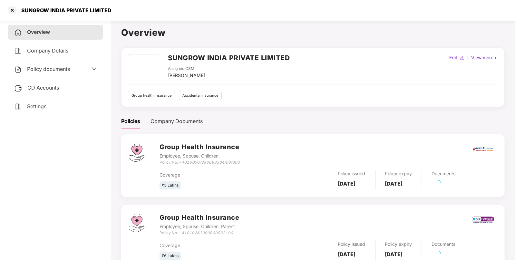
click at [45, 90] on span "CD Accounts" at bounding box center [43, 87] width 32 height 6
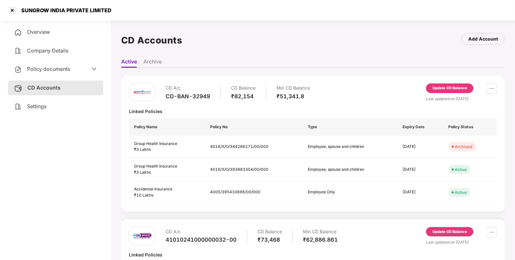
click at [441, 90] on div "Update CD Balance" at bounding box center [449, 88] width 34 height 6
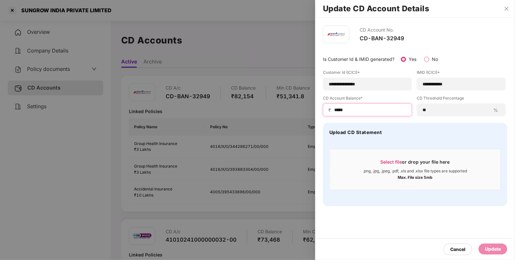
drag, startPoint x: 355, startPoint y: 110, endPoint x: 279, endPoint y: 109, distance: 76.6
click at [279, 109] on div "**********" at bounding box center [257, 130] width 515 height 260
type input "****"
click at [484, 251] on div "Update" at bounding box center [492, 248] width 29 height 11
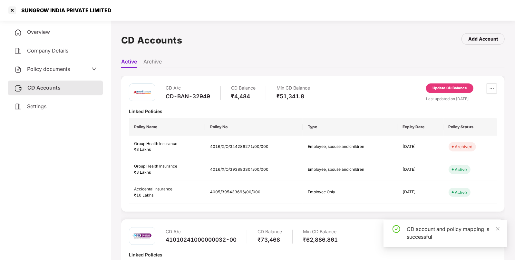
click at [38, 34] on span "Overview" at bounding box center [38, 32] width 23 height 6
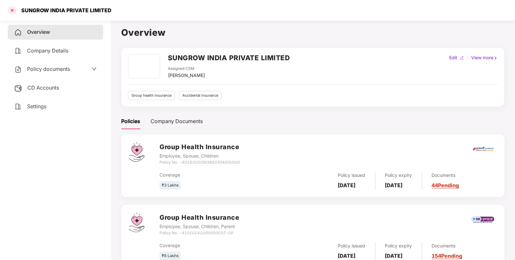
click at [12, 8] on div at bounding box center [12, 10] width 10 height 10
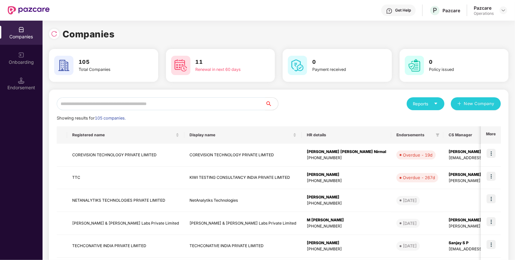
click at [191, 106] on input "text" at bounding box center [161, 103] width 208 height 13
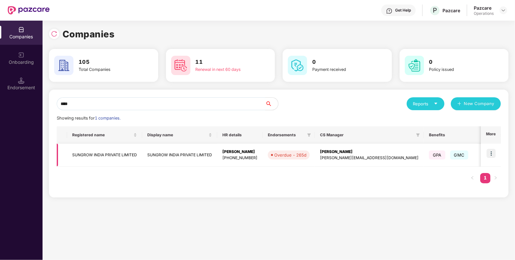
type input "****"
click at [176, 149] on td "SUNGROW INDIA PRIVATE LIMITED" at bounding box center [179, 155] width 75 height 23
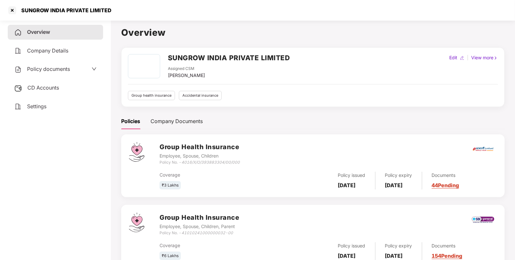
click at [36, 90] on span "CD Accounts" at bounding box center [43, 87] width 32 height 6
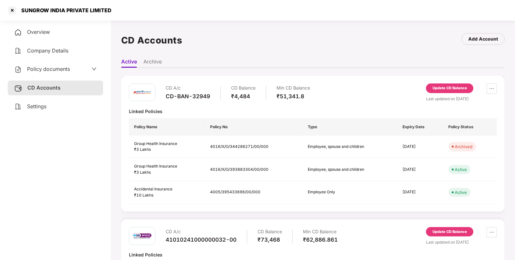
click at [47, 70] on span "Policy documents" at bounding box center [48, 69] width 43 height 6
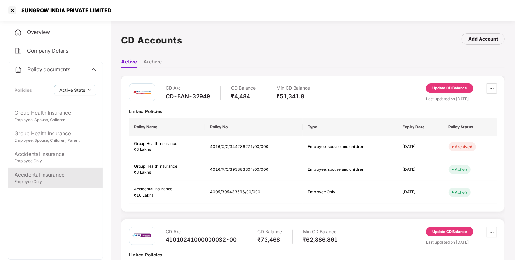
click at [50, 170] on div "Accidental Insurance Employee Only" at bounding box center [55, 177] width 95 height 21
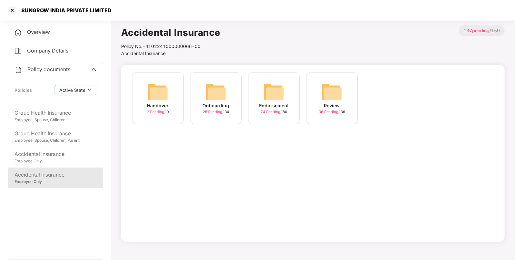
click at [278, 86] on img at bounding box center [273, 91] width 21 height 21
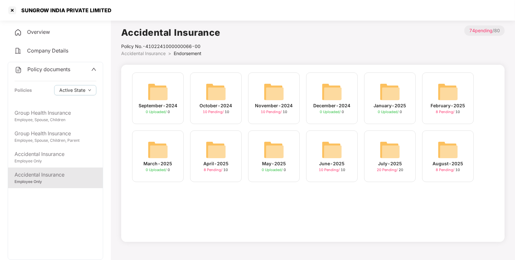
click at [387, 153] on img at bounding box center [389, 149] width 21 height 21
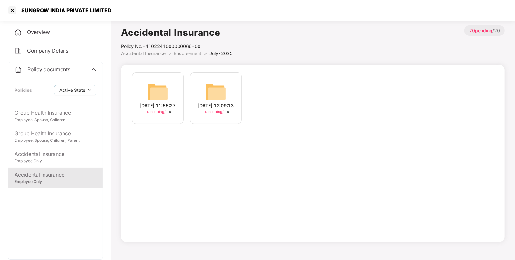
click at [206, 88] on img at bounding box center [215, 91] width 21 height 21
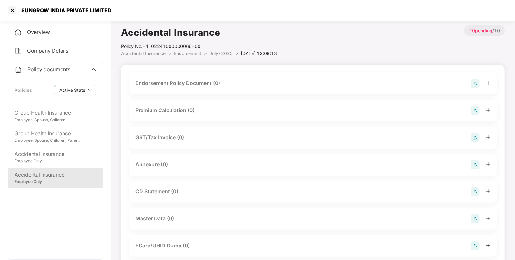
click at [478, 82] on img at bounding box center [474, 83] width 9 height 9
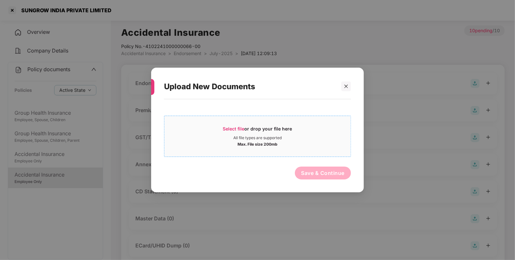
click at [241, 137] on div "All file types are supported" at bounding box center [257, 137] width 48 height 5
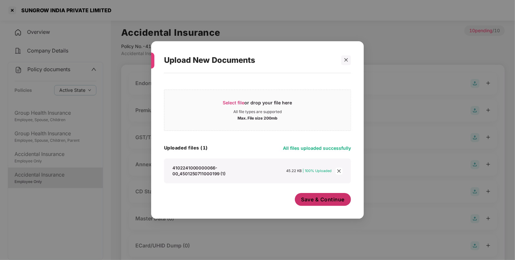
click at [324, 203] on span "Save & Continue" at bounding box center [322, 199] width 43 height 7
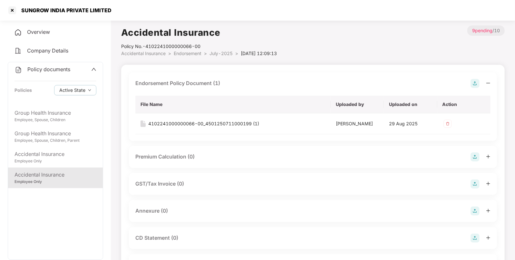
click at [191, 51] on span "Endorsement" at bounding box center [188, 53] width 28 height 5
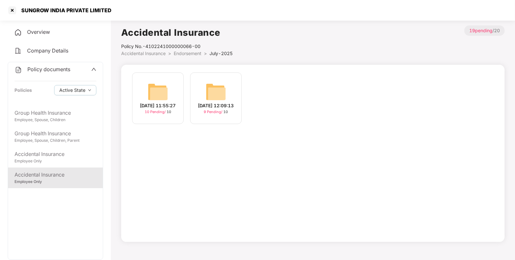
click at [158, 88] on img at bounding box center [157, 91] width 21 height 21
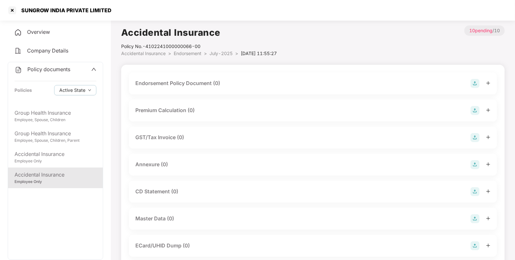
click at [468, 82] on div "Endorsement Policy Document (0)" at bounding box center [312, 83] width 355 height 9
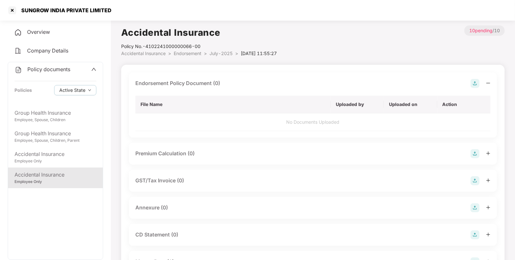
click at [478, 84] on img at bounding box center [474, 83] width 9 height 9
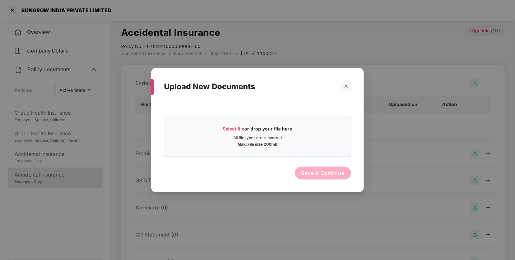
click at [226, 142] on div "Max. File size 200mb" at bounding box center [257, 143] width 186 height 6
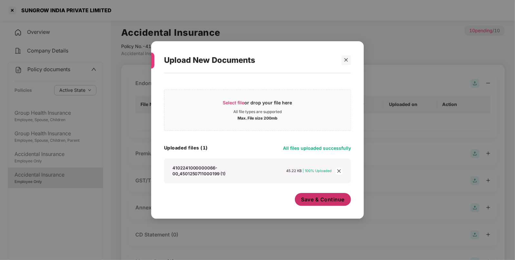
click at [319, 201] on span "Save & Continue" at bounding box center [322, 199] width 43 height 7
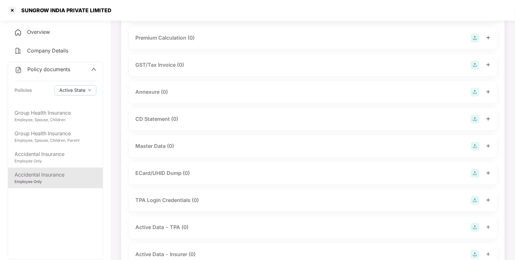
scroll to position [116, 0]
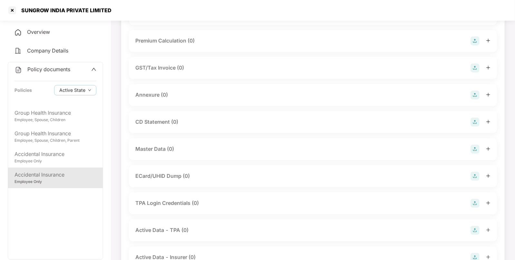
click at [470, 150] on div "Master Data (0)" at bounding box center [312, 149] width 355 height 9
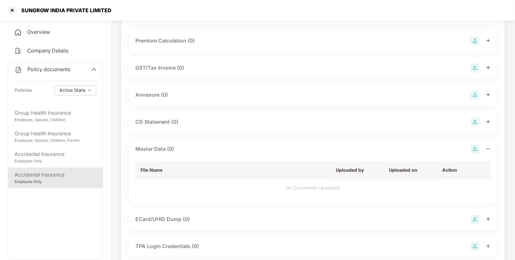
click at [475, 146] on img at bounding box center [474, 149] width 9 height 9
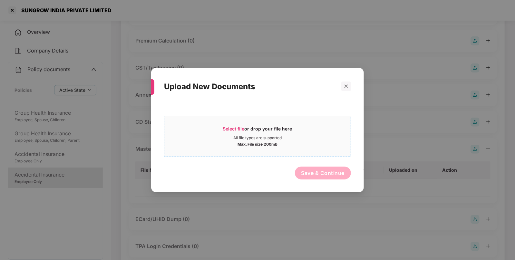
click at [237, 128] on span "Select file" at bounding box center [234, 128] width 22 height 5
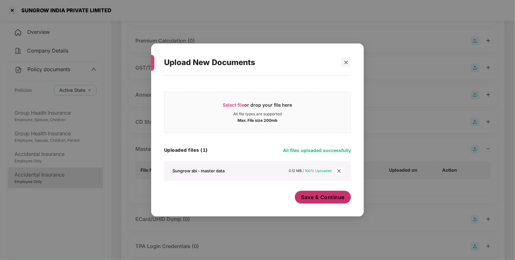
click at [342, 200] on span "Save & Continue" at bounding box center [322, 197] width 43 height 7
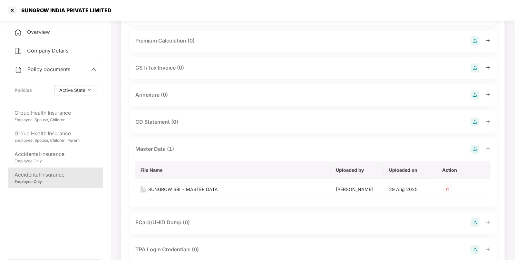
scroll to position [0, 0]
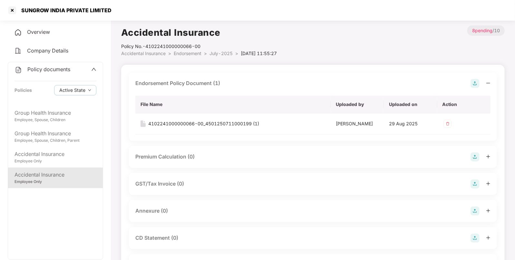
click at [185, 52] on span "Endorsement" at bounding box center [188, 53] width 28 height 5
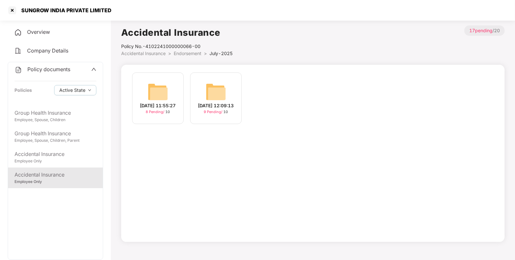
click at [215, 91] on img at bounding box center [215, 91] width 21 height 21
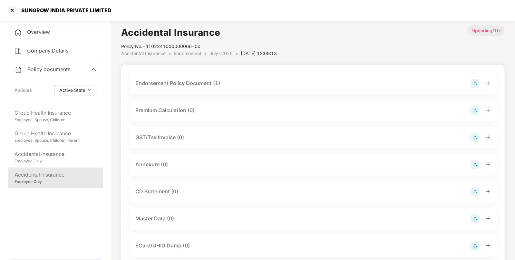
scroll to position [98, 0]
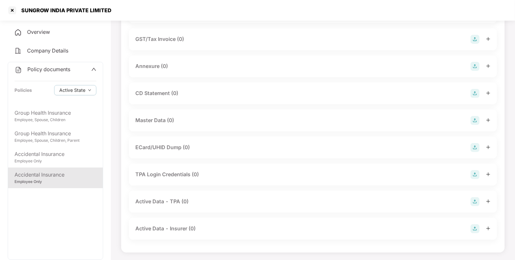
click at [475, 118] on img at bounding box center [474, 120] width 9 height 9
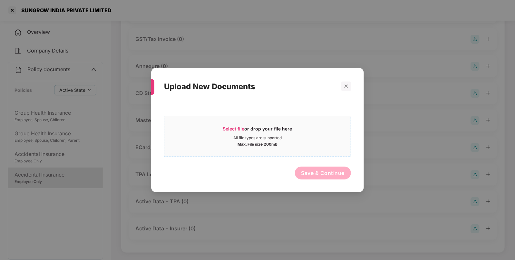
click at [236, 134] on div "Select file or drop your file here" at bounding box center [257, 131] width 69 height 10
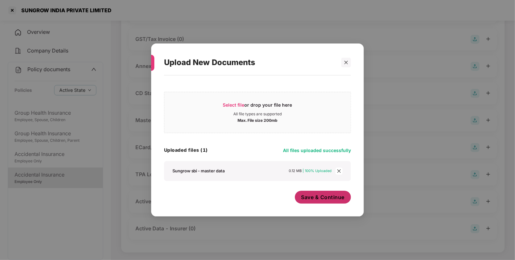
click at [312, 198] on span "Save & Continue" at bounding box center [322, 197] width 43 height 7
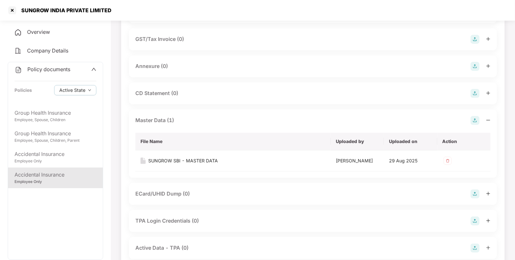
scroll to position [0, 0]
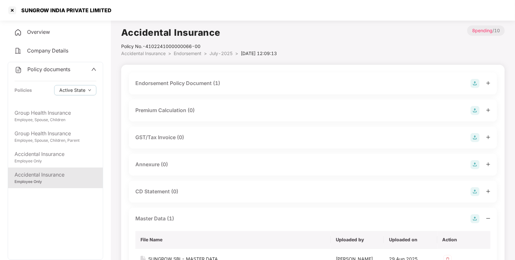
click at [185, 50] on li "Endorsement >" at bounding box center [192, 53] width 36 height 7
click at [181, 52] on span "Endorsement" at bounding box center [188, 53] width 28 height 5
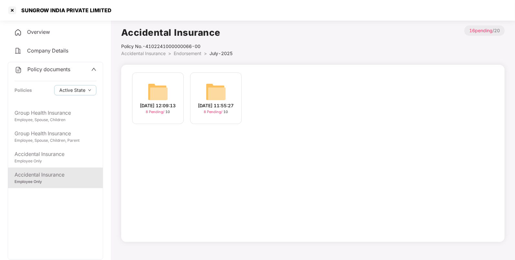
click at [159, 53] on span "Accidental Insurance" at bounding box center [143, 53] width 44 height 5
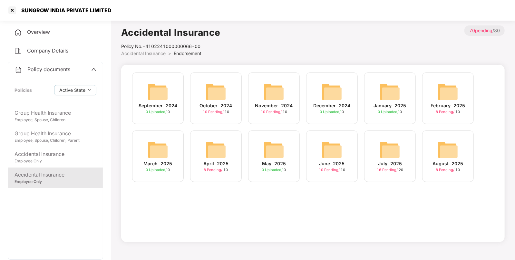
click at [389, 153] on img at bounding box center [389, 149] width 21 height 21
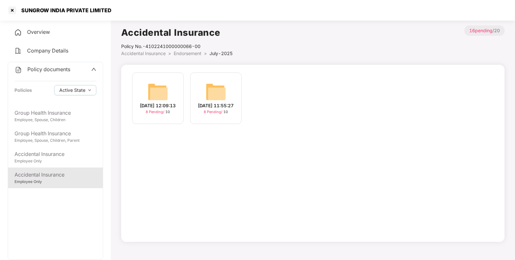
click at [184, 54] on span "Endorsement" at bounding box center [188, 53] width 28 height 5
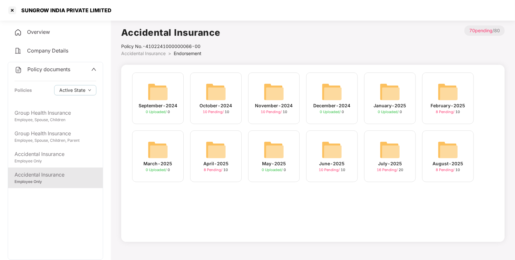
click at [338, 155] on img at bounding box center [331, 149] width 21 height 21
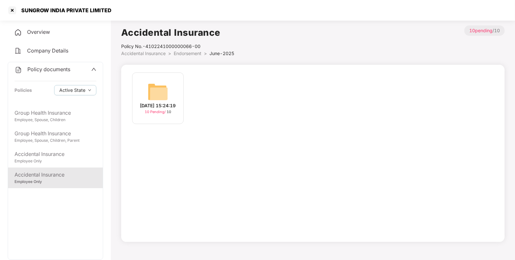
click at [163, 92] on img at bounding box center [157, 91] width 21 height 21
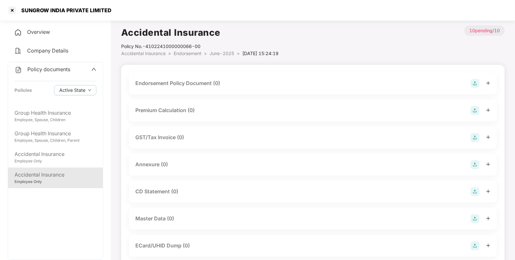
scroll to position [98, 0]
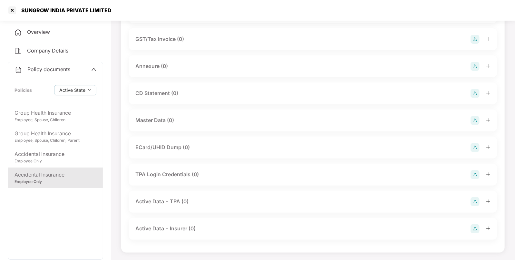
click at [474, 121] on img at bounding box center [474, 120] width 9 height 9
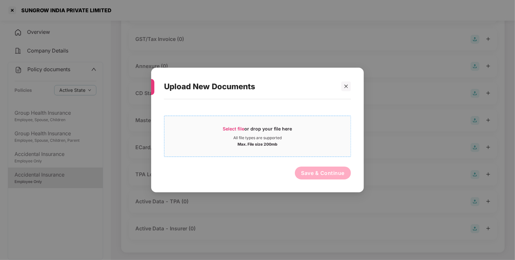
click at [220, 130] on div "Select file or drop your file here" at bounding box center [257, 131] width 186 height 10
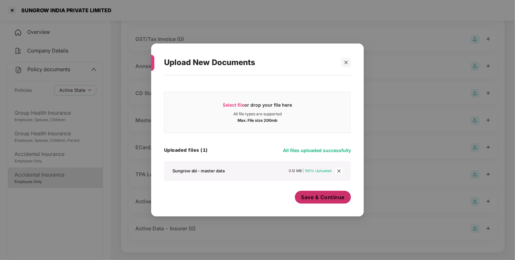
click at [332, 199] on span "Save & Continue" at bounding box center [322, 197] width 43 height 7
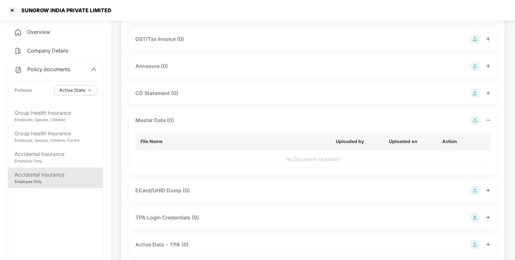
scroll to position [0, 0]
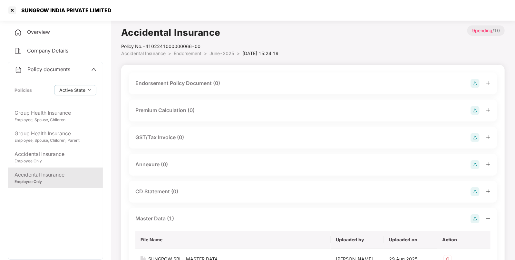
click at [474, 81] on img at bounding box center [474, 83] width 9 height 9
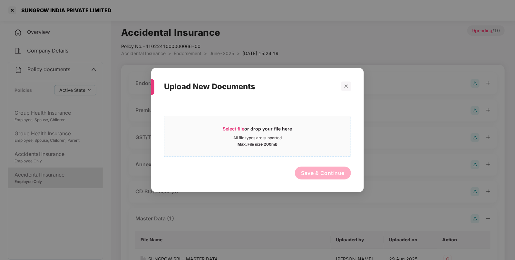
click at [223, 131] on span "Select file" at bounding box center [234, 128] width 22 height 5
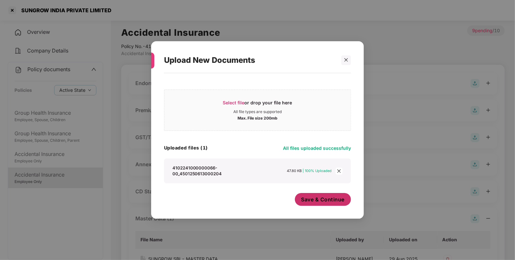
click at [332, 203] on span "Save & Continue" at bounding box center [322, 199] width 43 height 7
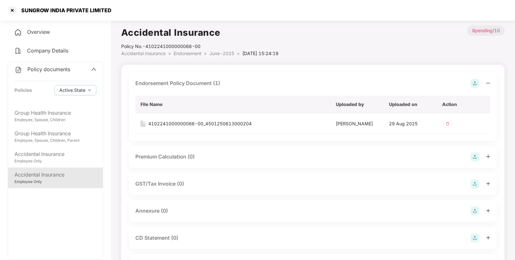
click at [191, 55] on span "Endorsement" at bounding box center [188, 53] width 28 height 5
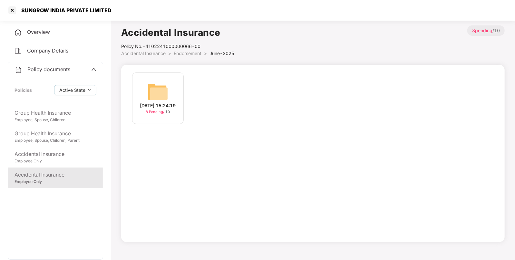
click at [162, 55] on span "Accidental Insurance" at bounding box center [143, 53] width 44 height 5
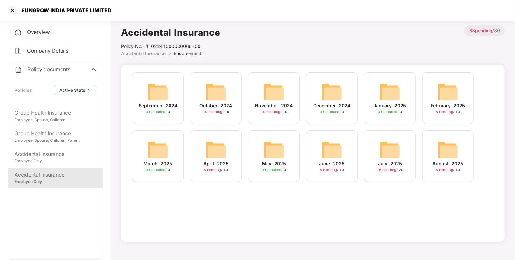
click at [451, 105] on div "February-2025" at bounding box center [448, 105] width 34 height 7
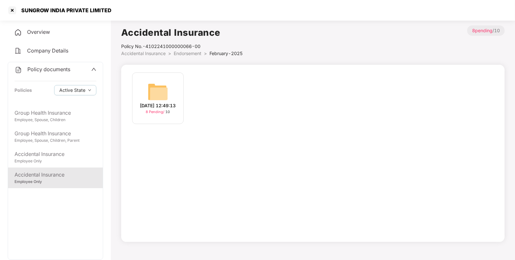
click at [188, 51] on span "Endorsement" at bounding box center [188, 53] width 28 height 5
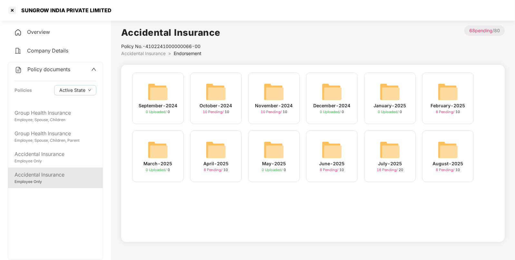
click at [37, 32] on span "Overview" at bounding box center [38, 32] width 23 height 6
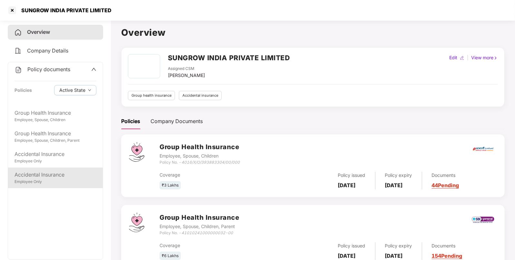
click at [44, 186] on div "Accidental Insurance Employee Only" at bounding box center [55, 177] width 95 height 21
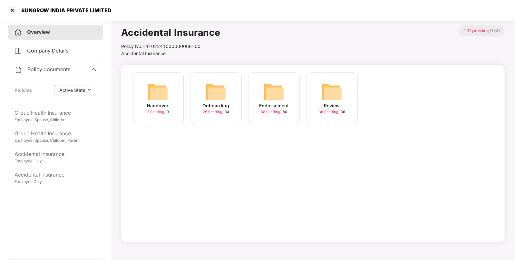
click at [274, 91] on img at bounding box center [273, 91] width 21 height 21
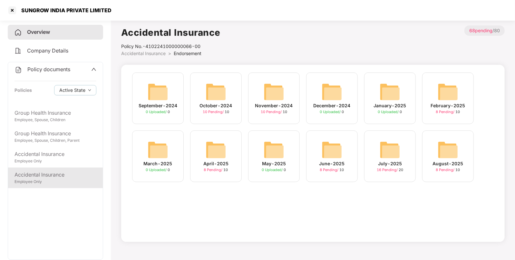
click at [71, 186] on div "Accidental Insurance Employee Only" at bounding box center [55, 177] width 95 height 21
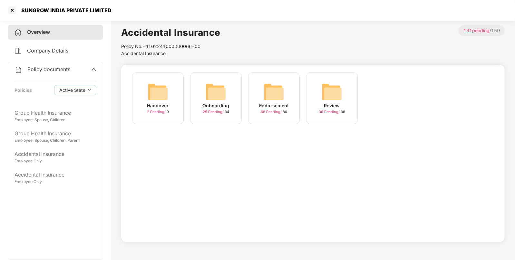
click at [275, 96] on img at bounding box center [273, 91] width 21 height 21
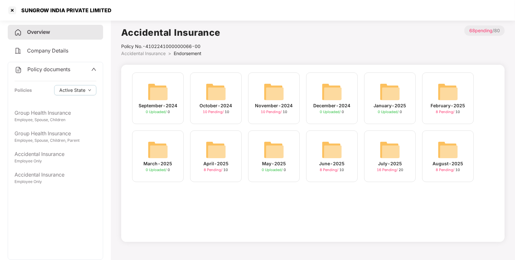
click at [282, 95] on img at bounding box center [273, 91] width 21 height 21
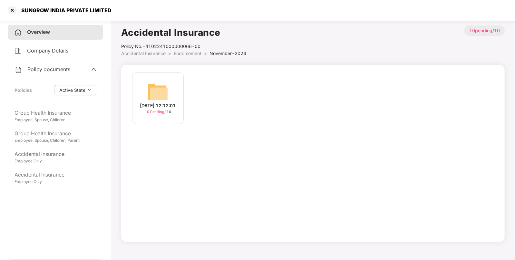
click at [154, 90] on img at bounding box center [157, 91] width 21 height 21
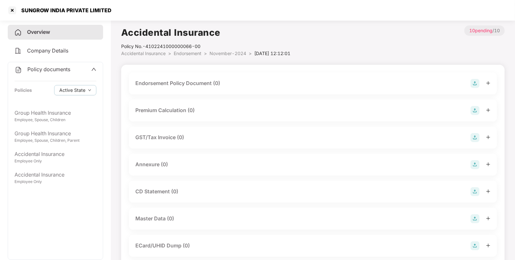
click at [476, 79] on img at bounding box center [474, 83] width 9 height 9
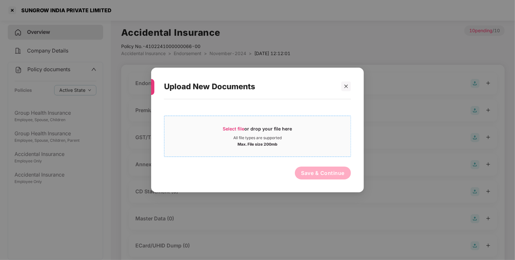
click at [230, 126] on span "Select file" at bounding box center [234, 128] width 22 height 5
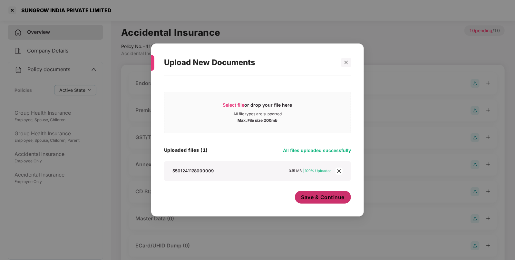
click at [328, 202] on button "Save & Continue" at bounding box center [323, 197] width 56 height 13
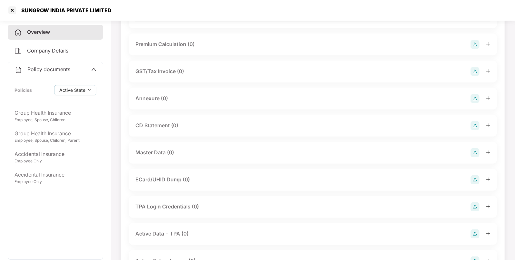
scroll to position [111, 0]
click at [477, 156] on img at bounding box center [474, 153] width 9 height 9
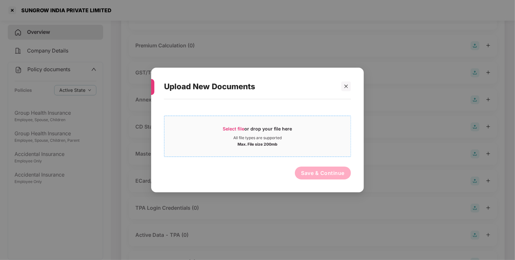
click at [219, 130] on div "Select file or drop your file here" at bounding box center [257, 131] width 186 height 10
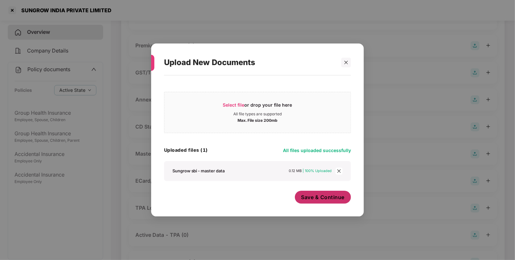
click at [324, 196] on span "Save & Continue" at bounding box center [322, 197] width 43 height 7
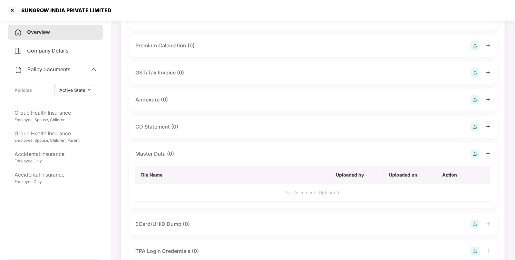
scroll to position [0, 0]
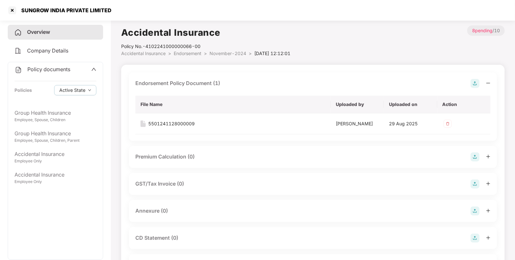
click at [196, 52] on span "Endorsement" at bounding box center [188, 53] width 28 height 5
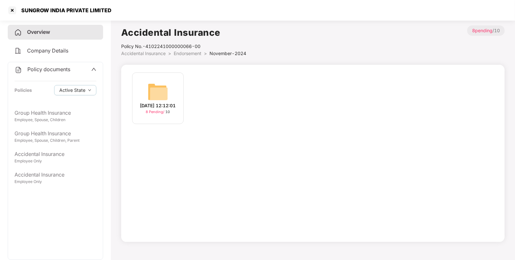
click at [185, 52] on span "Endorsement" at bounding box center [188, 53] width 28 height 5
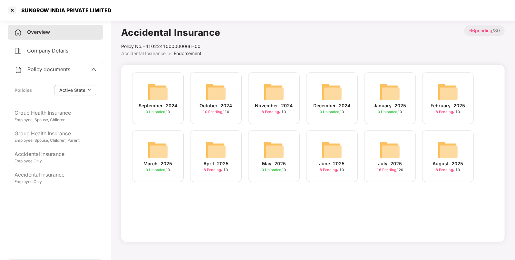
click at [218, 88] on img at bounding box center [215, 91] width 21 height 21
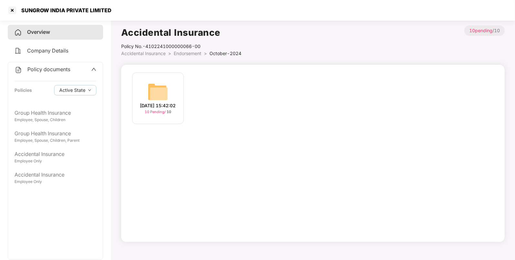
scroll to position [17, 0]
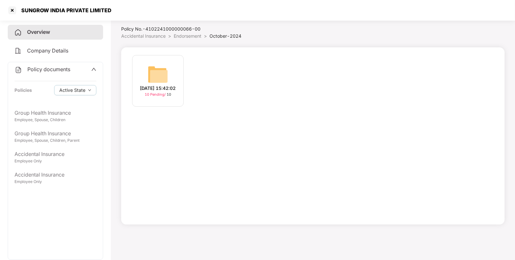
click at [158, 65] on img at bounding box center [157, 74] width 21 height 21
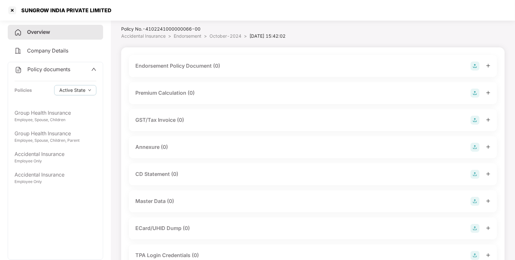
scroll to position [98, 0]
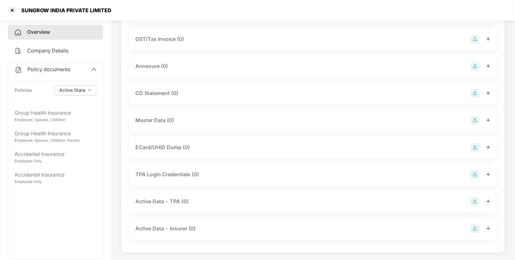
click at [474, 122] on img at bounding box center [474, 120] width 9 height 9
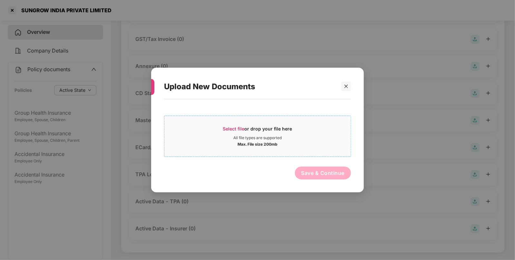
click at [239, 132] on div "Select file or drop your file here" at bounding box center [257, 131] width 69 height 10
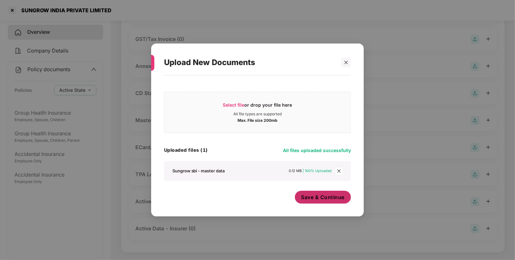
click at [320, 198] on span "Save & Continue" at bounding box center [322, 197] width 43 height 7
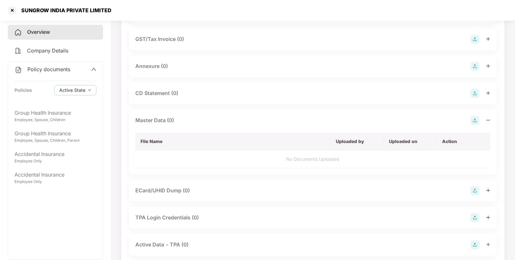
scroll to position [0, 0]
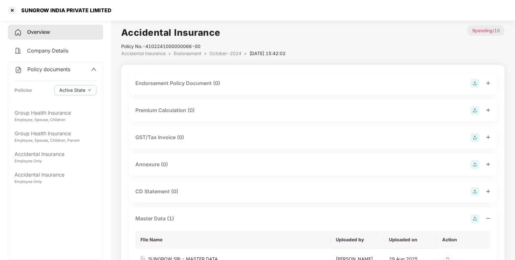
click at [479, 80] on div at bounding box center [480, 83] width 20 height 9
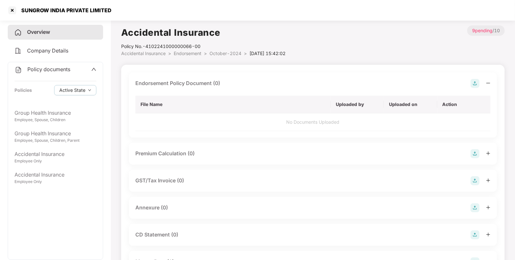
click at [475, 81] on img at bounding box center [474, 83] width 9 height 9
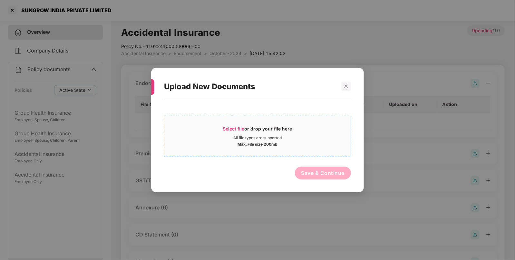
click at [244, 129] on span "Select file" at bounding box center [234, 128] width 22 height 5
click at [343, 83] on div at bounding box center [346, 86] width 10 height 10
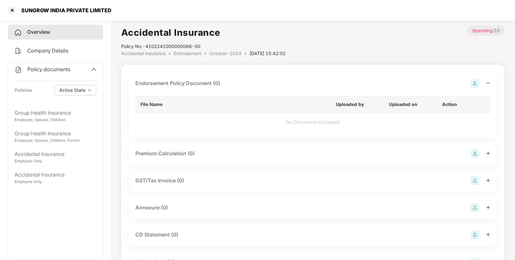
click at [272, 135] on div "Endorsement Policy Document (0) File Name Uploaded by Uploaded on Action No Doc…" at bounding box center [313, 104] width 368 height 65
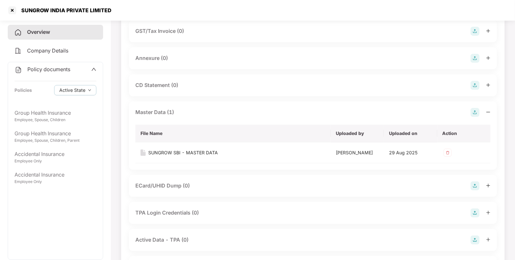
scroll to position [150, 0]
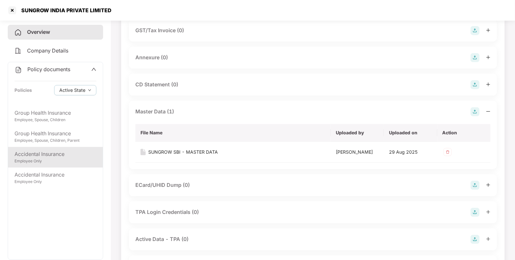
click at [52, 164] on div "Employee Only" at bounding box center [55, 161] width 82 height 6
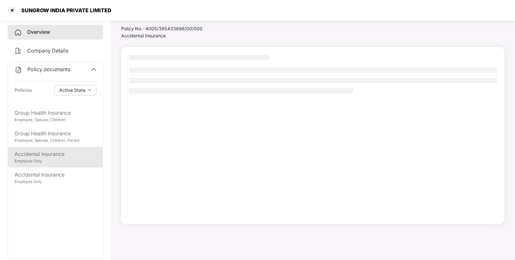
scroll to position [17, 0]
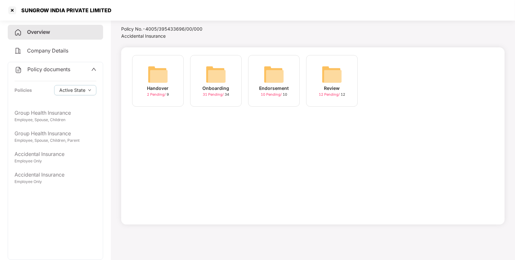
click at [284, 74] on div "Endorsement 10 Pending / 10" at bounding box center [274, 81] width 52 height 52
click at [327, 78] on img at bounding box center [331, 74] width 21 height 21
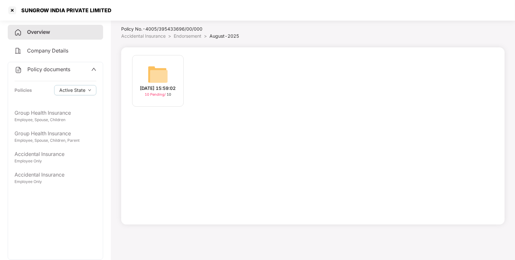
click at [154, 85] on div "[DATE] 15:59:02" at bounding box center [158, 88] width 36 height 7
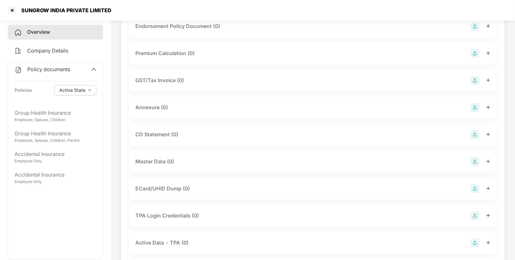
scroll to position [0, 0]
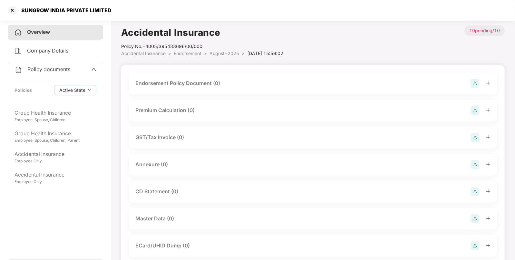
click at [471, 81] on img at bounding box center [474, 83] width 9 height 9
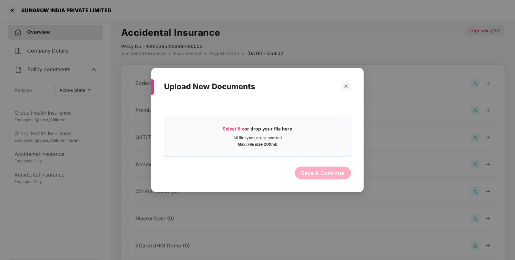
click at [225, 129] on span "Select file" at bounding box center [234, 128] width 22 height 5
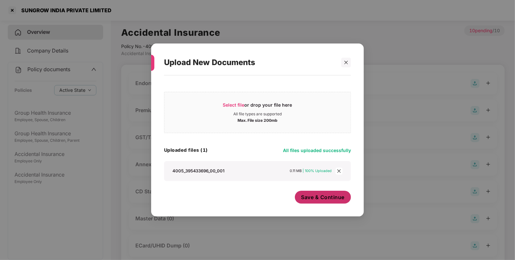
click at [305, 197] on span "Save & Continue" at bounding box center [322, 197] width 43 height 7
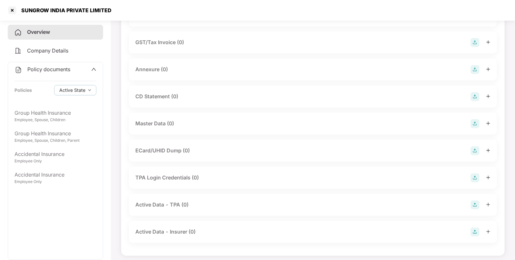
scroll to position [145, 0]
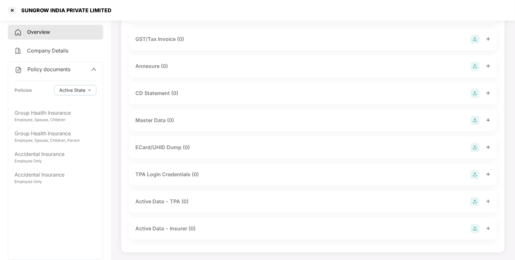
click at [475, 121] on img at bounding box center [474, 120] width 9 height 9
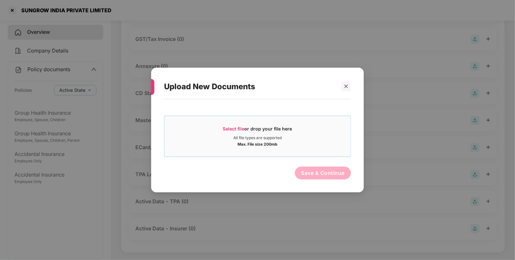
click at [231, 129] on span "Select file" at bounding box center [234, 128] width 22 height 5
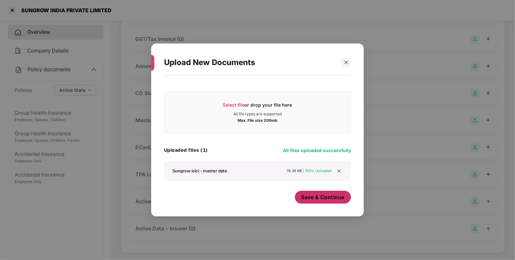
click at [324, 201] on span "Save & Continue" at bounding box center [322, 197] width 43 height 7
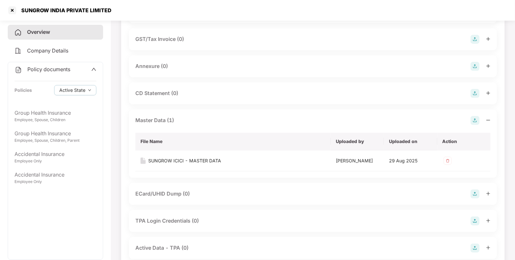
scroll to position [0, 0]
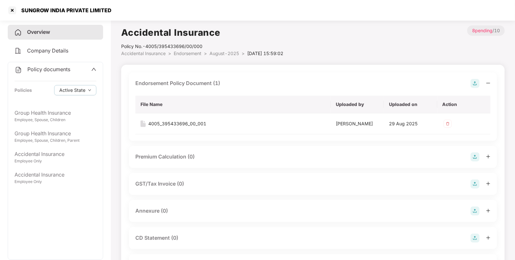
click at [186, 52] on span "Endorsement" at bounding box center [188, 53] width 28 height 5
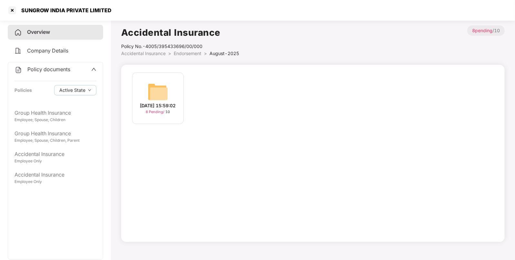
scroll to position [17, 0]
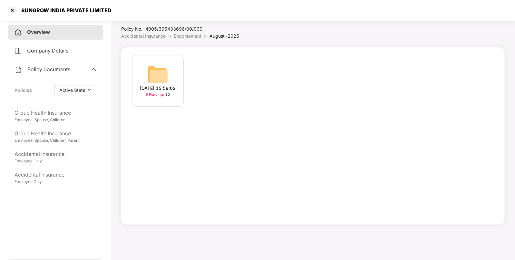
click at [150, 35] on span "Accidental Insurance" at bounding box center [143, 35] width 44 height 5
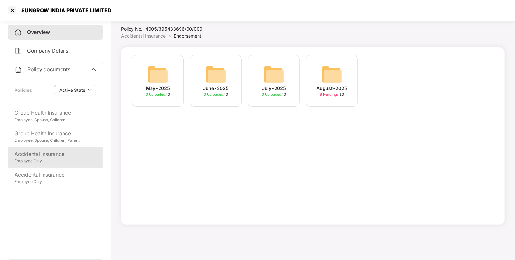
click at [48, 159] on div "Employee Only" at bounding box center [55, 161] width 82 height 6
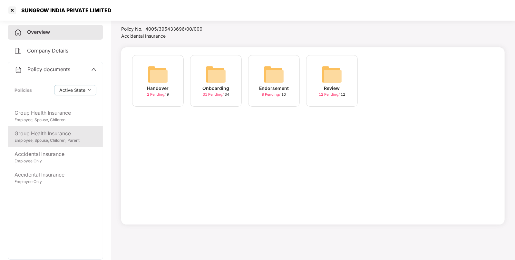
click at [55, 136] on div "Group Health Insurance" at bounding box center [55, 133] width 82 height 8
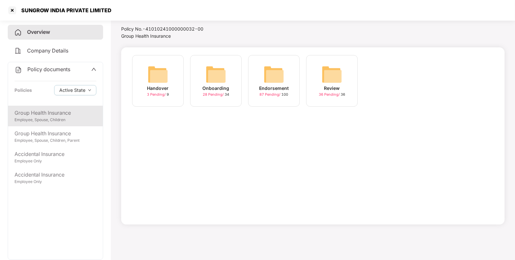
click at [51, 114] on div "Group Health Insurance" at bounding box center [55, 113] width 82 height 8
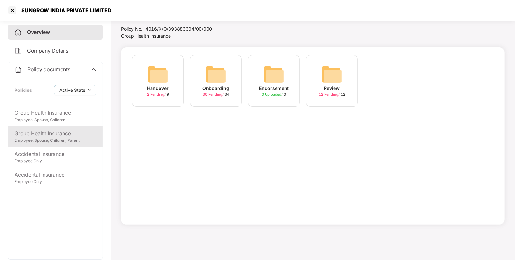
click at [52, 138] on div "Employee, Spouse, Children, Parent" at bounding box center [55, 141] width 82 height 6
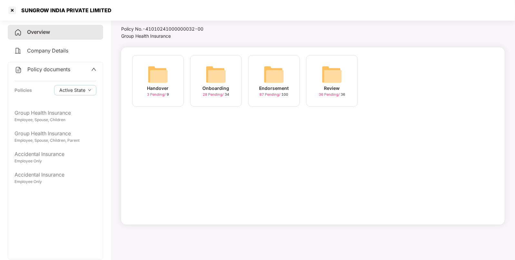
click at [266, 76] on img at bounding box center [273, 74] width 21 height 21
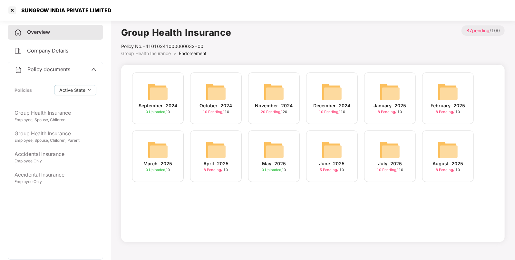
click at [397, 151] on img at bounding box center [389, 149] width 21 height 21
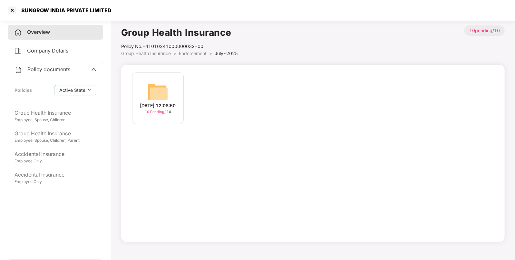
click at [161, 86] on img at bounding box center [157, 91] width 21 height 21
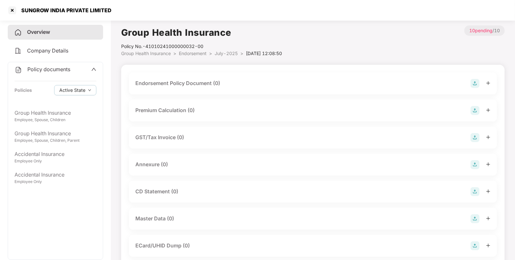
scroll to position [98, 0]
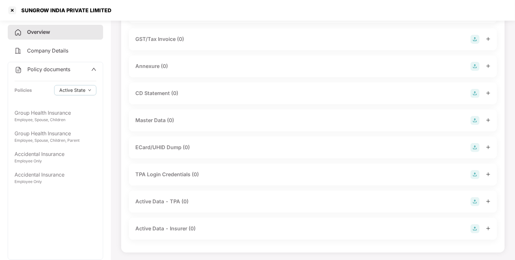
click at [474, 117] on img at bounding box center [474, 120] width 9 height 9
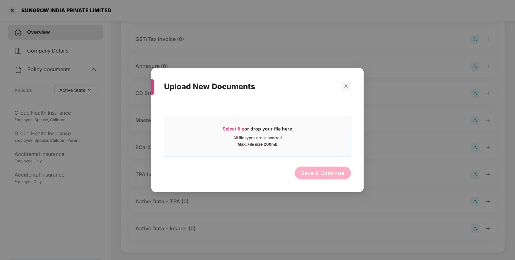
click at [246, 128] on div "Select file or drop your file here" at bounding box center [257, 131] width 69 height 10
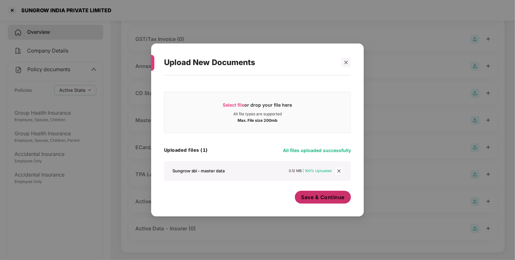
click at [320, 194] on span "Save & Continue" at bounding box center [322, 197] width 43 height 7
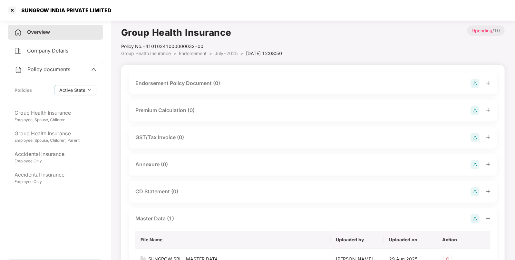
click at [475, 86] on img at bounding box center [474, 83] width 9 height 9
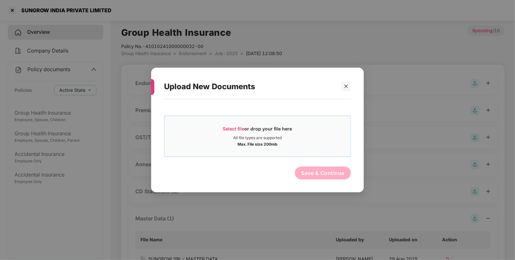
click at [224, 123] on span "Select file or drop your file here All file types are supported Max. File size …" at bounding box center [257, 136] width 186 height 31
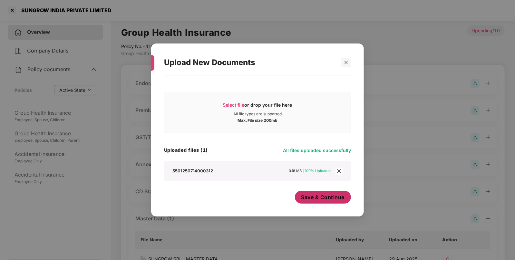
click at [322, 199] on span "Save & Continue" at bounding box center [322, 197] width 43 height 7
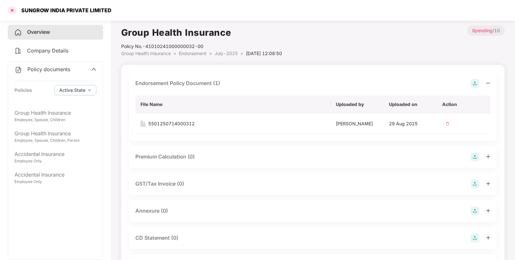
click at [13, 7] on div at bounding box center [12, 10] width 10 height 10
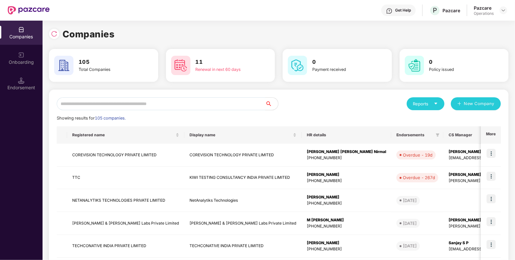
click at [135, 103] on input "text" at bounding box center [161, 103] width 208 height 13
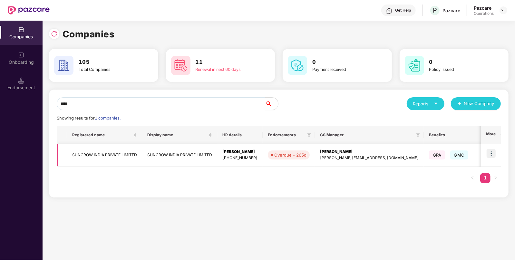
type input "****"
click at [491, 155] on img at bounding box center [490, 153] width 9 height 9
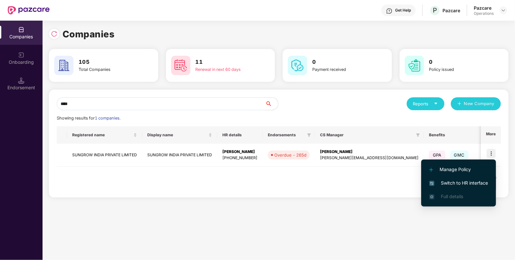
click at [457, 180] on span "Switch to HR interface" at bounding box center [458, 182] width 59 height 7
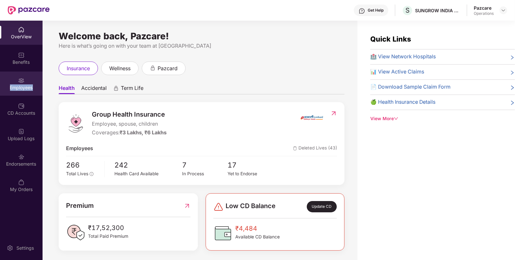
click at [25, 86] on div "Employees" at bounding box center [21, 87] width 43 height 6
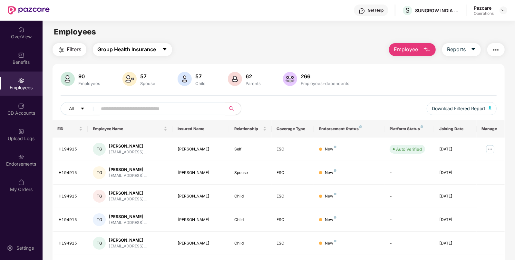
click at [126, 55] on button "Group Health Insurance" at bounding box center [132, 49] width 79 height 13
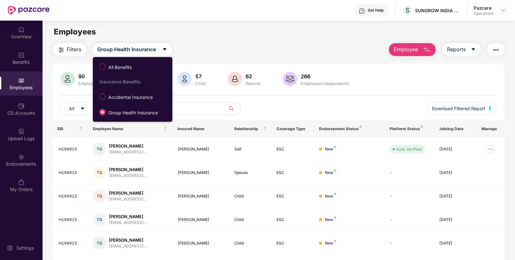
click at [74, 50] on span "Filters" at bounding box center [74, 49] width 14 height 8
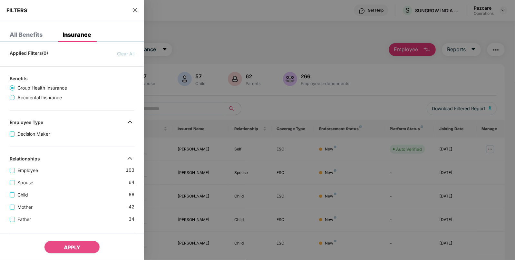
scroll to position [182, 0]
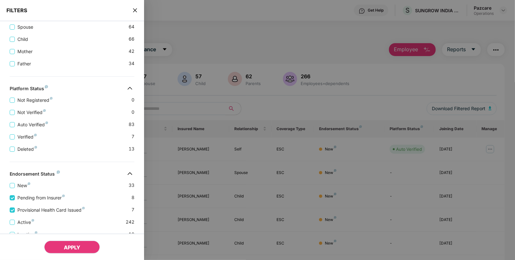
click at [76, 250] on span "APPLY" at bounding box center [72, 247] width 16 height 6
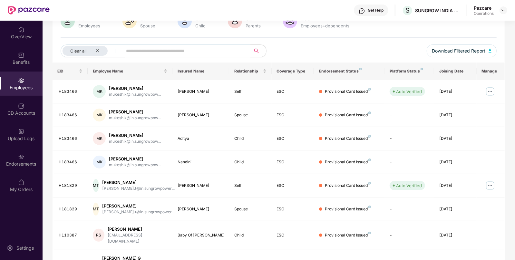
scroll to position [59, 0]
click at [490, 48] on img "button" at bounding box center [489, 50] width 3 height 4
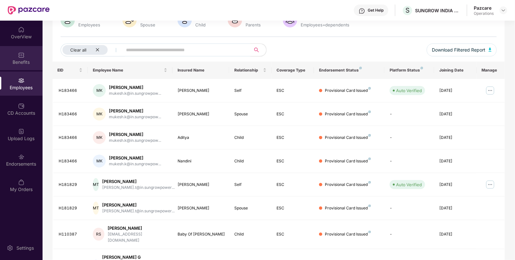
click at [29, 63] on div "Benefits" at bounding box center [21, 62] width 43 height 6
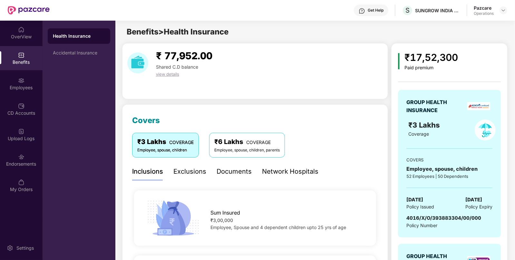
scroll to position [157, 0]
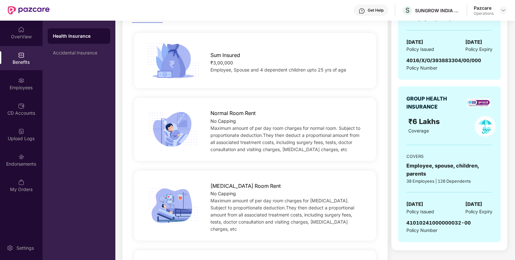
click at [418, 206] on span "[DATE]" at bounding box center [414, 204] width 17 height 8
copy span "[DATE]"
click at [35, 82] on div "Employees" at bounding box center [21, 83] width 43 height 24
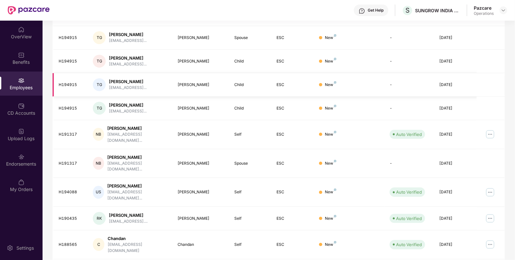
scroll to position [0, 0]
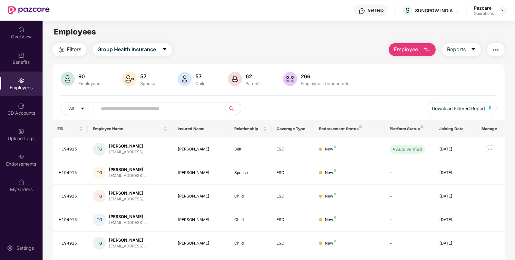
click at [493, 50] on img "button" at bounding box center [496, 50] width 8 height 8
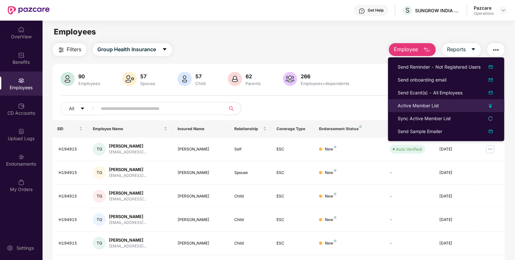
click at [416, 108] on div "Active Member List" at bounding box center [417, 105] width 41 height 7
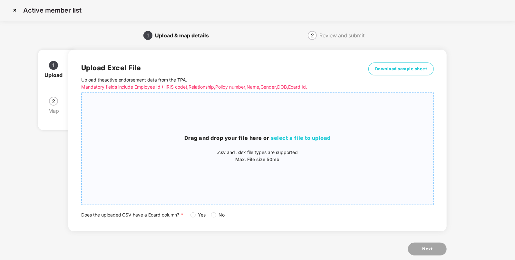
click at [318, 135] on span "select a file to upload" at bounding box center [301, 138] width 60 height 6
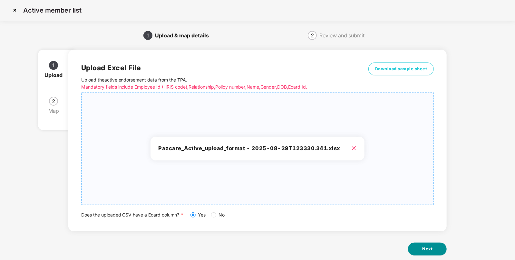
click at [424, 246] on span "Next" at bounding box center [427, 249] width 10 height 6
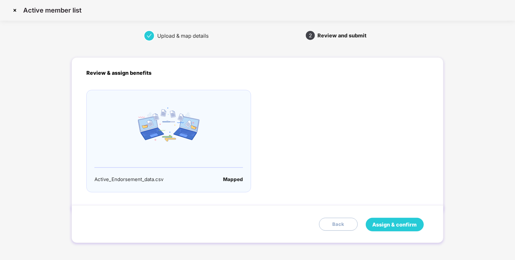
click at [401, 223] on span "Assign & confirm" at bounding box center [394, 225] width 44 height 8
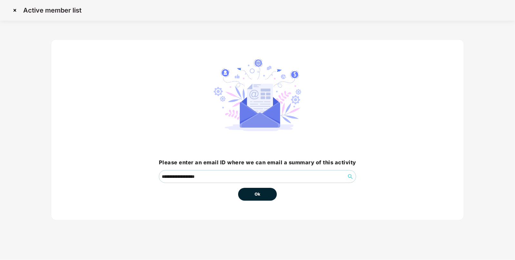
click at [256, 196] on span "Ok" at bounding box center [257, 194] width 6 height 6
click at [263, 196] on button "Ok" at bounding box center [257, 194] width 39 height 13
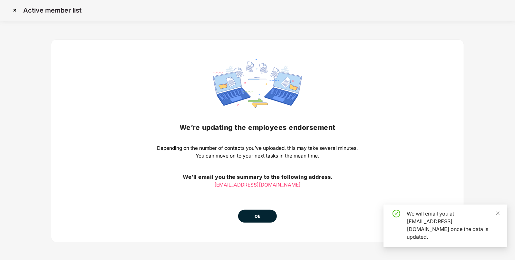
click at [254, 216] on span "Ok" at bounding box center [257, 216] width 6 height 6
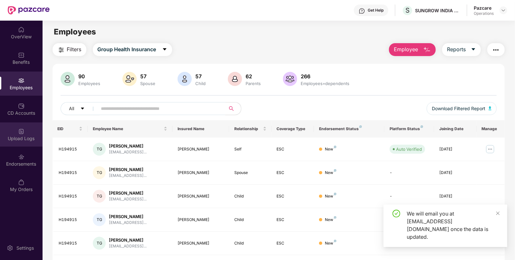
click at [25, 123] on div "Upload Logs" at bounding box center [21, 134] width 43 height 24
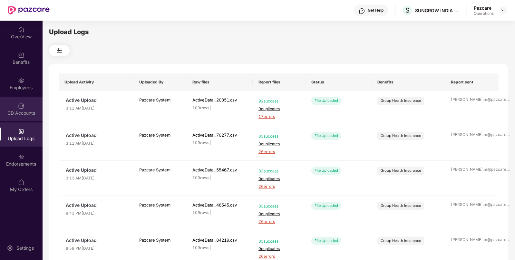
click at [24, 119] on div "CD Accounts" at bounding box center [21, 109] width 43 height 24
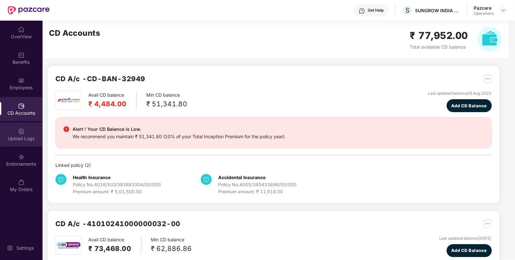
click at [23, 134] on img at bounding box center [21, 131] width 6 height 6
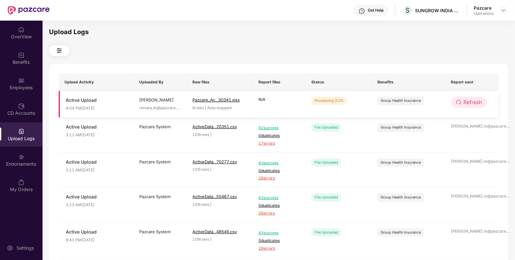
click at [483, 99] on button "Refresh" at bounding box center [469, 102] width 36 height 11
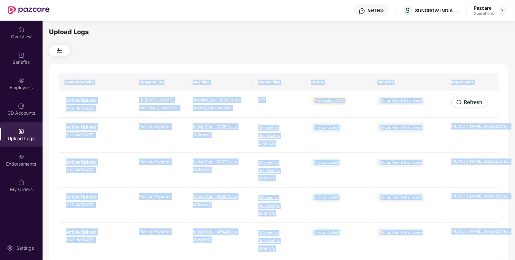
click at [483, 99] on div "Upload Activity Uploaded By Raw files Report files Status Benefits Report sent …" at bounding box center [278, 261] width 459 height 395
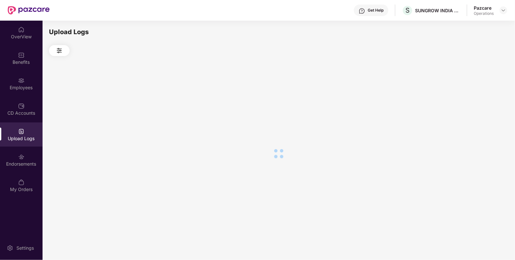
click at [483, 99] on div at bounding box center [278, 153] width 459 height 195
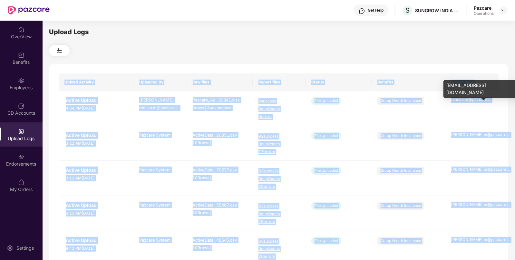
click at [483, 99] on div "renuka.m@pazcare. ..." at bounding box center [472, 100] width 42 height 6
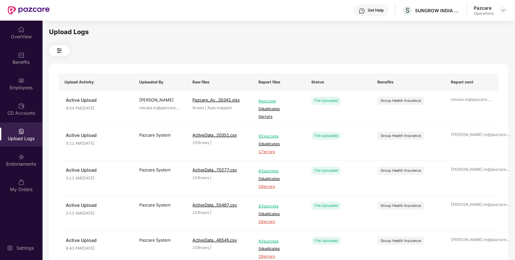
click at [376, 70] on div "Upload Activity Uploaded By Raw files Report files Status Benefits Report sent …" at bounding box center [278, 265] width 459 height 403
click at [503, 8] on img at bounding box center [502, 10] width 5 height 5
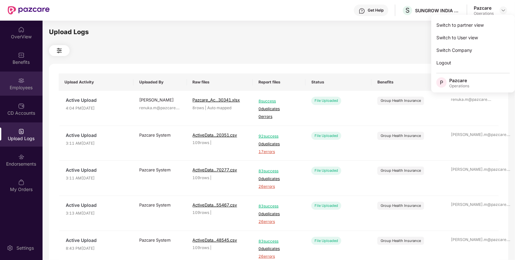
click at [25, 82] on div "Employees" at bounding box center [21, 83] width 43 height 24
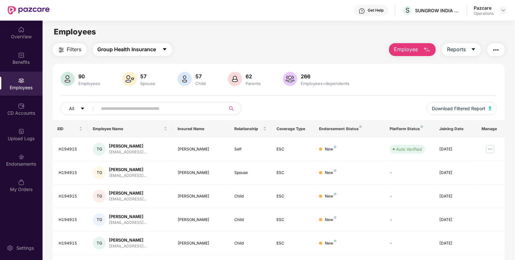
click at [123, 45] on button "Group Health Insurance" at bounding box center [132, 49] width 79 height 13
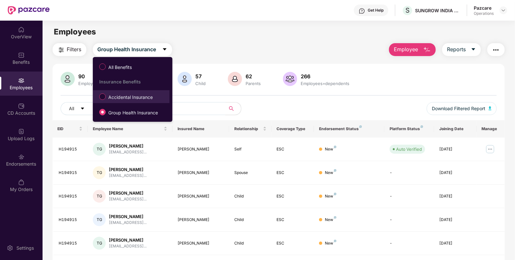
click at [104, 92] on label "Accidental Insurance" at bounding box center [127, 96] width 62 height 11
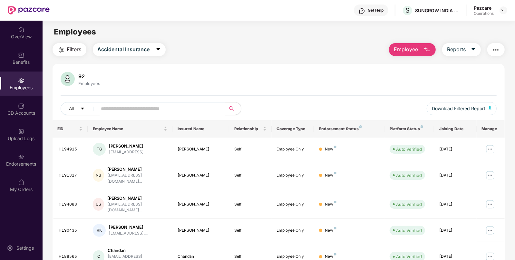
click at [74, 52] on span "Filters" at bounding box center [74, 49] width 14 height 8
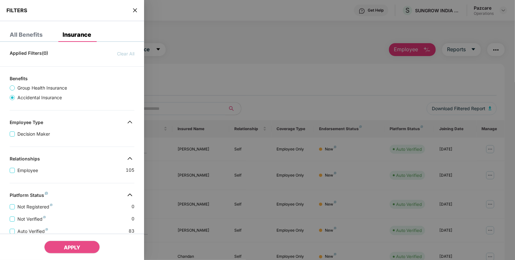
scroll to position [133, 0]
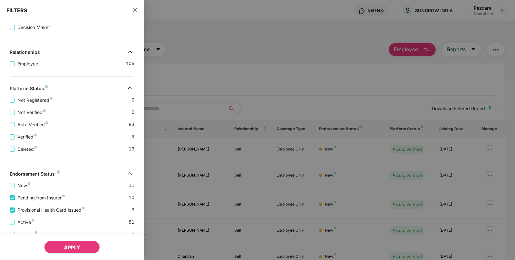
click at [68, 244] on button "APPLY" at bounding box center [72, 247] width 56 height 13
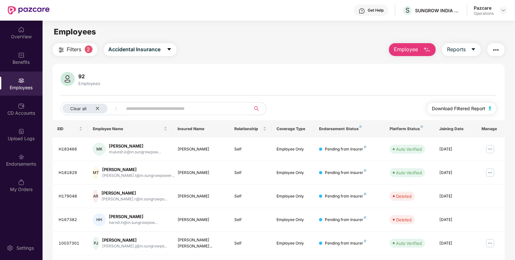
click at [489, 107] on img "button" at bounding box center [489, 108] width 3 height 4
click at [21, 60] on div "Benefits" at bounding box center [21, 62] width 43 height 6
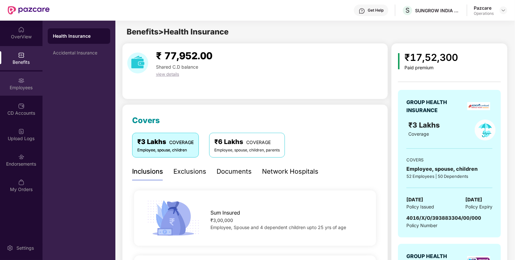
click at [28, 88] on div "Employees" at bounding box center [21, 87] width 43 height 6
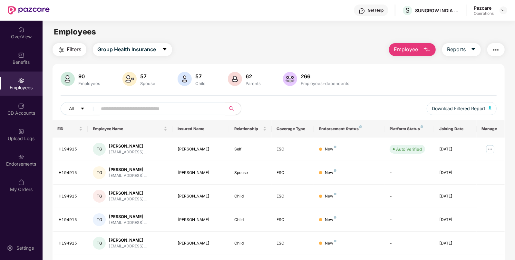
click at [493, 53] on img "button" at bounding box center [496, 50] width 8 height 8
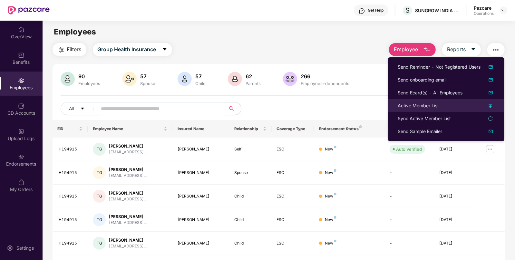
click at [394, 106] on li "Active Member List" at bounding box center [446, 105] width 116 height 13
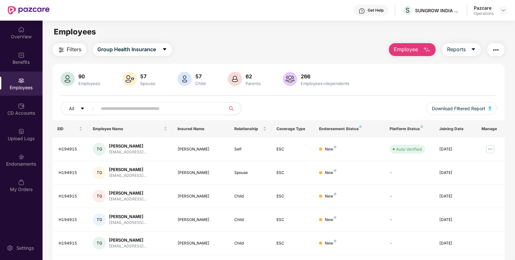
click at [494, 46] on img "button" at bounding box center [496, 50] width 8 height 8
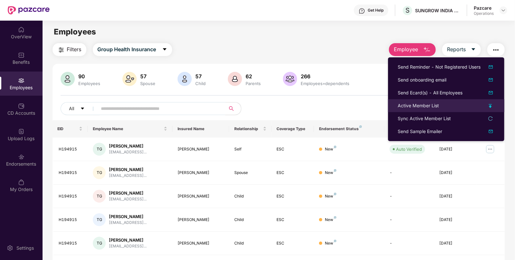
click at [418, 109] on li "Active Member List" at bounding box center [446, 105] width 116 height 13
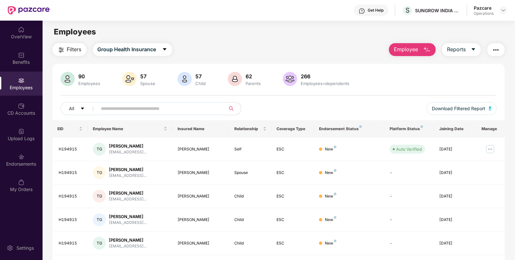
click at [491, 52] on button "button" at bounding box center [495, 49] width 17 height 13
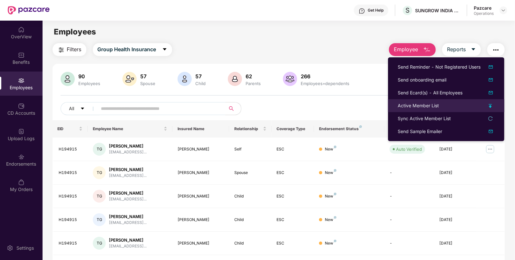
click at [405, 108] on div "Active Member List" at bounding box center [417, 105] width 41 height 7
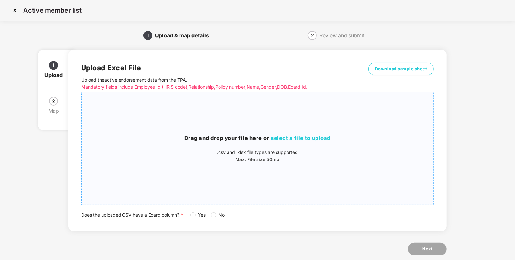
click at [335, 145] on div "Drag and drop your file here or select a file to upload .csv and .xlsx file typ…" at bounding box center [257, 148] width 352 height 29
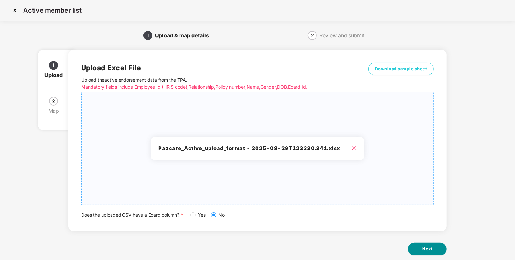
click at [435, 244] on button "Next" at bounding box center [427, 248] width 39 height 13
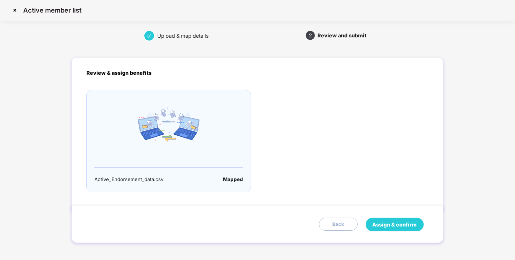
click at [403, 223] on span "Assign & confirm" at bounding box center [394, 225] width 44 height 8
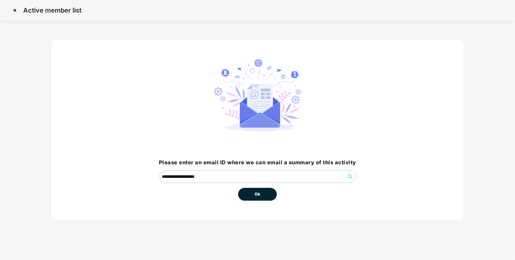
click at [270, 198] on button "Ok" at bounding box center [257, 194] width 39 height 13
click at [261, 192] on button "Ok" at bounding box center [257, 194] width 39 height 13
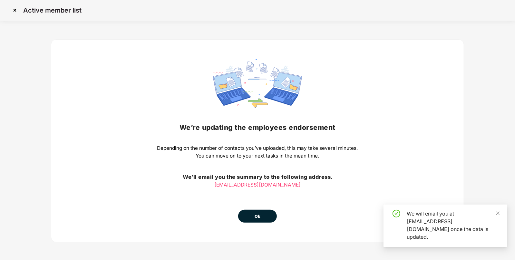
click at [266, 216] on button "Ok" at bounding box center [257, 216] width 39 height 13
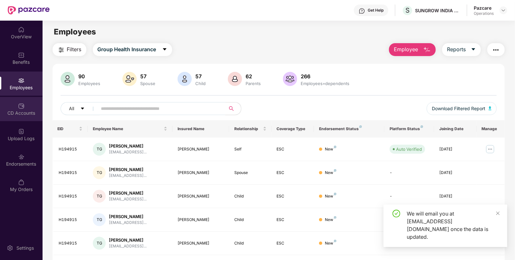
click at [32, 121] on div "CD Accounts" at bounding box center [21, 109] width 43 height 24
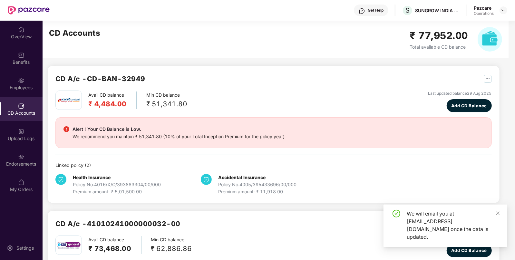
click at [28, 137] on div "Upload Logs" at bounding box center [21, 138] width 43 height 6
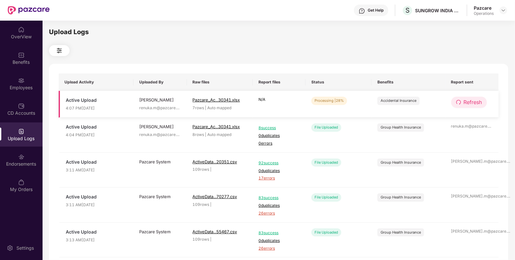
click at [468, 104] on span "Refresh" at bounding box center [472, 102] width 18 height 8
click at [468, 104] on span "Refresh" at bounding box center [473, 102] width 18 height 8
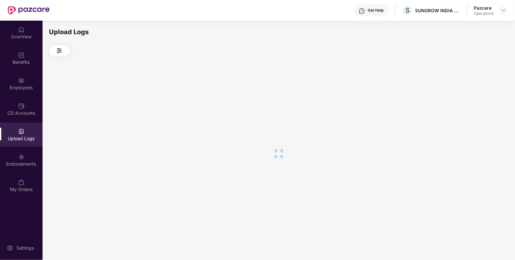
click at [468, 104] on div at bounding box center [278, 153] width 459 height 195
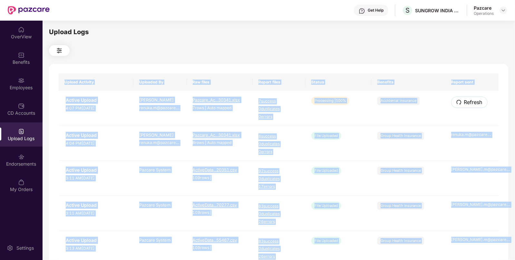
click at [468, 104] on span "Refresh" at bounding box center [473, 102] width 18 height 8
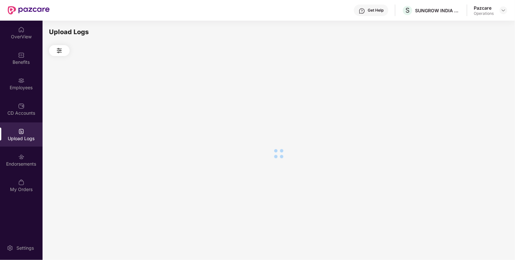
click at [369, 66] on div at bounding box center [278, 153] width 459 height 195
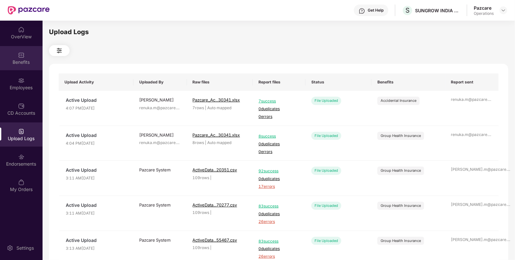
click at [33, 62] on div "Benefits" at bounding box center [21, 62] width 43 height 6
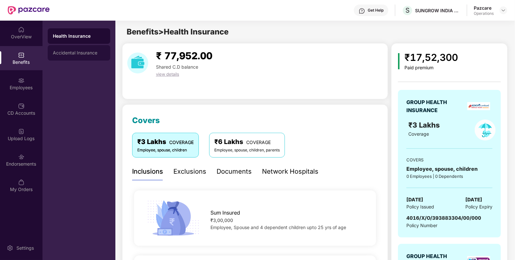
click at [73, 55] on div "Accidental Insurance" at bounding box center [79, 52] width 62 height 15
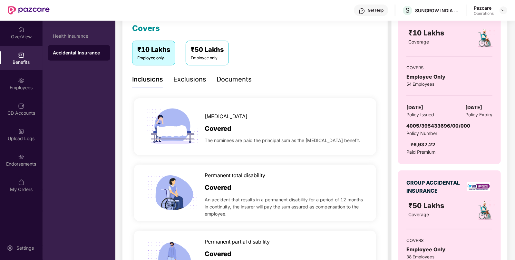
scroll to position [92, 0]
click at [418, 109] on span "[DATE]" at bounding box center [414, 108] width 17 height 8
copy span "[DATE]"
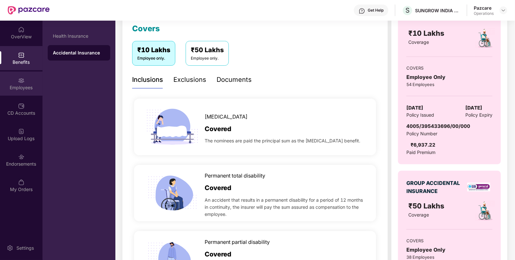
click at [18, 89] on div "Employees" at bounding box center [21, 87] width 43 height 6
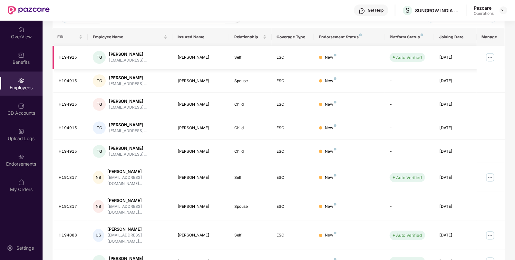
scroll to position [0, 0]
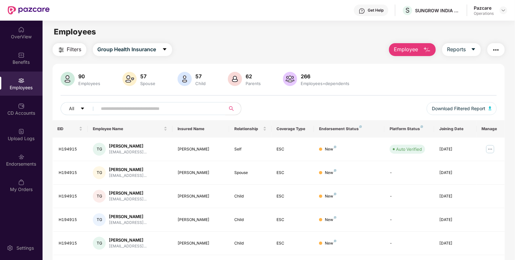
click at [494, 48] on img "button" at bounding box center [496, 50] width 8 height 8
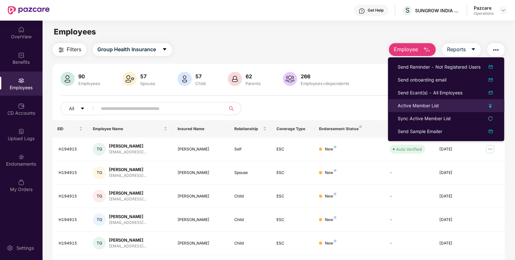
click at [407, 106] on div "Active Member List" at bounding box center [417, 105] width 41 height 7
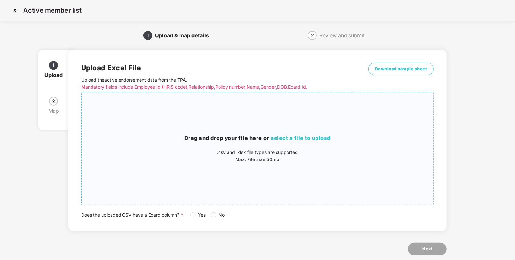
click at [309, 127] on div "Drag and drop your file here or select a file to upload .csv and .xlsx file typ…" at bounding box center [257, 149] width 352 height 102
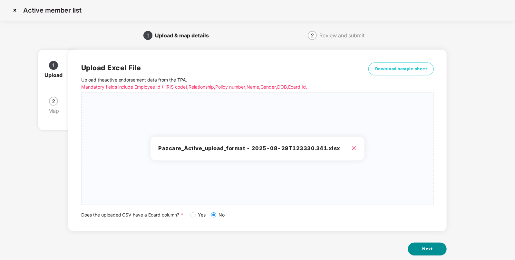
click at [431, 244] on button "Next" at bounding box center [427, 248] width 39 height 13
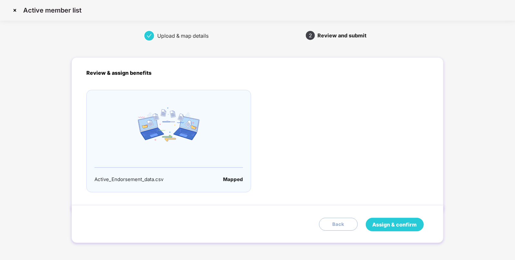
click at [403, 221] on span "Assign & confirm" at bounding box center [394, 225] width 44 height 8
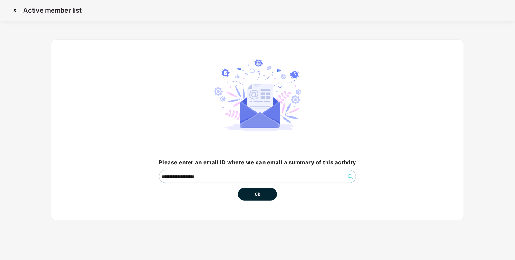
click at [261, 193] on button "Ok" at bounding box center [257, 194] width 39 height 13
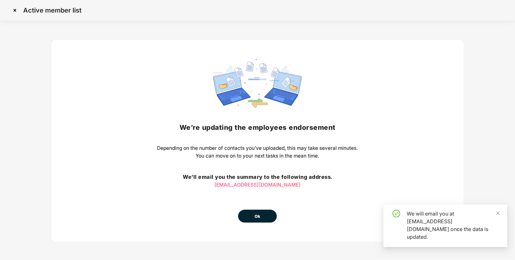
click at [255, 212] on button "Ok" at bounding box center [257, 216] width 39 height 13
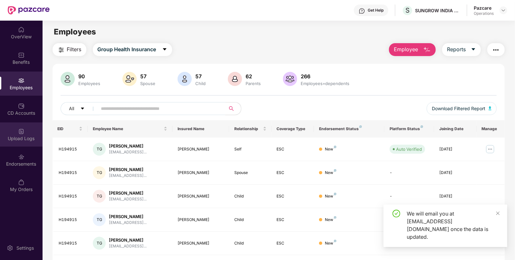
click at [24, 137] on div "Upload Logs" at bounding box center [21, 138] width 43 height 6
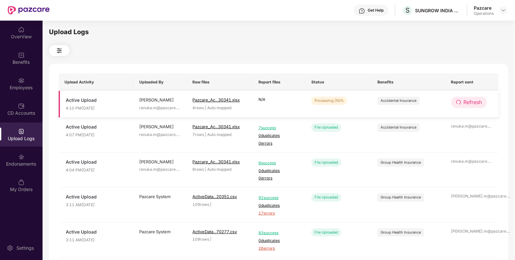
click at [470, 101] on span "Refresh" at bounding box center [472, 102] width 18 height 8
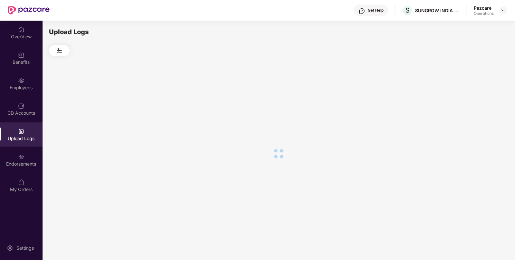
click at [470, 101] on div at bounding box center [278, 153] width 459 height 195
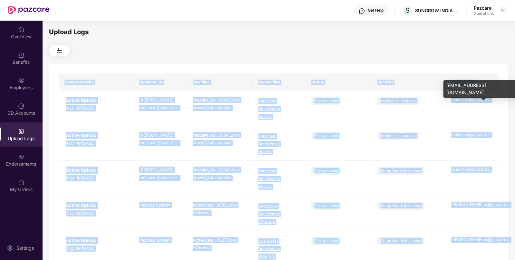
click at [470, 101] on div "renuka.m@pazcare. ..." at bounding box center [472, 100] width 42 height 6
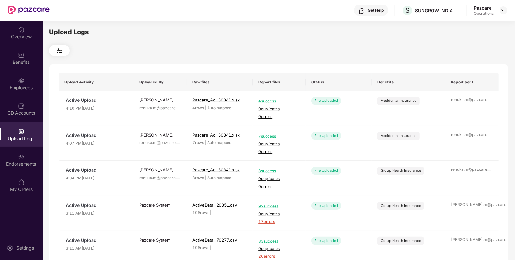
click at [347, 45] on div at bounding box center [278, 50] width 459 height 11
click at [505, 10] on img at bounding box center [502, 10] width 5 height 5
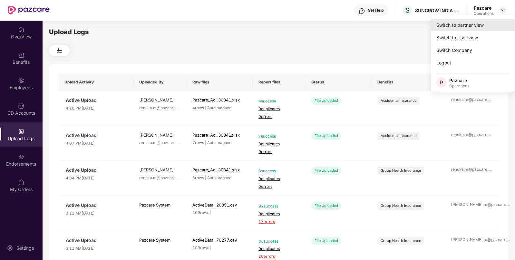
click at [472, 26] on div "Switch to partner view" at bounding box center [473, 25] width 84 height 13
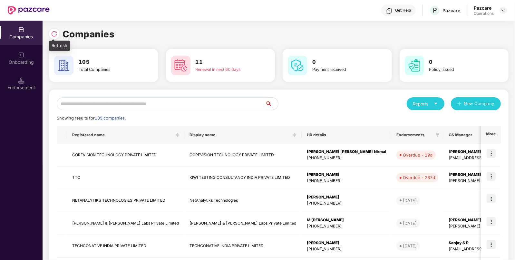
click at [57, 32] on img at bounding box center [54, 34] width 6 height 6
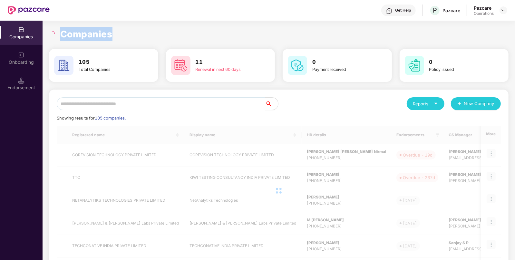
click at [57, 32] on div "Companies" at bounding box center [278, 34] width 459 height 14
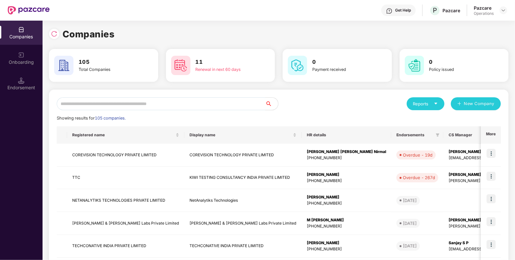
click at [167, 100] on input "text" at bounding box center [161, 103] width 208 height 13
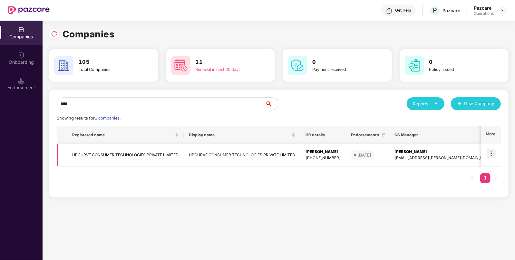
type input "****"
click at [491, 151] on img at bounding box center [490, 153] width 9 height 9
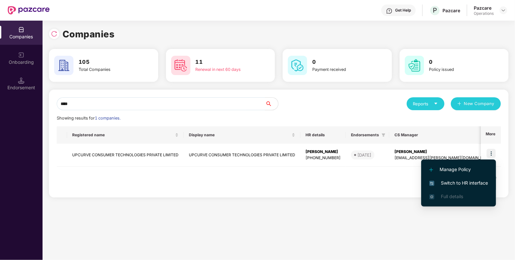
click at [456, 184] on span "Switch to HR interface" at bounding box center [458, 182] width 59 height 7
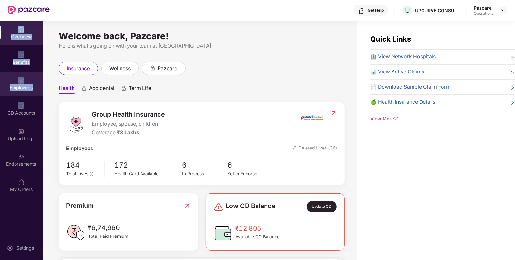
click at [26, 92] on div "Employees" at bounding box center [21, 83] width 43 height 24
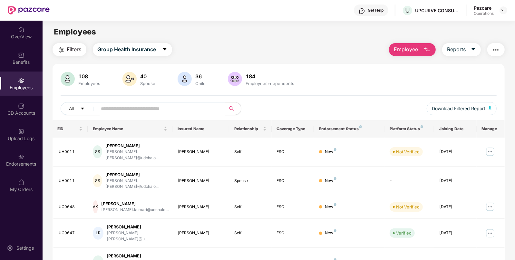
click at [68, 47] on span "Filters" at bounding box center [74, 49] width 14 height 8
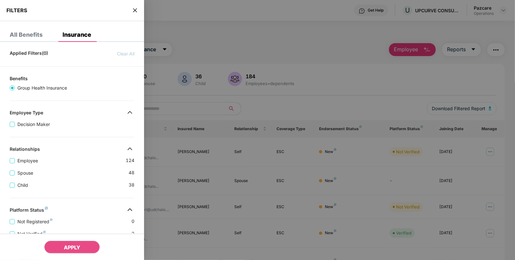
scroll to position [148, 0]
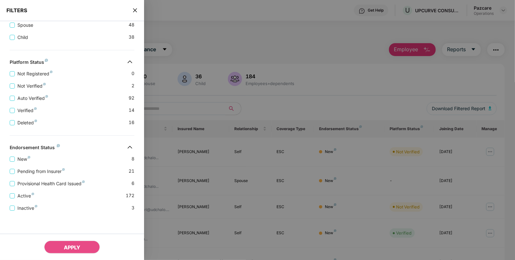
click at [139, 14] on div "FILTERS" at bounding box center [72, 10] width 144 height 21
click at [138, 13] on div "FILTERS" at bounding box center [72, 10] width 144 height 21
click at [136, 10] on icon "close" at bounding box center [134, 10] width 5 height 5
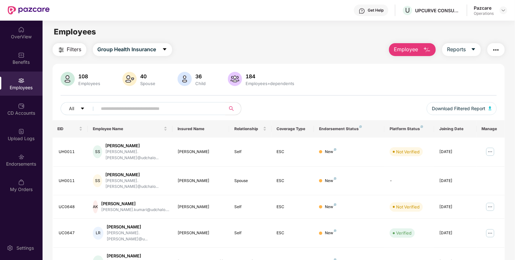
click at [494, 50] on img "button" at bounding box center [496, 50] width 8 height 8
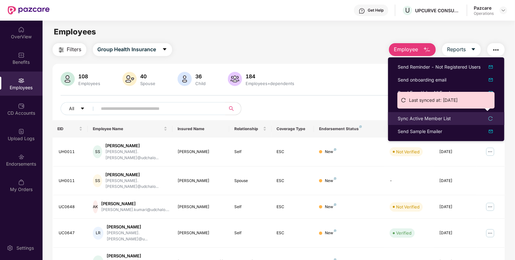
click at [404, 115] on div "Sync Active Member List" at bounding box center [423, 118] width 53 height 7
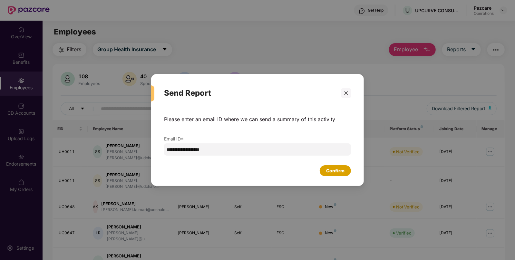
click at [338, 172] on div "Confirm" at bounding box center [335, 170] width 18 height 7
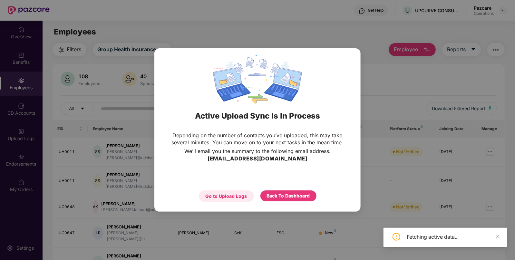
click at [223, 191] on div "Go to Upload Logs" at bounding box center [226, 196] width 55 height 12
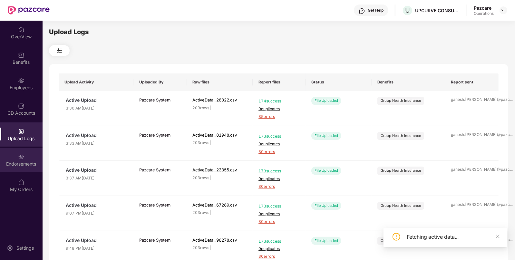
click at [33, 159] on div "Endorsements" at bounding box center [21, 160] width 43 height 24
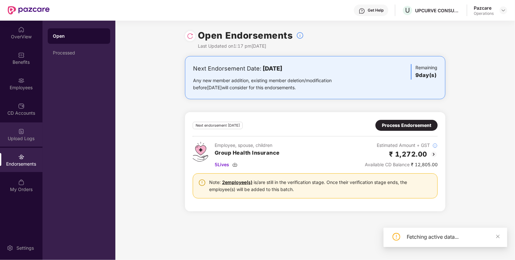
click at [28, 144] on div "Upload Logs" at bounding box center [21, 134] width 43 height 24
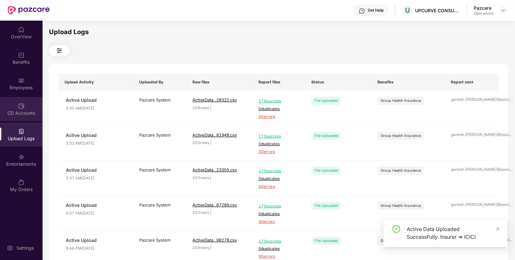
click at [28, 119] on div "CD Accounts" at bounding box center [21, 109] width 43 height 24
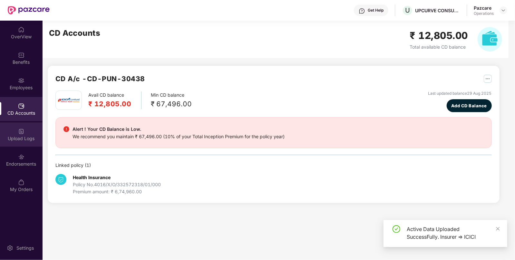
click at [26, 131] on div "Upload Logs" at bounding box center [21, 134] width 43 height 24
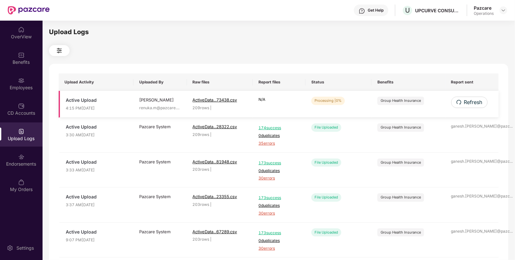
click at [468, 102] on span "Refresh" at bounding box center [473, 102] width 18 height 8
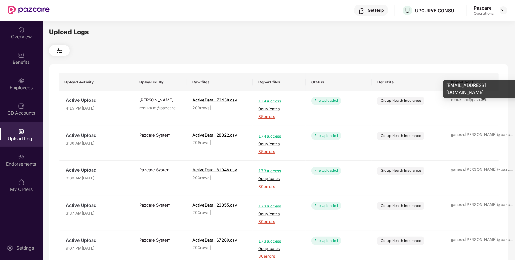
click at [468, 102] on div "renuka.m@pazcare. ..." at bounding box center [472, 100] width 42 height 6
drag, startPoint x: 488, startPoint y: 105, endPoint x: 468, endPoint y: 102, distance: 19.9
click at [468, 102] on div "renuka.m@pazcare. ..." at bounding box center [472, 100] width 42 height 6
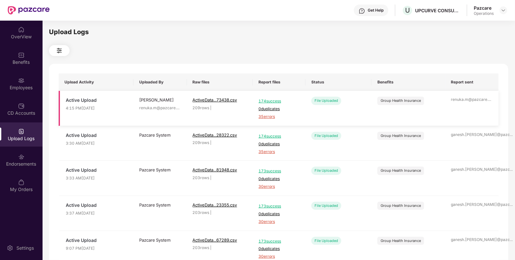
click at [320, 117] on td "File Uploaded" at bounding box center [338, 108] width 66 height 35
click at [501, 10] on img at bounding box center [502, 10] width 5 height 5
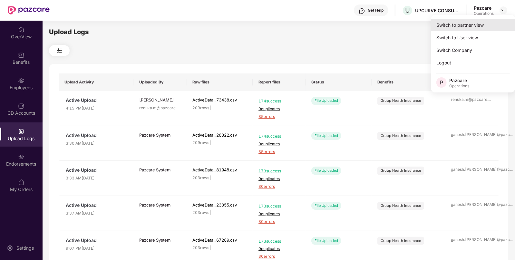
click at [469, 19] on div "Switch to partner view" at bounding box center [473, 25] width 84 height 13
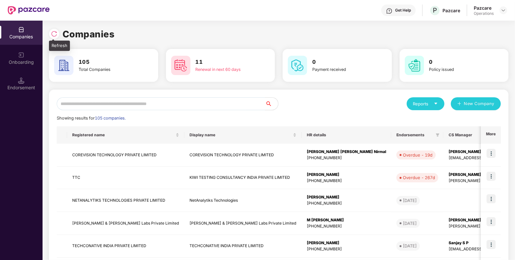
click at [55, 35] on img at bounding box center [54, 34] width 6 height 6
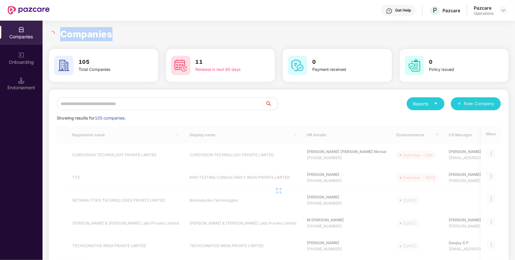
click at [55, 35] on div at bounding box center [52, 34] width 7 height 6
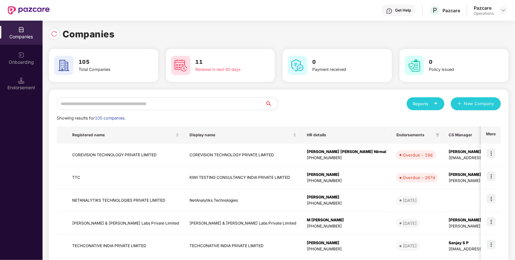
click at [135, 104] on input "text" at bounding box center [161, 103] width 208 height 13
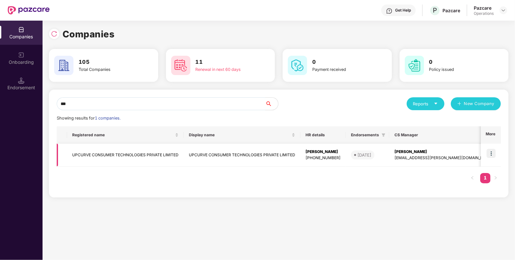
type input "***"
click at [107, 158] on td "UPCURVE CONSUMER TECHNOLOGIES PRIVATE LIMITED" at bounding box center [125, 155] width 117 height 23
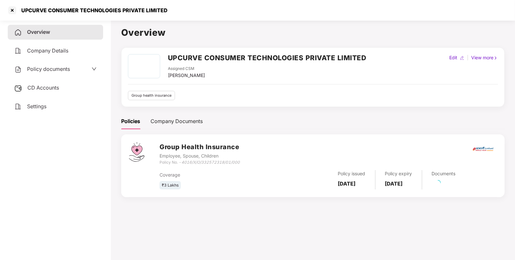
click at [40, 85] on span "CD Accounts" at bounding box center [43, 87] width 32 height 6
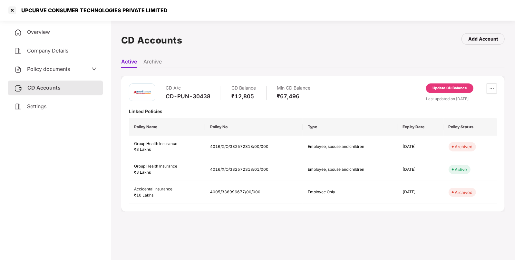
click at [34, 13] on div "UPCURVE CONSUMER TECHNOLOGIES PRIVATE LIMITED" at bounding box center [92, 10] width 150 height 6
copy div "UPCURVE"
click at [34, 13] on div "UPCURVE CONSUMER TECHNOLOGIES PRIVATE LIMITED" at bounding box center [92, 10] width 150 height 6
click at [9, 13] on div at bounding box center [12, 10] width 10 height 10
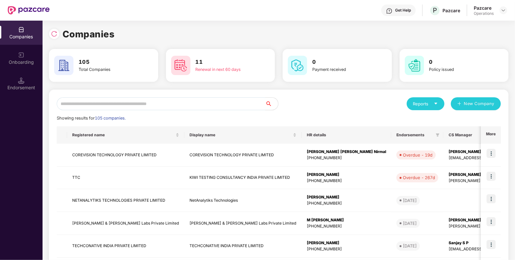
paste input "*******"
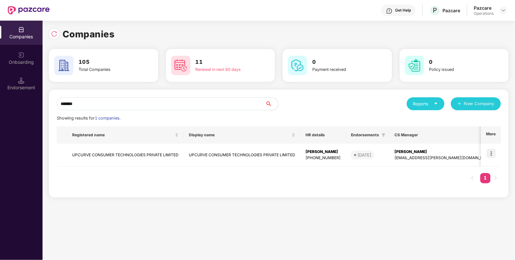
click at [129, 104] on input "*******" at bounding box center [161, 103] width 208 height 13
type input "*******"
click at [490, 151] on img at bounding box center [490, 153] width 9 height 9
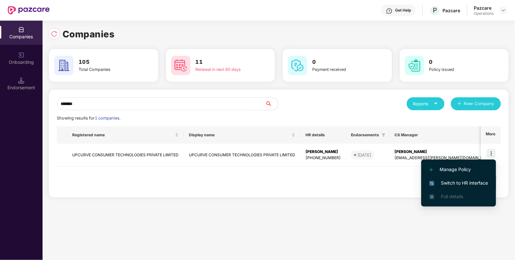
click at [456, 185] on span "Switch to HR interface" at bounding box center [458, 182] width 59 height 7
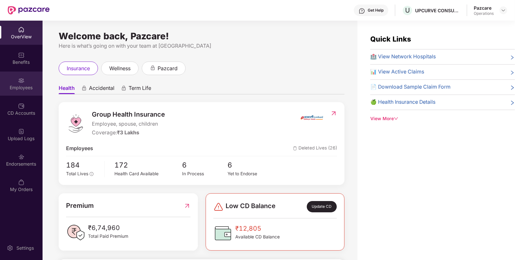
click at [19, 91] on div "Employees" at bounding box center [21, 83] width 43 height 24
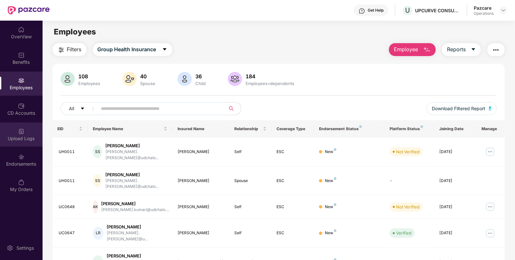
click at [16, 134] on div "Upload Logs" at bounding box center [21, 134] width 43 height 24
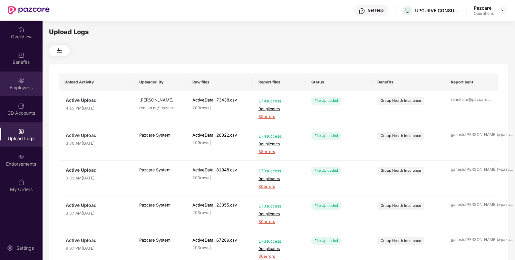
click at [25, 87] on div "Employees" at bounding box center [21, 87] width 43 height 6
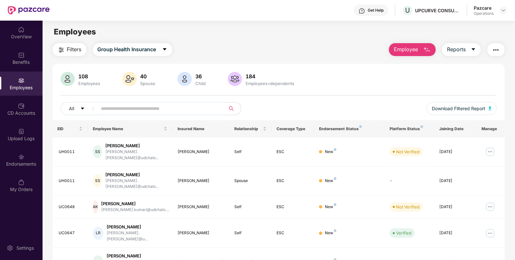
click at [84, 50] on button "Filters" at bounding box center [69, 49] width 34 height 13
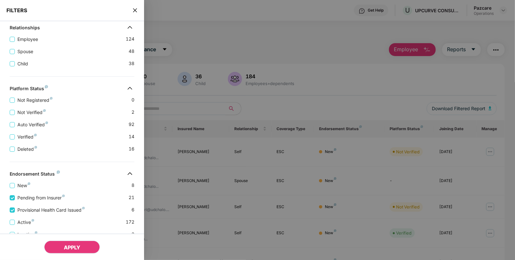
click at [65, 244] on span "APPLY" at bounding box center [72, 247] width 16 height 6
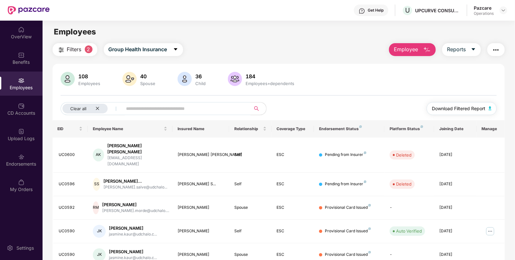
click at [489, 109] on img "button" at bounding box center [489, 108] width 3 height 4
click at [14, 56] on div "Benefits" at bounding box center [21, 58] width 43 height 24
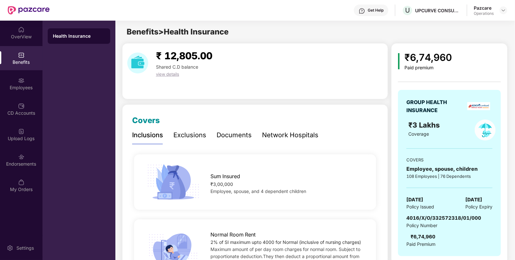
click at [425, 216] on span "4016/X/O/332572318/01/000" at bounding box center [443, 218] width 75 height 6
click at [30, 133] on div "Upload Logs" at bounding box center [21, 134] width 43 height 24
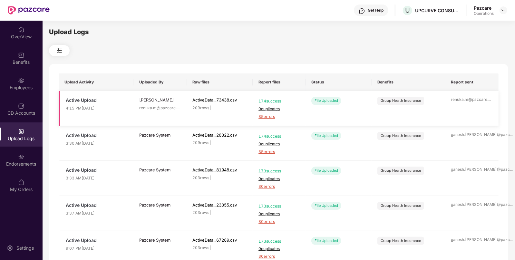
click at [271, 118] on span "35 errors" at bounding box center [278, 117] width 41 height 6
click at [9, 100] on div "CD Accounts" at bounding box center [21, 109] width 43 height 24
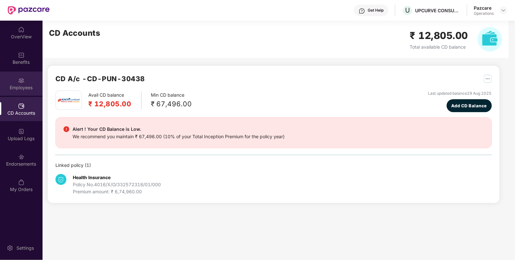
click at [21, 81] on img at bounding box center [21, 80] width 6 height 6
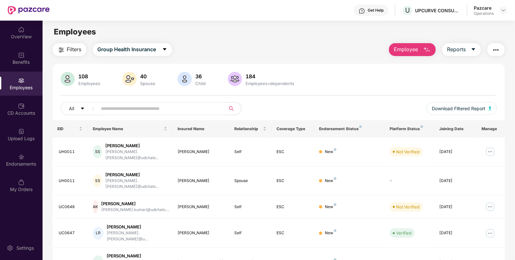
click at [496, 53] on img "button" at bounding box center [496, 50] width 8 height 8
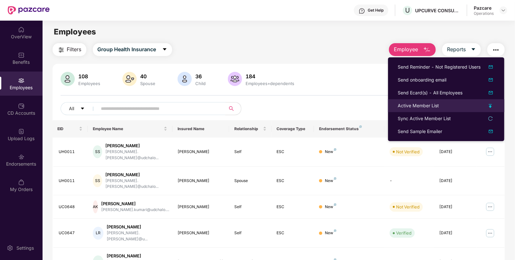
click at [409, 106] on div "Active Member List" at bounding box center [417, 105] width 41 height 7
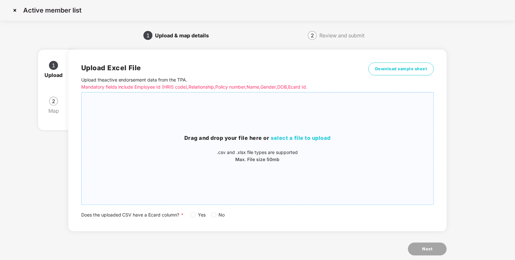
click at [309, 134] on h3 "Drag and drop your file here or select a file to upload" at bounding box center [257, 138] width 352 height 8
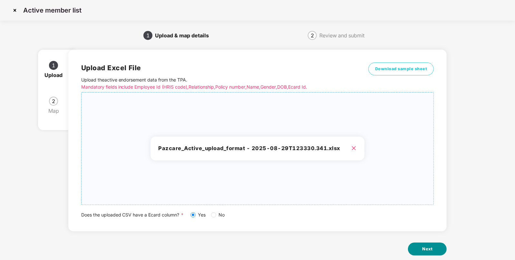
click at [430, 246] on span "Next" at bounding box center [427, 249] width 10 height 6
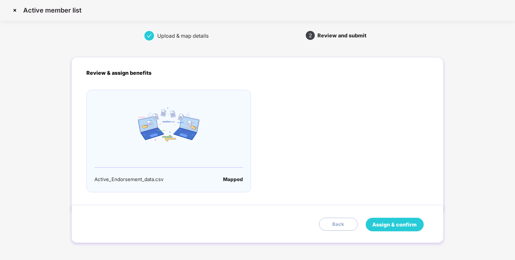
click at [390, 225] on span "Assign & confirm" at bounding box center [394, 225] width 44 height 8
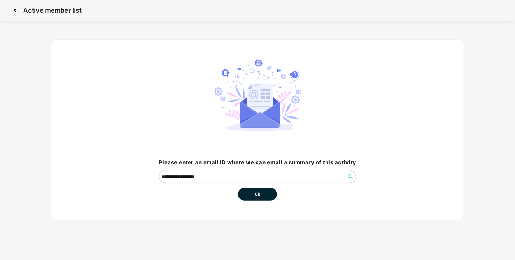
click at [260, 197] on button "Ok" at bounding box center [257, 194] width 39 height 13
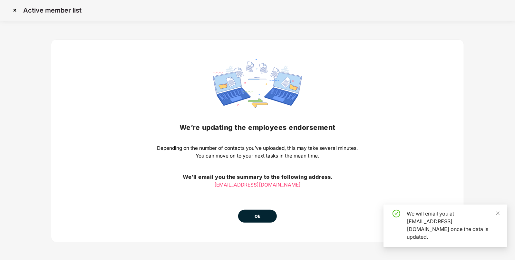
click at [252, 220] on button "Ok" at bounding box center [257, 216] width 39 height 13
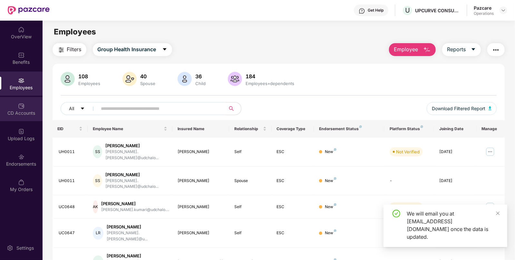
click at [28, 117] on div "CD Accounts" at bounding box center [21, 109] width 43 height 24
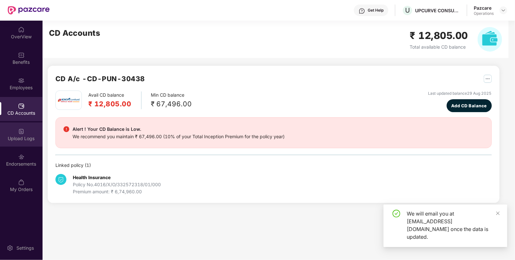
click at [28, 142] on div "Upload Logs" at bounding box center [21, 134] width 43 height 24
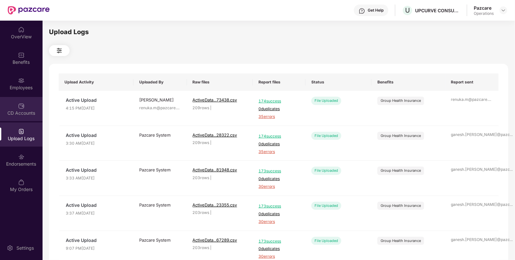
click at [24, 115] on div "CD Accounts" at bounding box center [21, 113] width 43 height 6
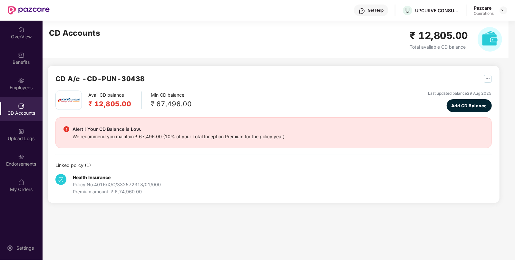
click at [23, 132] on img at bounding box center [21, 131] width 6 height 6
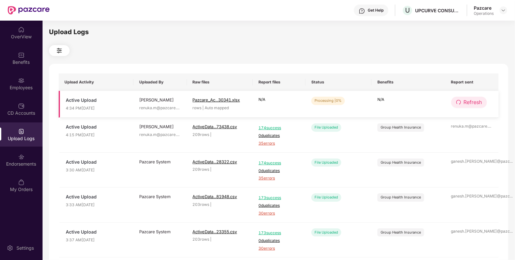
click at [468, 101] on span "Refresh" at bounding box center [472, 102] width 18 height 8
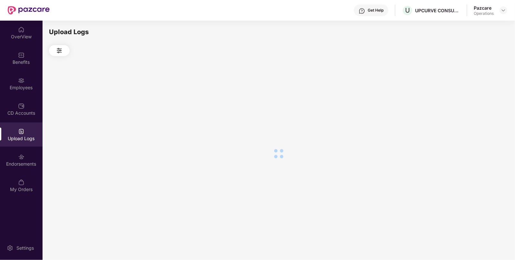
click at [468, 101] on div at bounding box center [278, 153] width 459 height 195
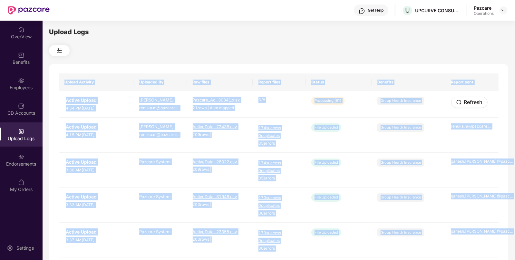
click at [468, 101] on span "Refresh" at bounding box center [473, 102] width 18 height 8
click at [468, 101] on div "Upload Activity Uploaded By Raw files Report files Status Benefits Report sent …" at bounding box center [278, 261] width 459 height 395
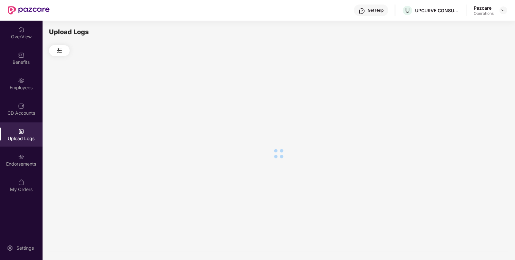
click at [468, 101] on div at bounding box center [278, 153] width 459 height 195
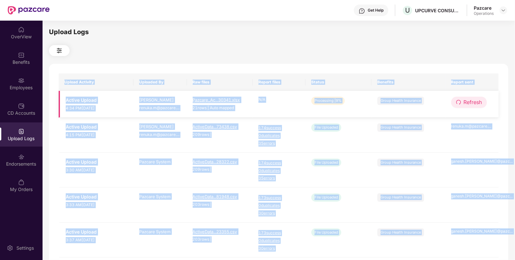
click at [475, 102] on span "Refresh" at bounding box center [472, 102] width 18 height 8
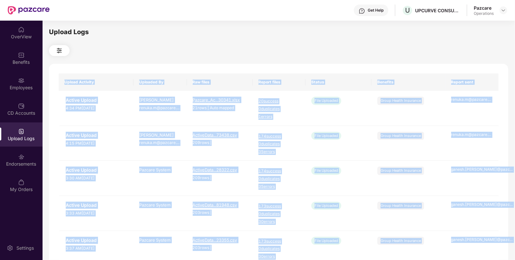
click at [346, 73] on th "Status" at bounding box center [338, 81] width 66 height 17
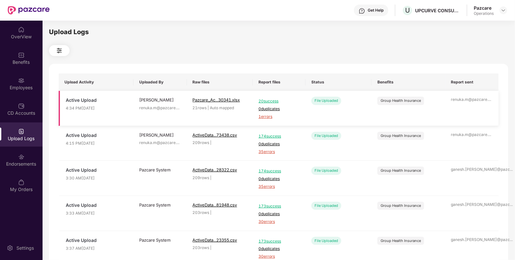
click at [270, 118] on span "1 errors" at bounding box center [278, 117] width 41 height 6
click at [24, 86] on div "Employees" at bounding box center [21, 87] width 43 height 6
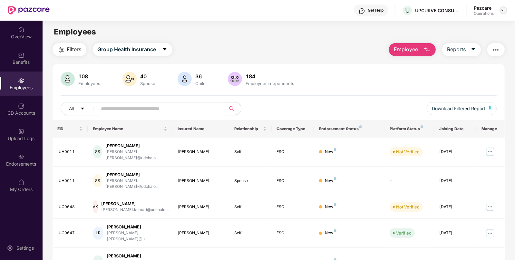
click at [502, 11] on img at bounding box center [502, 10] width 5 height 5
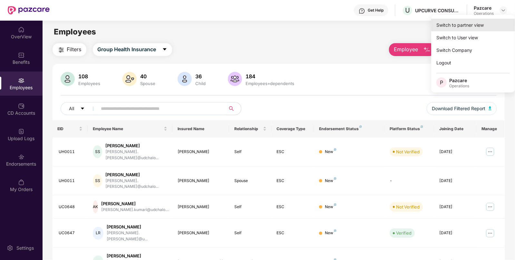
click at [471, 19] on div "Switch to partner view" at bounding box center [473, 25] width 84 height 13
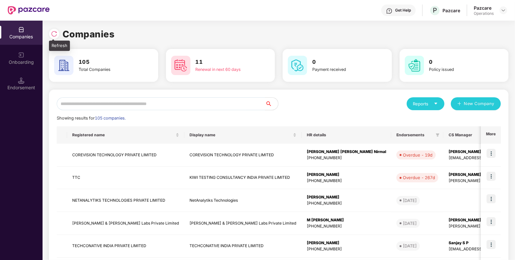
click at [54, 35] on img at bounding box center [54, 34] width 6 height 6
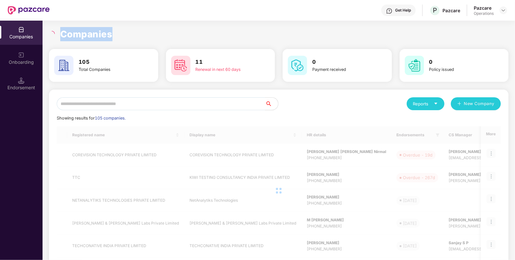
click at [54, 35] on icon "loading" at bounding box center [52, 34] width 6 height 6
click at [54, 34] on icon "loading" at bounding box center [53, 32] width 3 height 3
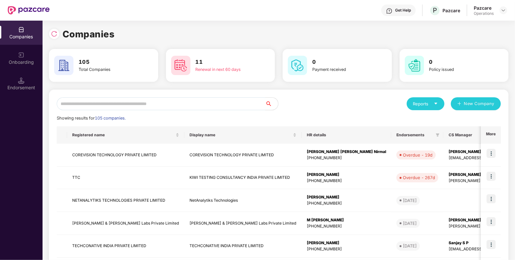
click at [155, 108] on input "text" at bounding box center [161, 103] width 208 height 13
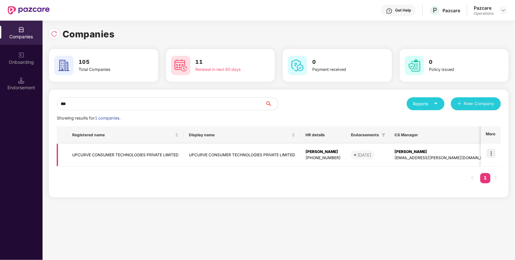
type input "***"
click at [130, 153] on td "UPCURVE CONSUMER TECHNOLOGIES PRIVATE LIMITED" at bounding box center [125, 155] width 117 height 23
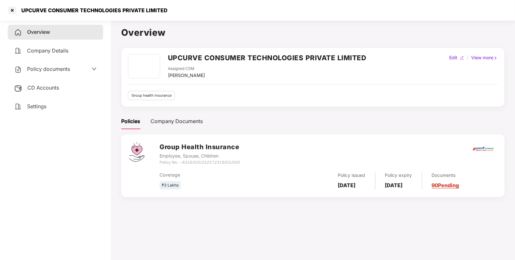
click at [39, 68] on span "Policy documents" at bounding box center [48, 69] width 43 height 6
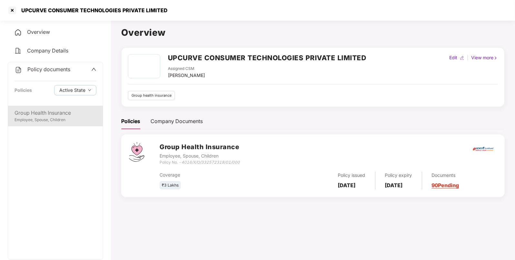
click at [53, 121] on div "Employee, Spouse, Children" at bounding box center [55, 120] width 82 height 6
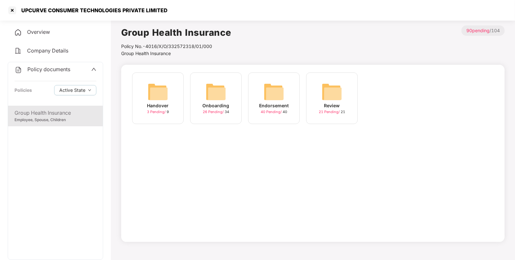
click at [266, 95] on img at bounding box center [273, 91] width 21 height 21
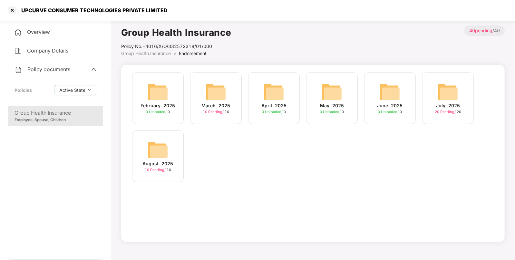
click at [165, 157] on img at bounding box center [157, 149] width 21 height 21
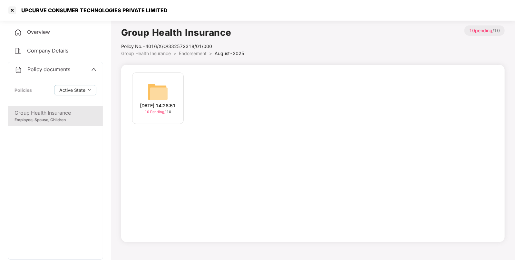
click at [158, 108] on div "[DATE] 14:28:51" at bounding box center [158, 105] width 36 height 7
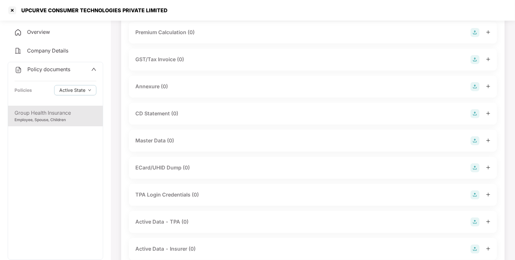
scroll to position [79, 0]
click at [477, 140] on img at bounding box center [474, 140] width 9 height 9
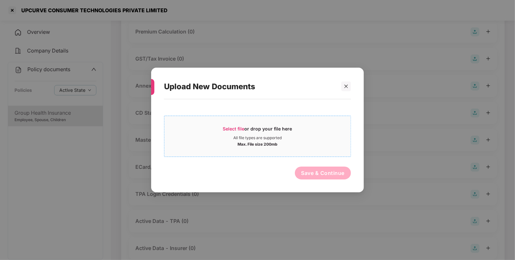
click at [223, 137] on div "All file types are supported" at bounding box center [257, 137] width 186 height 5
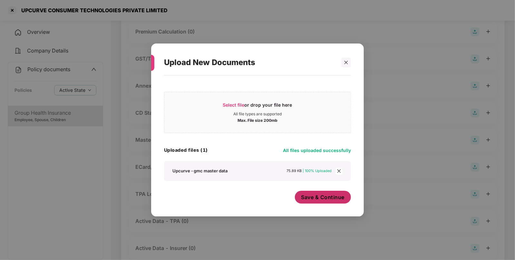
click at [322, 206] on div "Save & Continue" at bounding box center [323, 199] width 56 height 16
click at [323, 202] on button "Save & Continue" at bounding box center [323, 197] width 56 height 13
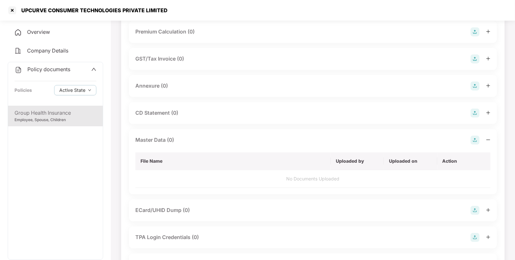
scroll to position [0, 0]
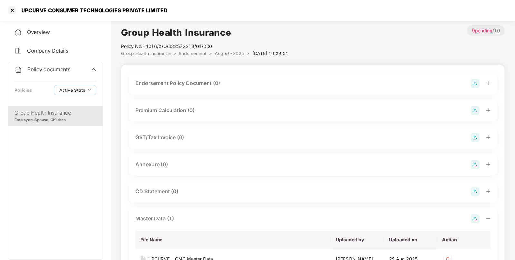
click at [469, 83] on div "Endorsement Policy Document (0)" at bounding box center [312, 83] width 355 height 9
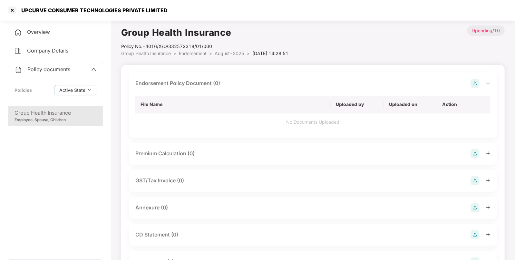
click at [474, 80] on img at bounding box center [474, 83] width 9 height 9
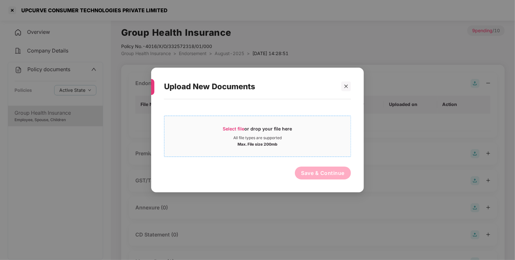
click at [237, 127] on span "Select file" at bounding box center [234, 128] width 22 height 5
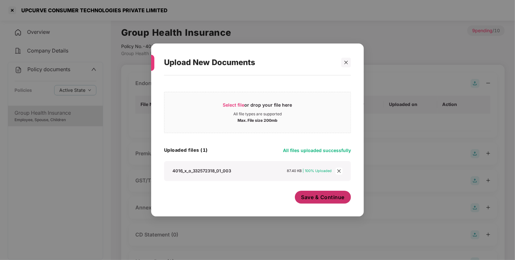
click at [311, 195] on span "Save & Continue" at bounding box center [322, 197] width 43 height 7
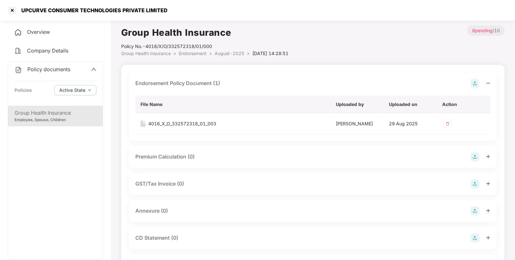
click at [189, 57] on div "Group Health Insurance Policy No.- 4016/X/O/332572318/01/000 Group Health Insur…" at bounding box center [312, 234] width 383 height 418
click at [192, 54] on span "Endorsement" at bounding box center [193, 53] width 28 height 5
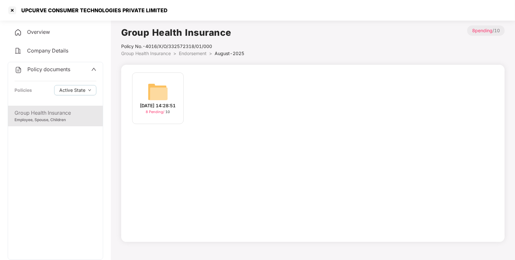
click at [192, 51] on span "Endorsement" at bounding box center [193, 53] width 28 height 5
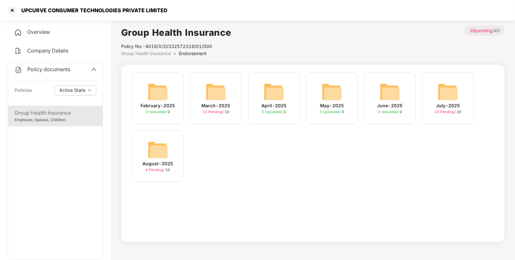
click at [440, 97] on img at bounding box center [447, 91] width 21 height 21
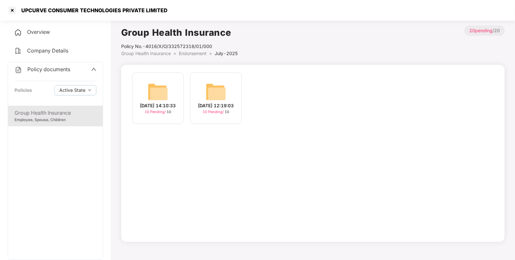
click at [221, 95] on img at bounding box center [215, 91] width 21 height 21
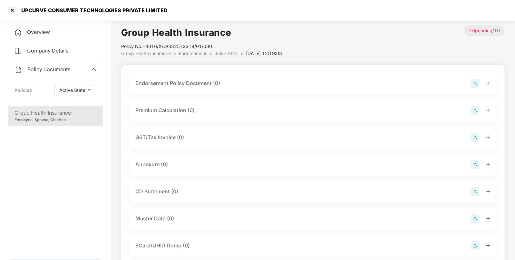
click at [473, 85] on img at bounding box center [474, 83] width 9 height 9
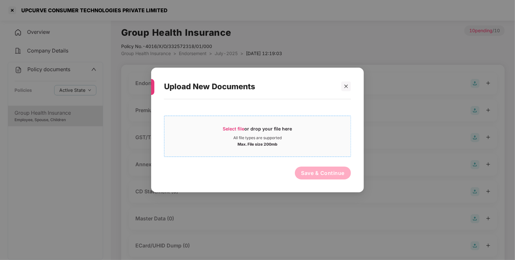
click at [223, 127] on div "Select file or drop your file here" at bounding box center [257, 131] width 186 height 10
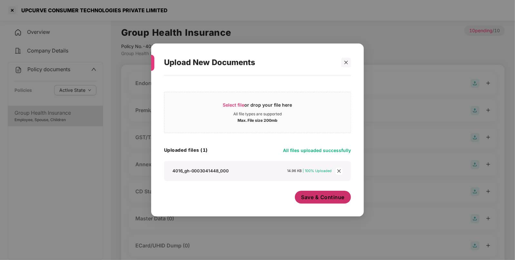
click at [324, 196] on span "Save & Continue" at bounding box center [322, 197] width 43 height 7
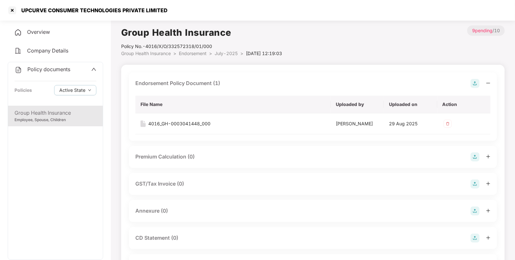
click at [199, 54] on span "Endorsement" at bounding box center [193, 53] width 28 height 5
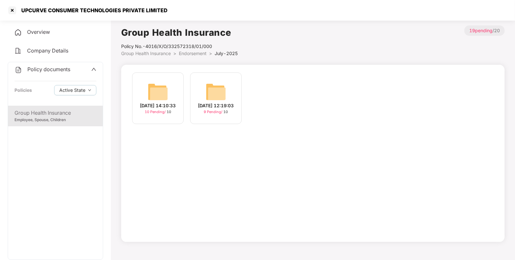
click at [173, 96] on div "[DATE] 14:10:33 10 Pending / 10" at bounding box center [158, 98] width 52 height 52
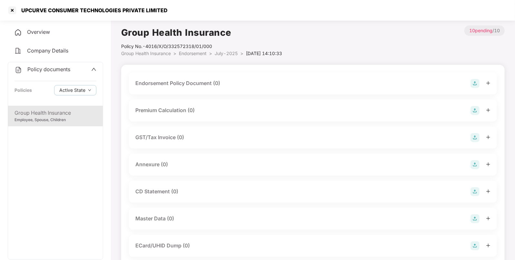
click at [470, 87] on div "Endorsement Policy Document (0)" at bounding box center [312, 83] width 355 height 9
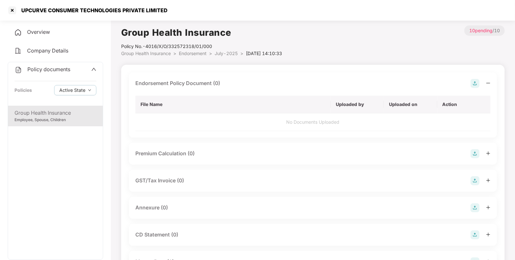
click at [471, 84] on img at bounding box center [474, 83] width 9 height 9
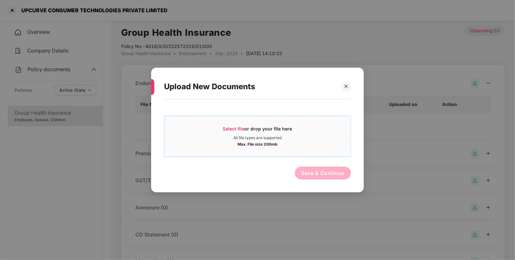
click at [238, 136] on div "All file types are supported" at bounding box center [257, 137] width 48 height 5
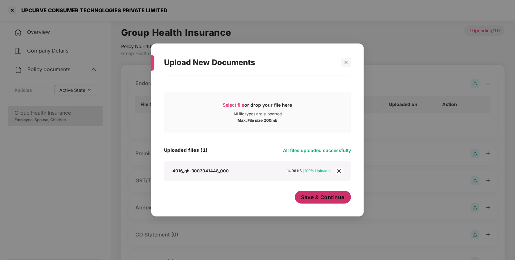
click at [334, 196] on button "Save & Continue" at bounding box center [323, 197] width 56 height 13
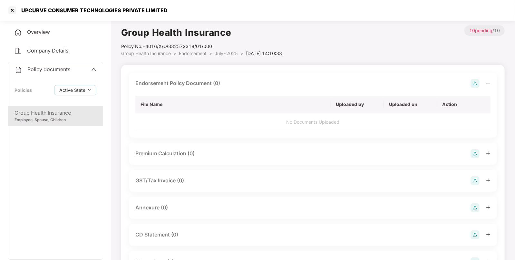
click at [334, 196] on body "UPCURVE CONSUMER TECHNOLOGIES PRIVATE LIMITED Overview Company Details Policy d…" at bounding box center [257, 130] width 515 height 260
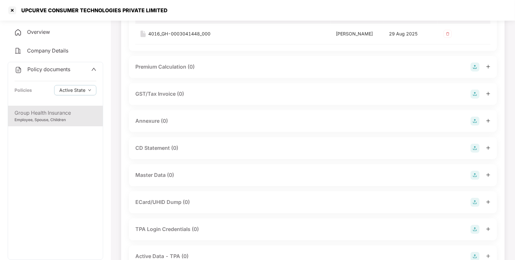
scroll to position [93, 0]
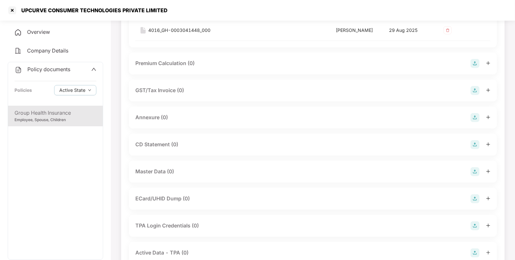
click at [474, 172] on img at bounding box center [474, 171] width 9 height 9
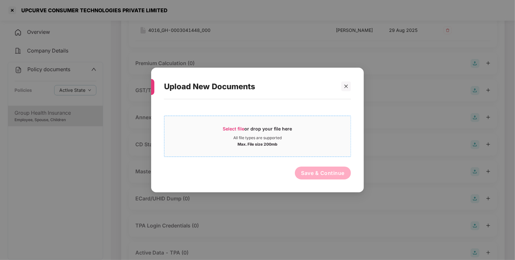
click at [233, 131] on span "Select file" at bounding box center [234, 128] width 22 height 5
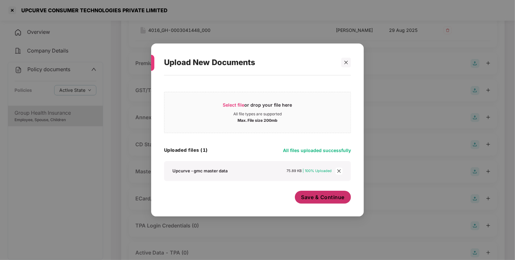
click at [331, 200] on span "Save & Continue" at bounding box center [322, 197] width 43 height 7
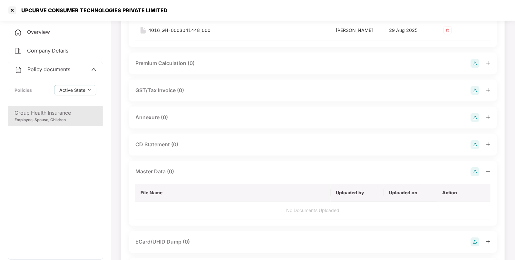
scroll to position [0, 0]
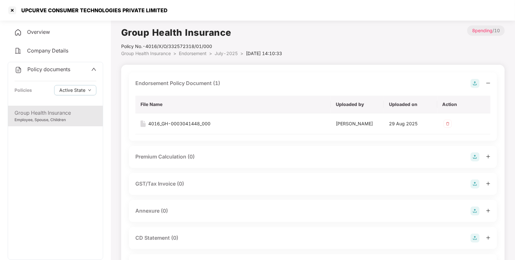
click at [222, 52] on span "July-2025" at bounding box center [225, 53] width 23 height 5
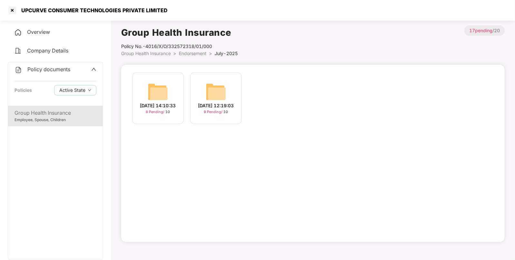
click at [203, 94] on div "[DATE] 12:19:03 9 Pending / 10" at bounding box center [216, 98] width 52 height 52
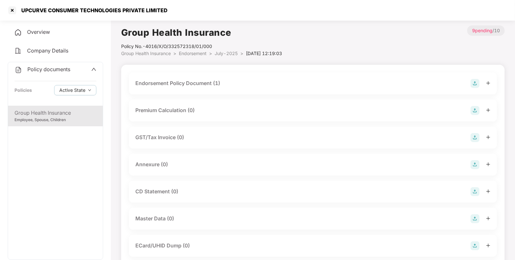
scroll to position [98, 0]
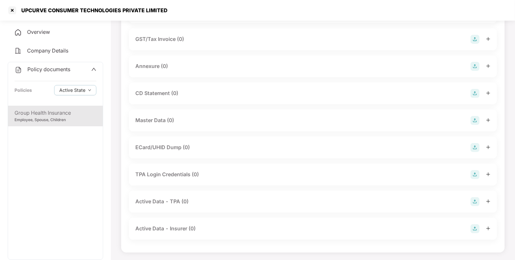
click at [475, 120] on img at bounding box center [474, 120] width 9 height 9
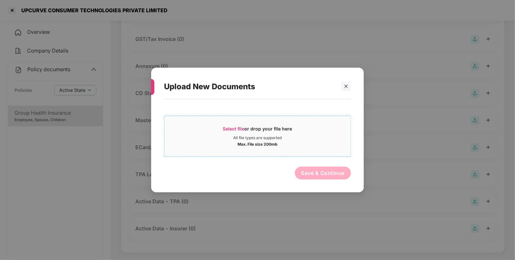
click at [242, 121] on span "Select file or drop your file here All file types are supported Max. File size …" at bounding box center [257, 136] width 186 height 31
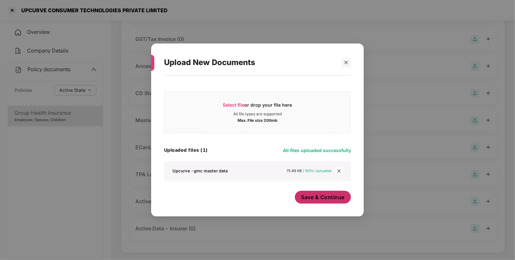
click at [330, 201] on button "Save & Continue" at bounding box center [323, 197] width 56 height 13
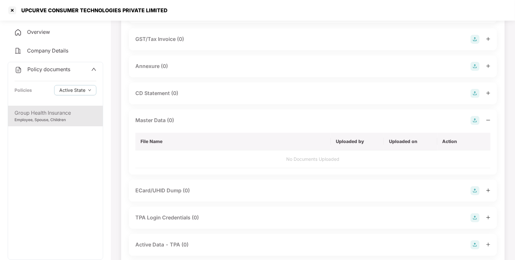
scroll to position [0, 0]
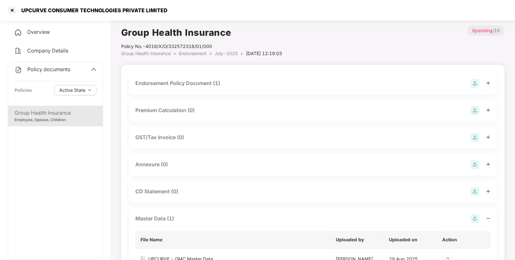
click at [187, 51] on span "Endorsement" at bounding box center [193, 53] width 28 height 5
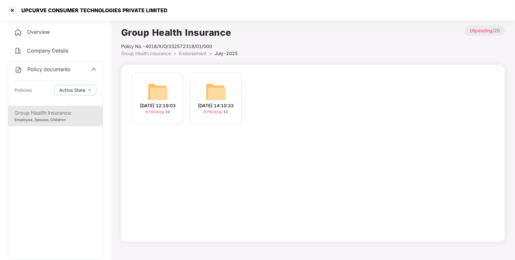
click at [165, 50] on li "Group Health Insurance >" at bounding box center [150, 53] width 58 height 7
click at [159, 52] on span "Group Health Insurance" at bounding box center [146, 53] width 50 height 5
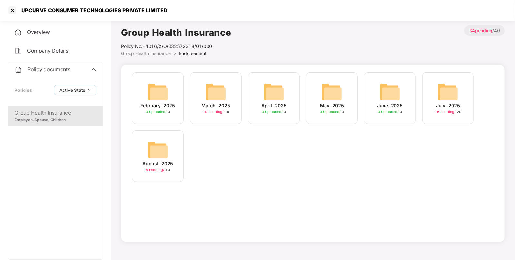
click at [89, 72] on div "Policy documents" at bounding box center [55, 69] width 82 height 8
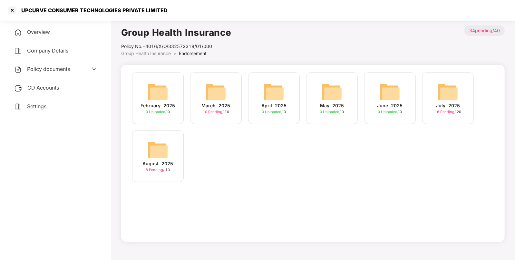
click at [31, 27] on div "Overview" at bounding box center [55, 32] width 95 height 15
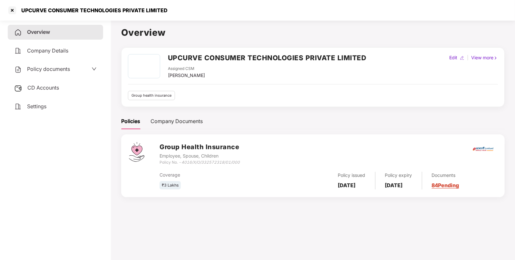
click at [51, 87] on span "CD Accounts" at bounding box center [43, 87] width 32 height 6
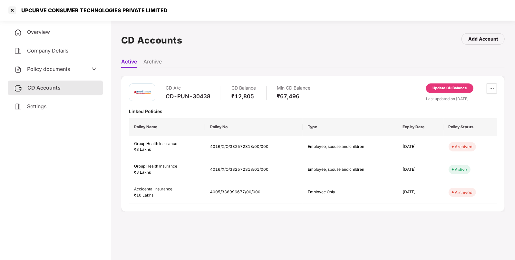
click at [47, 69] on span "Policy documents" at bounding box center [48, 69] width 43 height 6
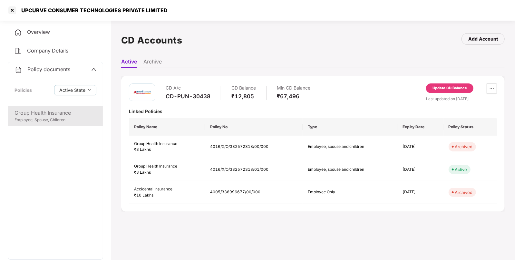
drag, startPoint x: 71, startPoint y: 130, endPoint x: 59, endPoint y: 117, distance: 17.8
click at [59, 117] on div "Group Health Insurance Employee, Spouse, Children" at bounding box center [55, 183] width 95 height 154
click at [59, 117] on div "Employee, Spouse, Children" at bounding box center [55, 120] width 82 height 6
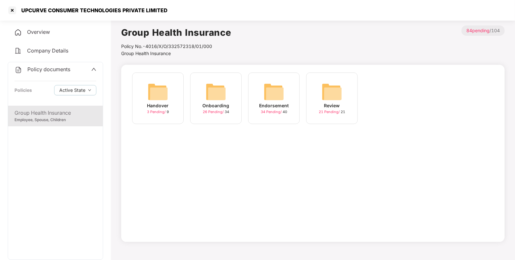
click at [292, 97] on div "Endorsement 34 Pending / 40" at bounding box center [274, 98] width 52 height 52
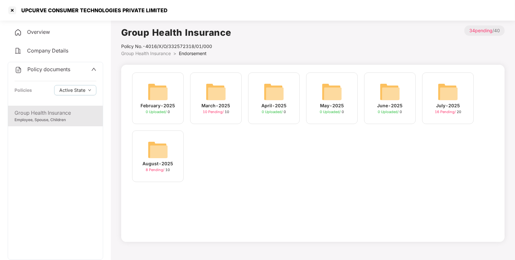
click at [232, 95] on div "March-2025 10 Pending / 10" at bounding box center [216, 98] width 52 height 52
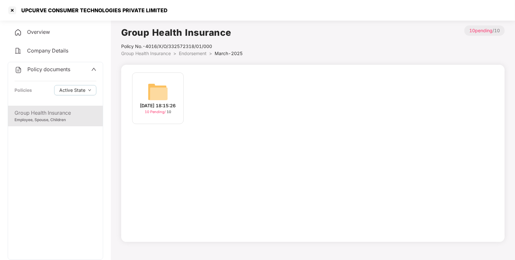
scroll to position [17, 0]
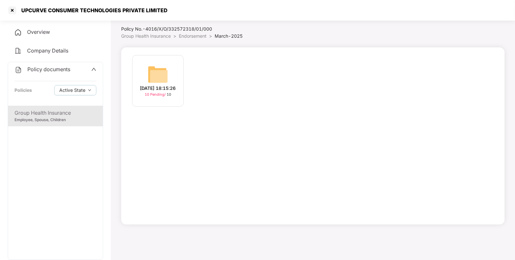
click at [153, 67] on img at bounding box center [157, 74] width 21 height 21
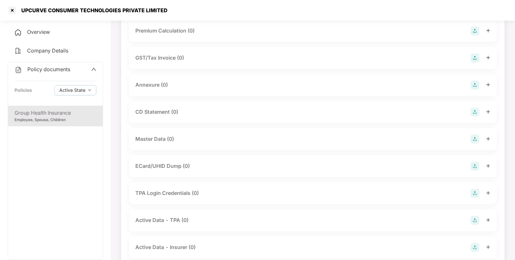
scroll to position [82, 0]
click at [478, 142] on div "Master Data (0)" at bounding box center [313, 137] width 368 height 22
click at [474, 135] on img at bounding box center [474, 136] width 9 height 9
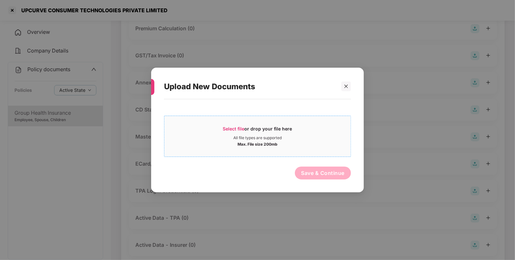
click at [254, 139] on div "All file types are supported" at bounding box center [257, 137] width 48 height 5
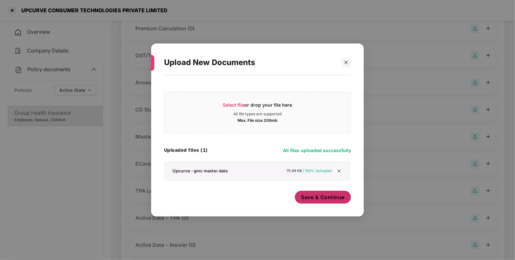
click at [346, 199] on button "Save & Continue" at bounding box center [323, 197] width 56 height 13
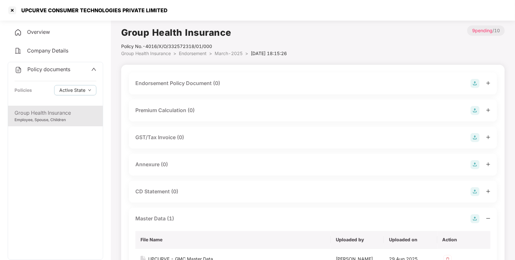
click at [473, 84] on img at bounding box center [474, 83] width 9 height 9
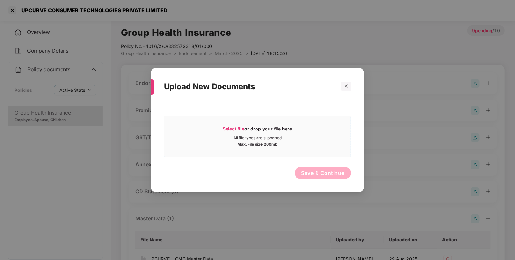
click at [242, 132] on div "Select file or drop your file here" at bounding box center [257, 131] width 69 height 10
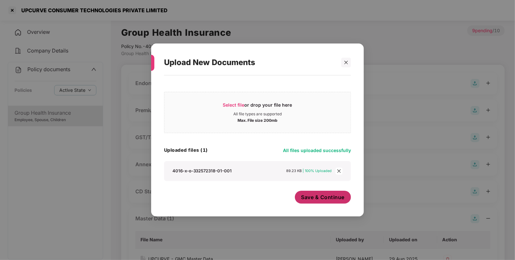
click at [317, 197] on span "Save & Continue" at bounding box center [322, 197] width 43 height 7
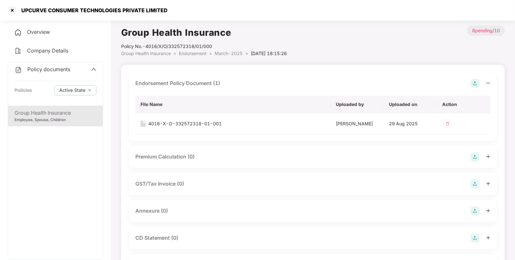
click at [50, 72] on span "Policy documents" at bounding box center [48, 69] width 43 height 6
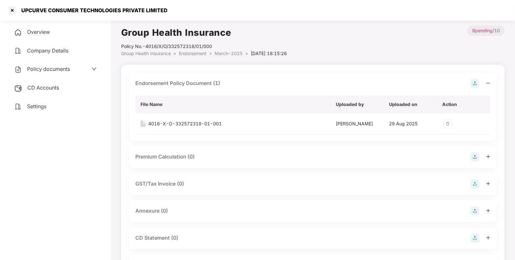
click at [36, 84] on div "CD Accounts" at bounding box center [55, 88] width 95 height 15
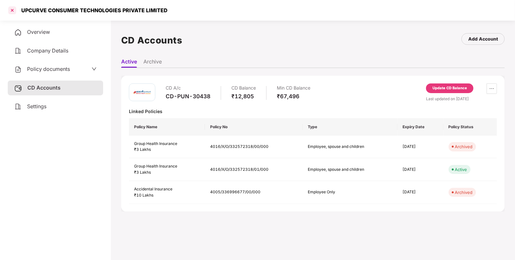
click at [10, 8] on div at bounding box center [12, 10] width 10 height 10
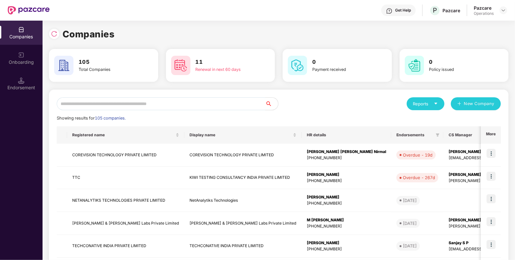
click at [111, 107] on input "text" at bounding box center [161, 103] width 208 height 13
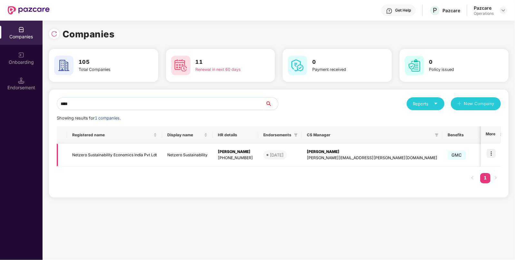
type input "****"
click at [493, 154] on img at bounding box center [490, 153] width 9 height 9
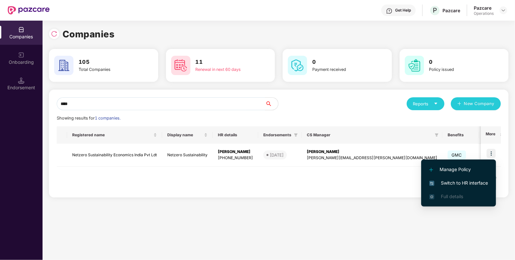
click at [441, 184] on span "Switch to HR interface" at bounding box center [458, 182] width 59 height 7
